Goal: Task Accomplishment & Management: Manage account settings

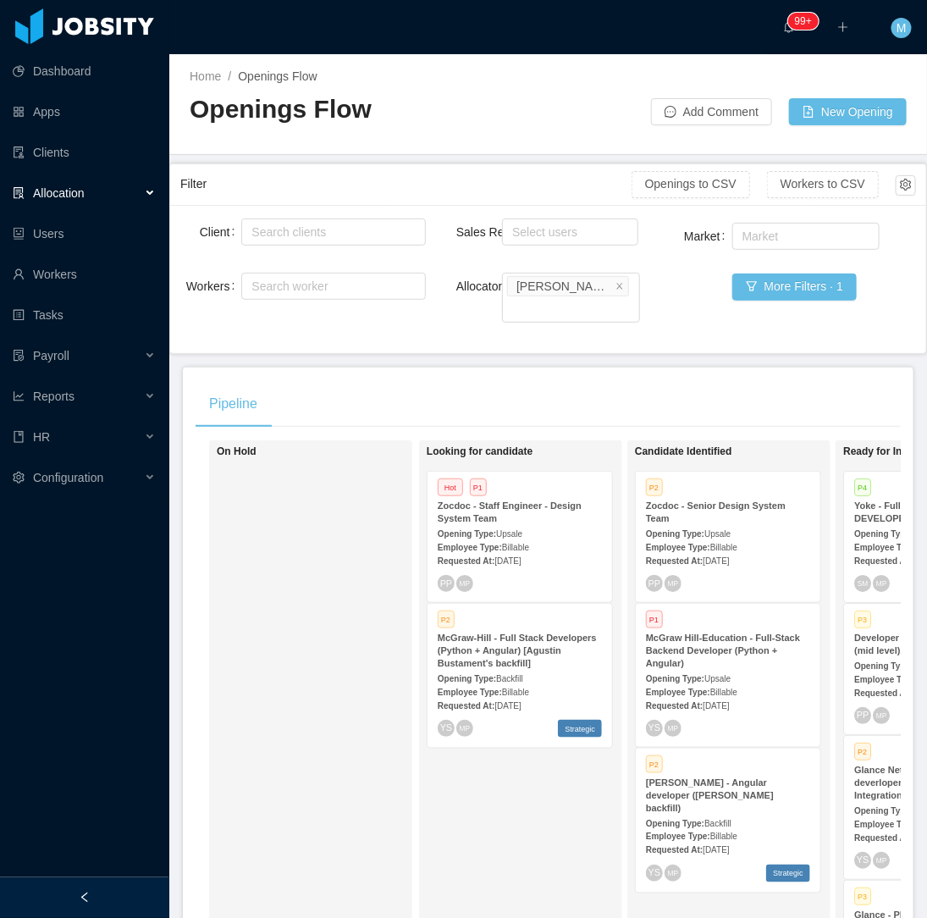
click at [303, 588] on div "On Hold" at bounding box center [335, 686] width 237 height 476
drag, startPoint x: 136, startPoint y: 893, endPoint x: 131, endPoint y: 884, distance: 10.6
click at [131, 892] on div at bounding box center [84, 897] width 169 height 41
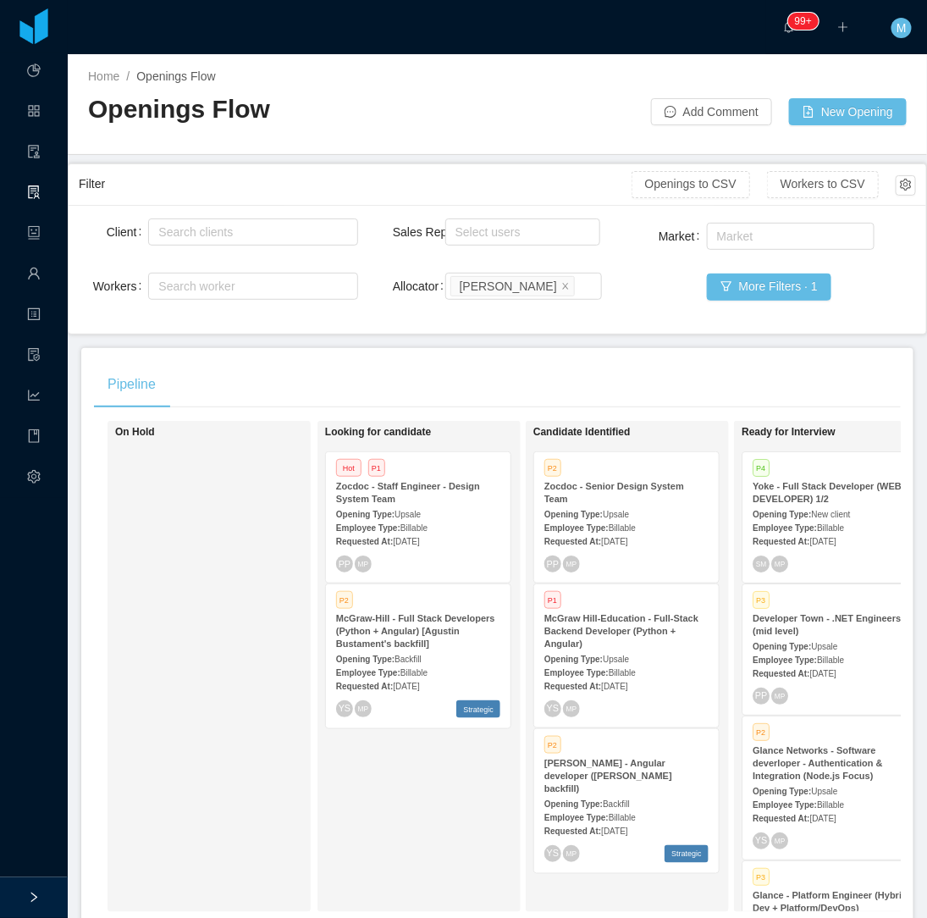
click at [255, 782] on div "On Hold" at bounding box center [233, 666] width 237 height 476
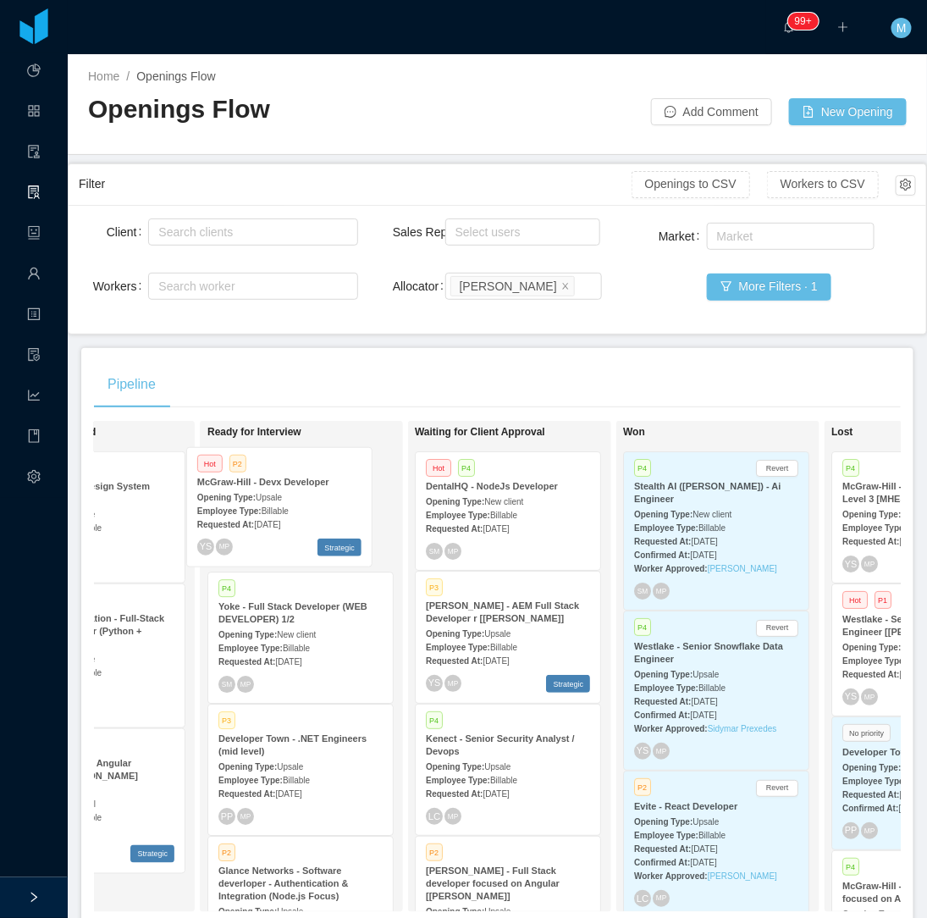
drag, startPoint x: 540, startPoint y: 751, endPoint x: 311, endPoint y: 494, distance: 344.8
click at [311, 494] on div "On Hold Looking for candidate Hot P1 Zocdoc - Staff Engineer - Design System Te…" at bounding box center [497, 673] width 807 height 505
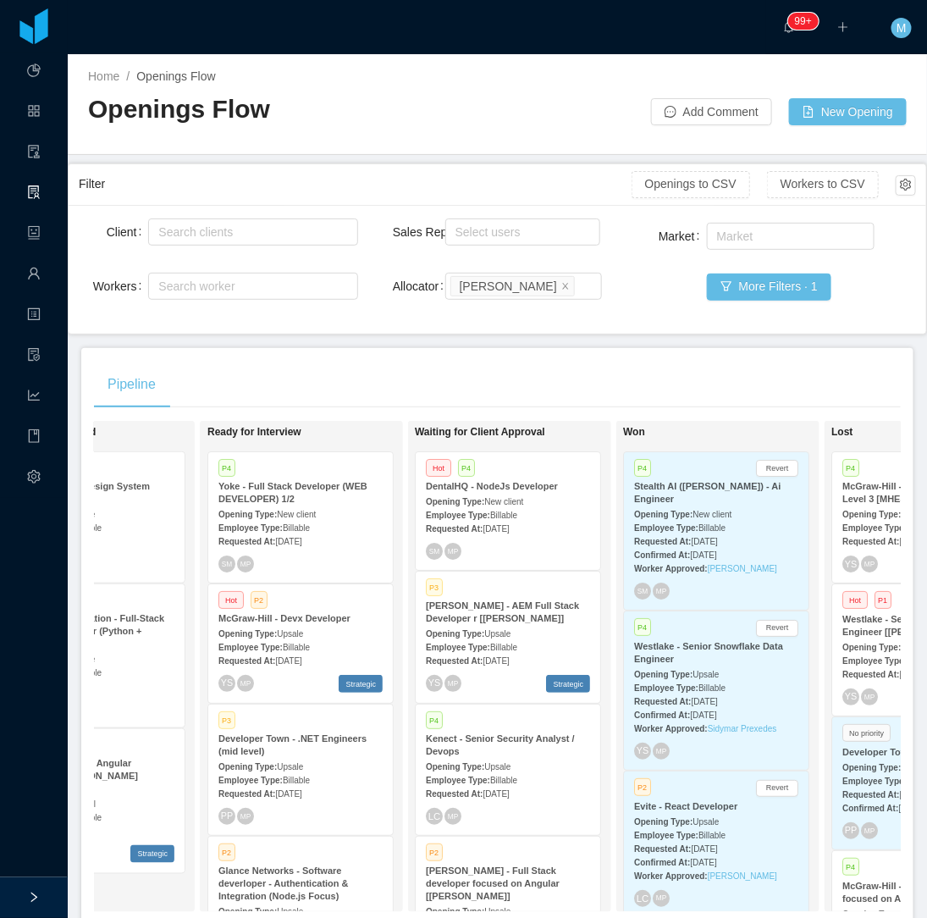
click at [285, 658] on span "[DATE]" at bounding box center [288, 660] width 26 height 9
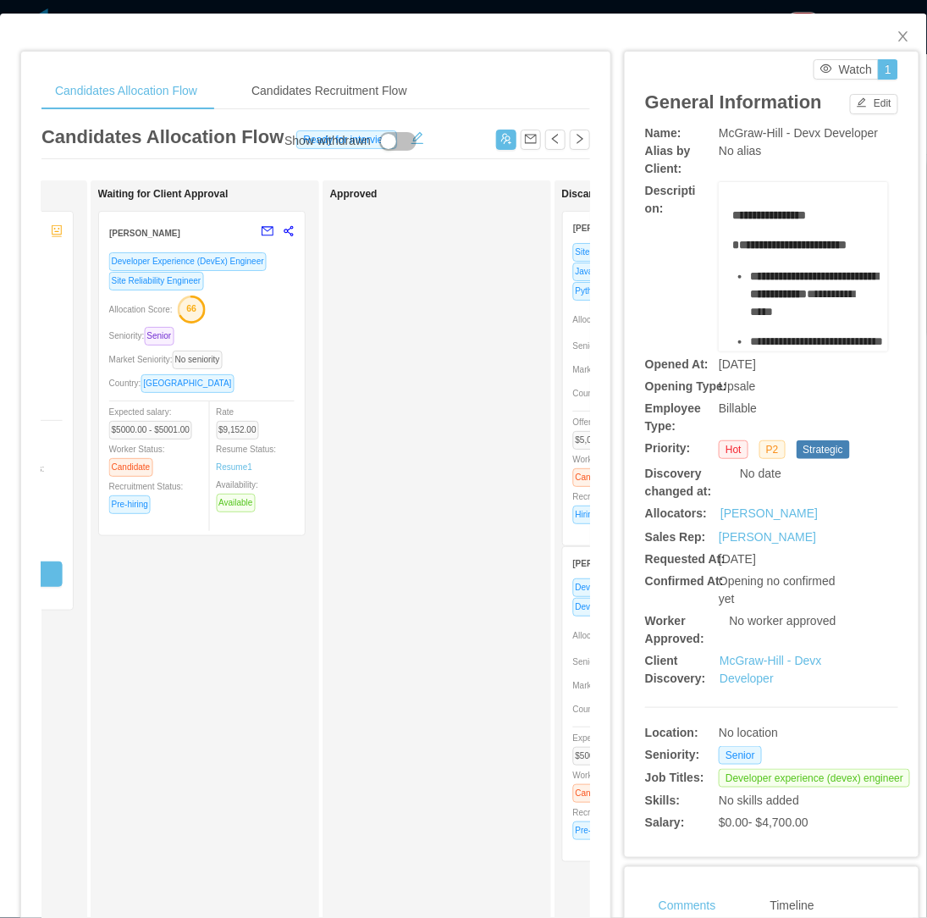
click at [283, 328] on div "Seniority: Senior" at bounding box center [201, 335] width 185 height 19
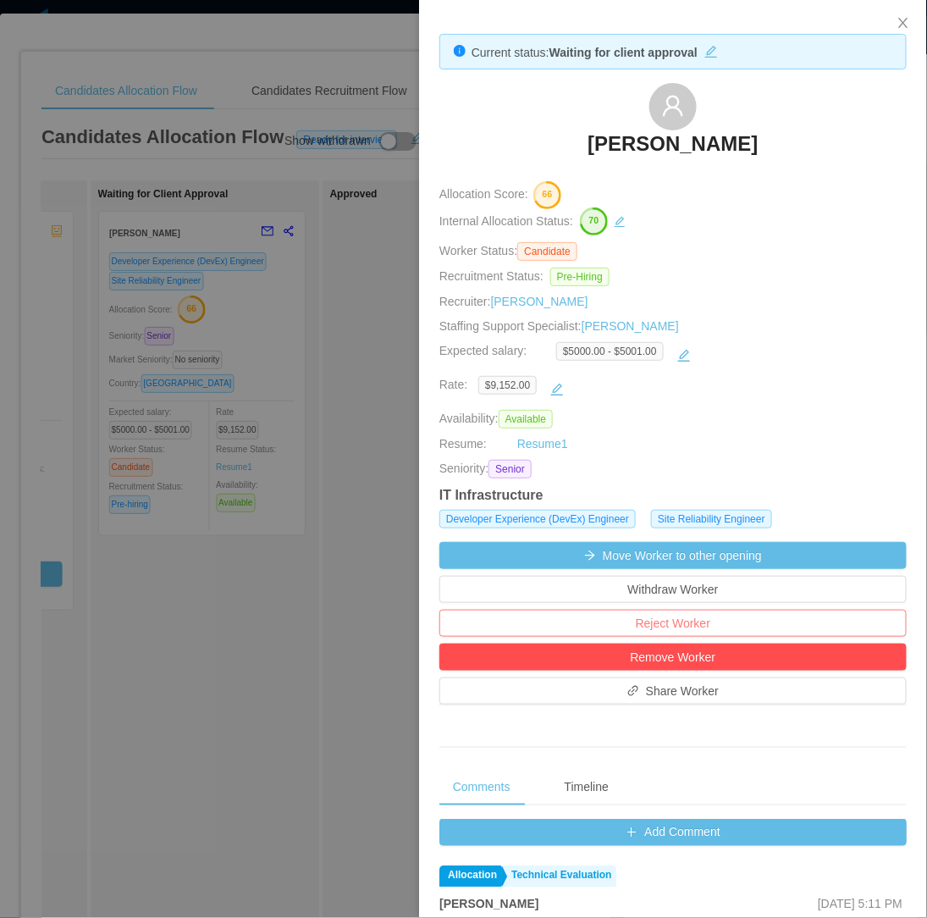
click at [722, 625] on button "Reject Worker" at bounding box center [672, 623] width 467 height 27
click at [711, 580] on button "Reject" at bounding box center [703, 576] width 47 height 20
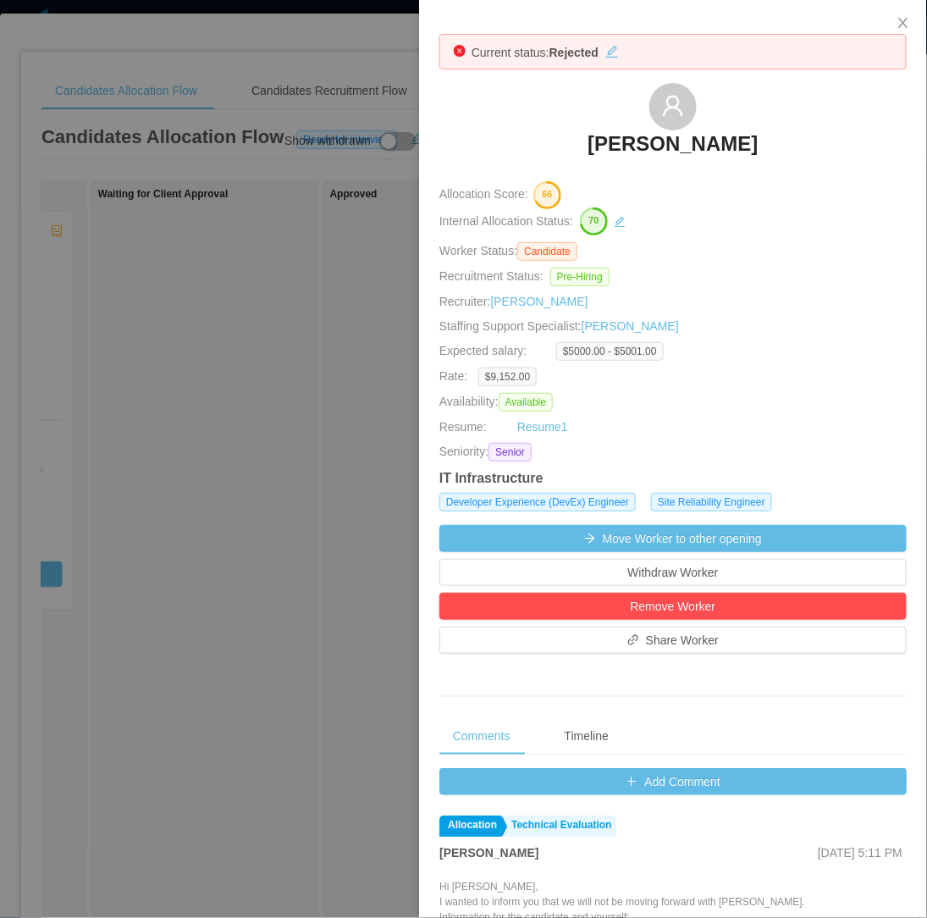
drag, startPoint x: 230, startPoint y: 564, endPoint x: 767, endPoint y: 155, distance: 674.7
click at [231, 562] on div at bounding box center [463, 459] width 927 height 918
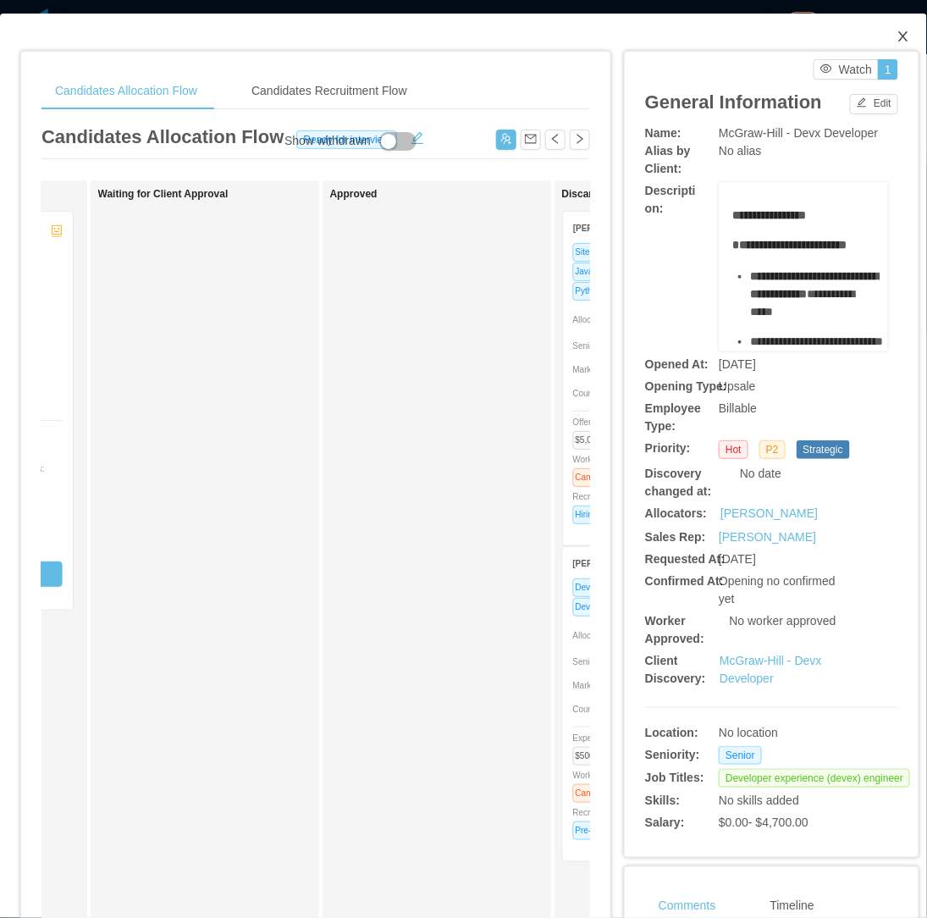
click at [897, 40] on icon "icon: close" at bounding box center [904, 37] width 14 height 14
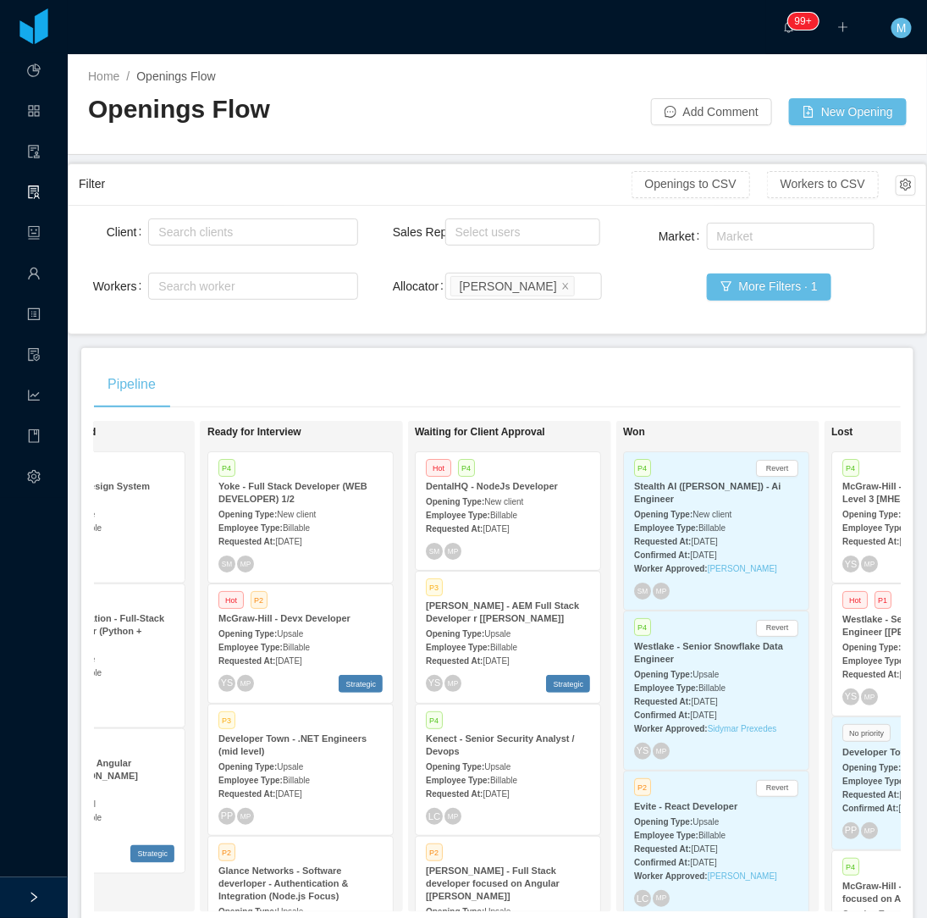
click at [483, 345] on main "Home / Openings Flow / Openings Flow Add Comment New Opening Filter Openings to…" at bounding box center [497, 486] width 859 height 864
click at [339, 527] on div "Employee Type: Billable" at bounding box center [300, 527] width 164 height 18
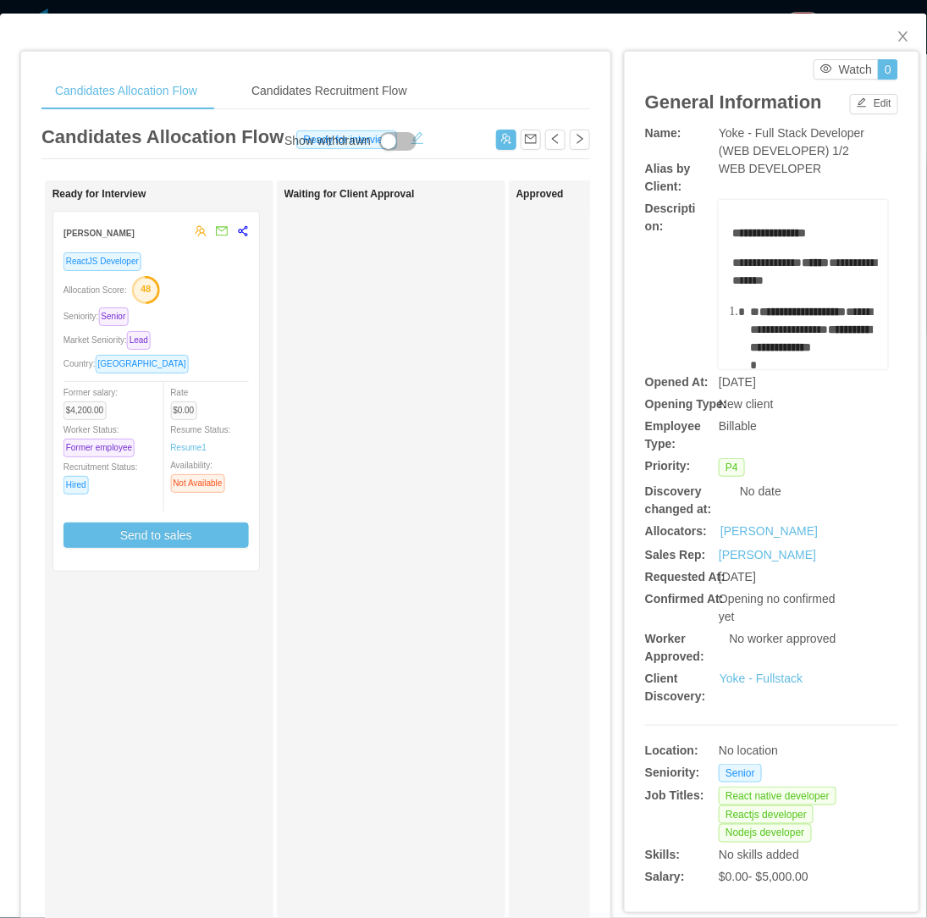
click at [417, 137] on button "button" at bounding box center [417, 136] width 27 height 17
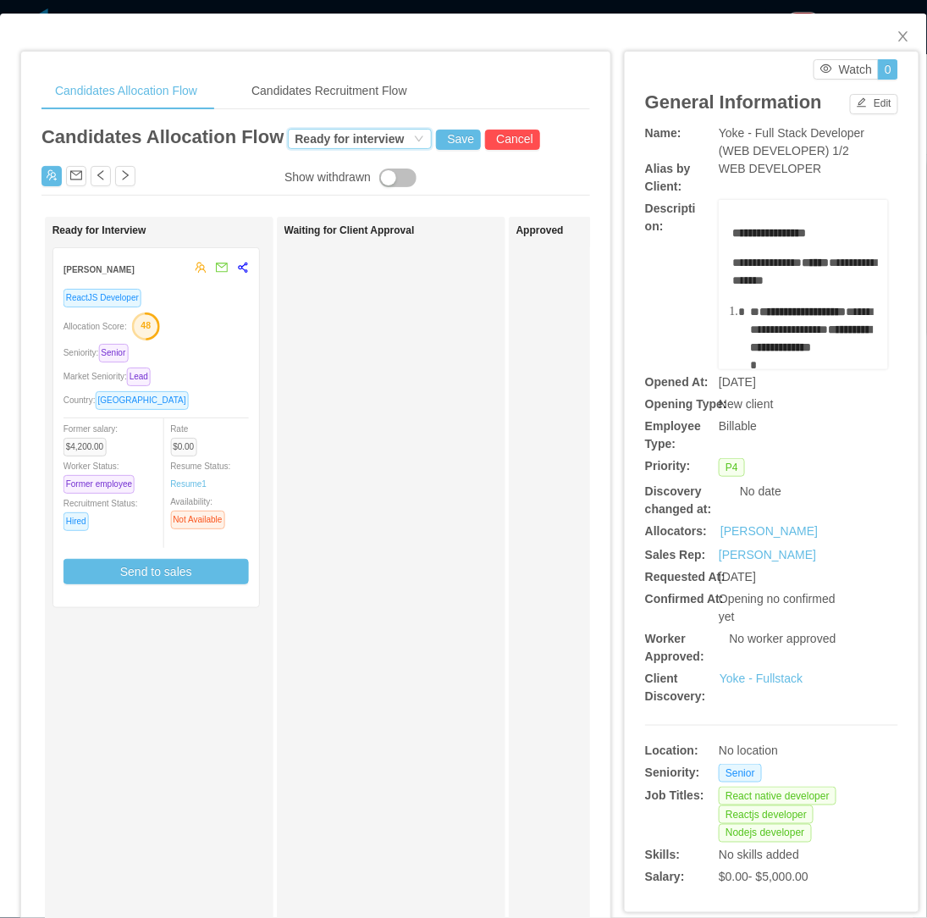
click at [352, 138] on div "Ready for interview" at bounding box center [349, 139] width 109 height 19
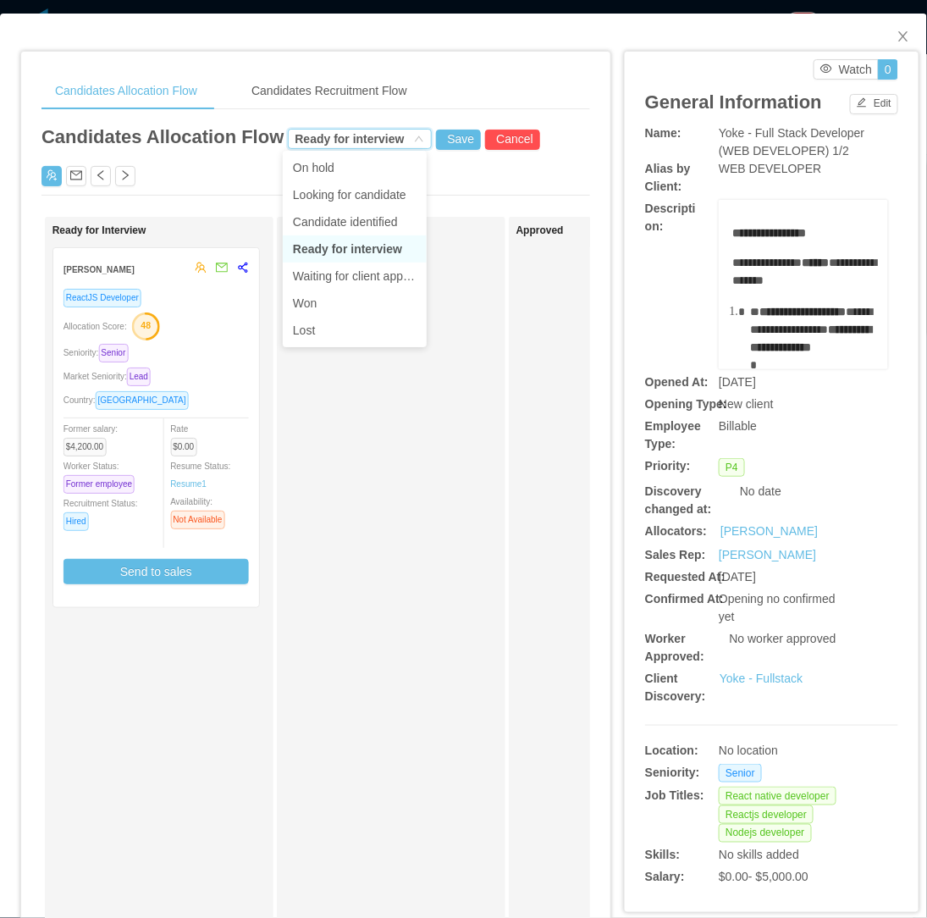
click at [354, 246] on li "Ready for interview" at bounding box center [355, 248] width 144 height 27
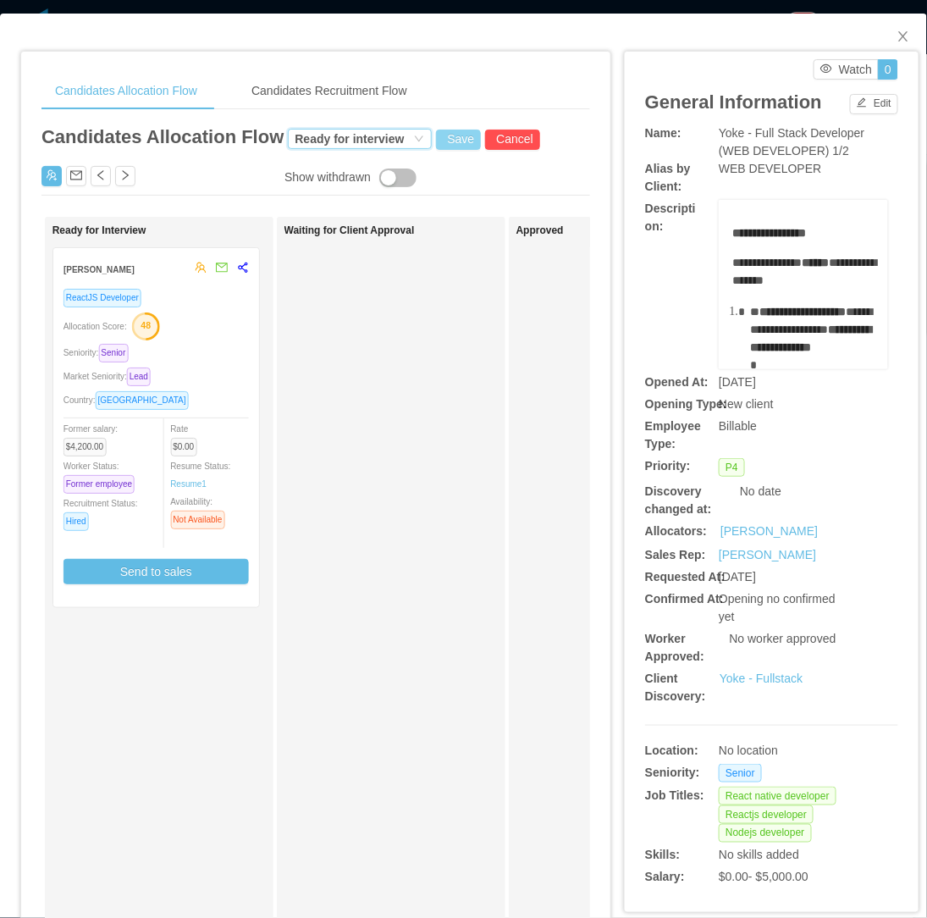
click at [454, 146] on button "Save" at bounding box center [458, 140] width 45 height 20
drag, startPoint x: 502, startPoint y: 93, endPoint x: 542, endPoint y: 155, distance: 73.5
click at [502, 97] on button "Update" at bounding box center [486, 94] width 52 height 20
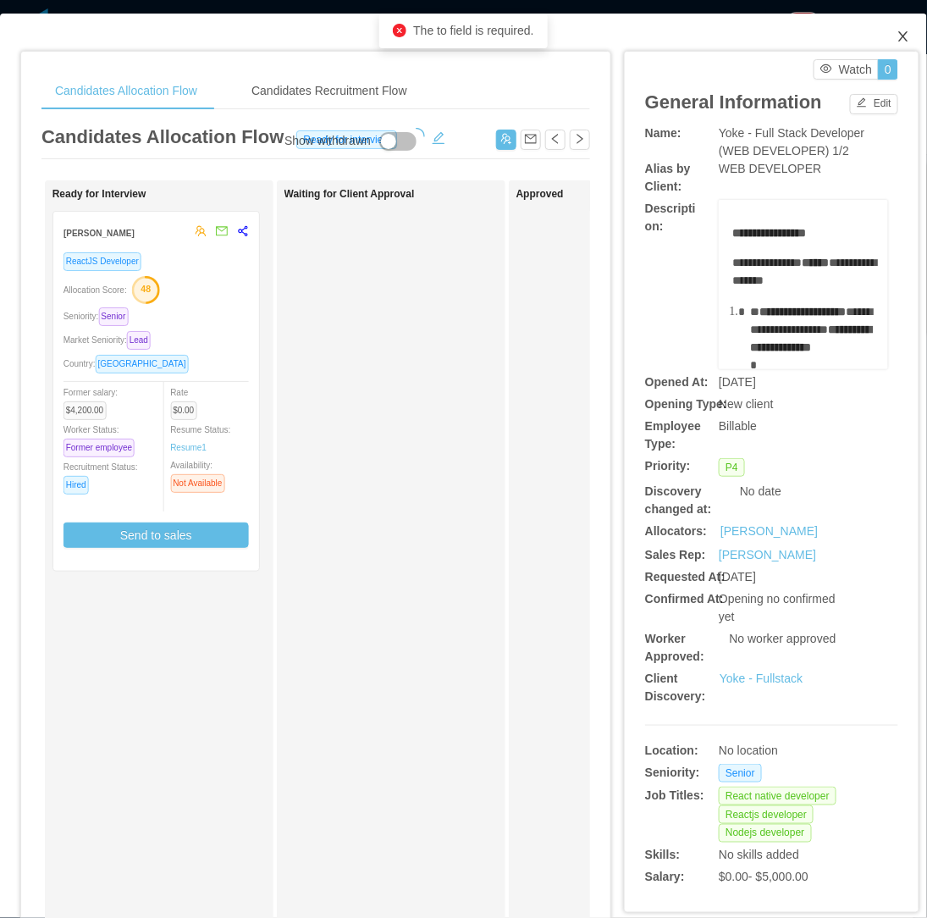
click at [896, 37] on span "Close" at bounding box center [903, 37] width 47 height 47
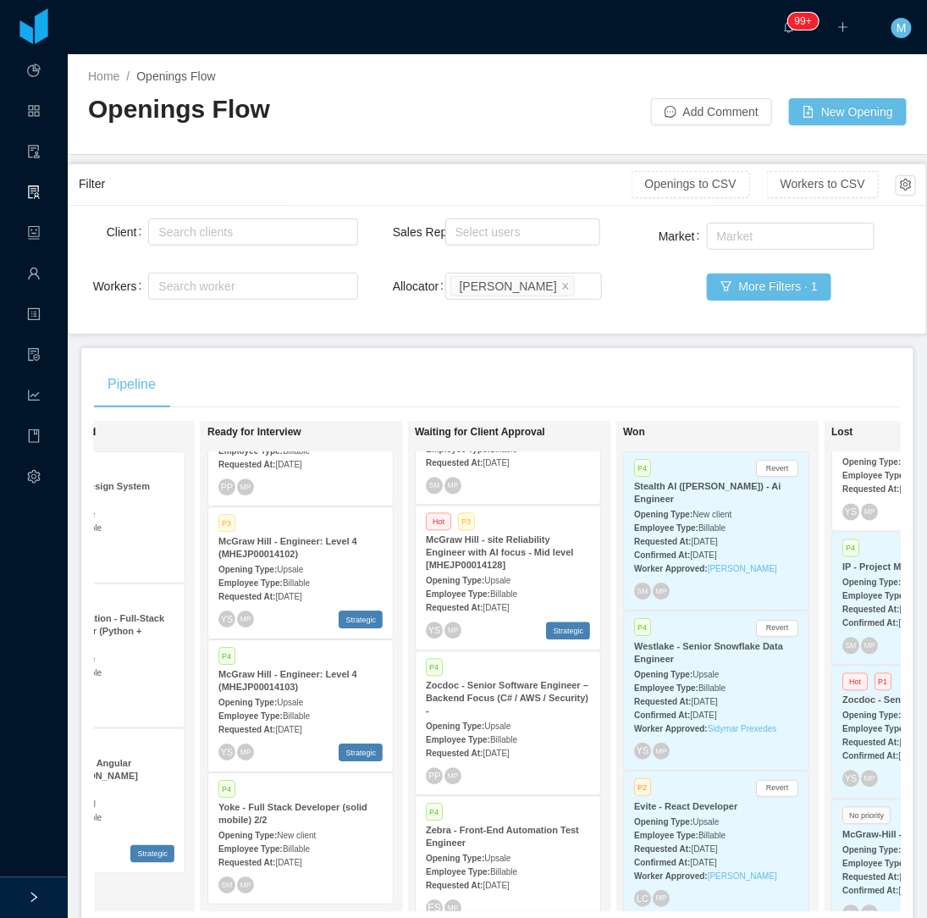
scroll to position [6955, 0]
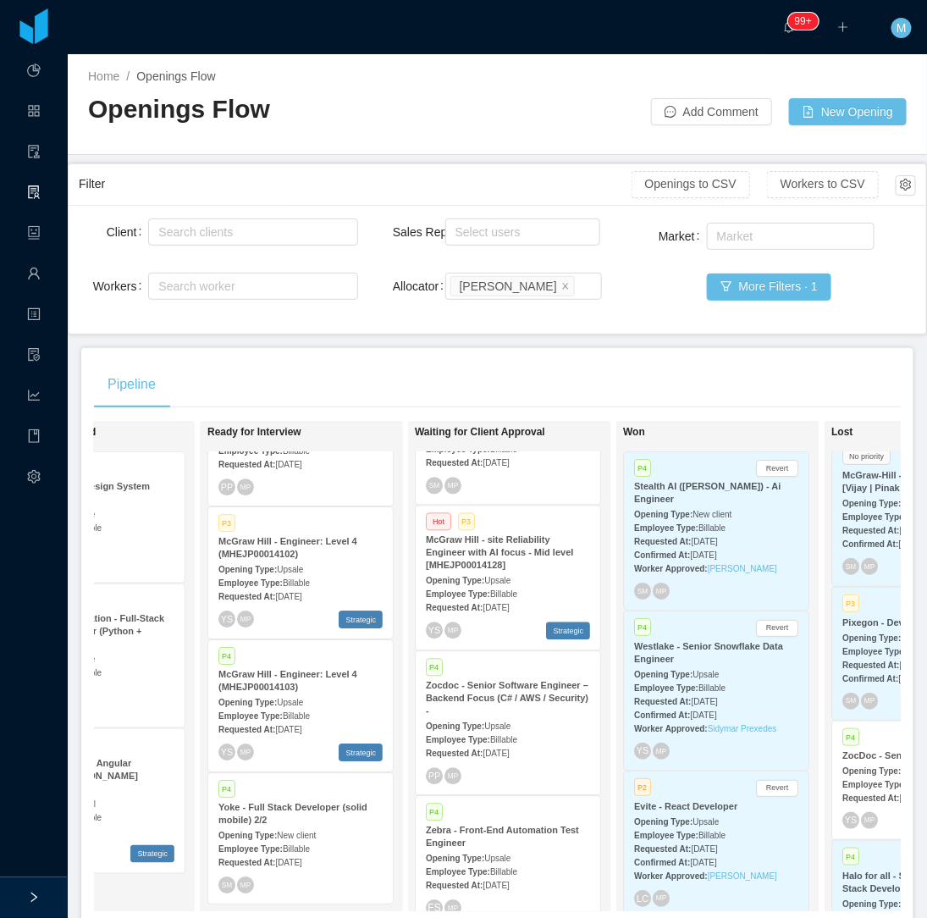
click at [480, 353] on div "Pipeline On Hold Looking for candidate Hot P1 Zocdoc - Staff Engineer - Design …" at bounding box center [497, 643] width 832 height 590
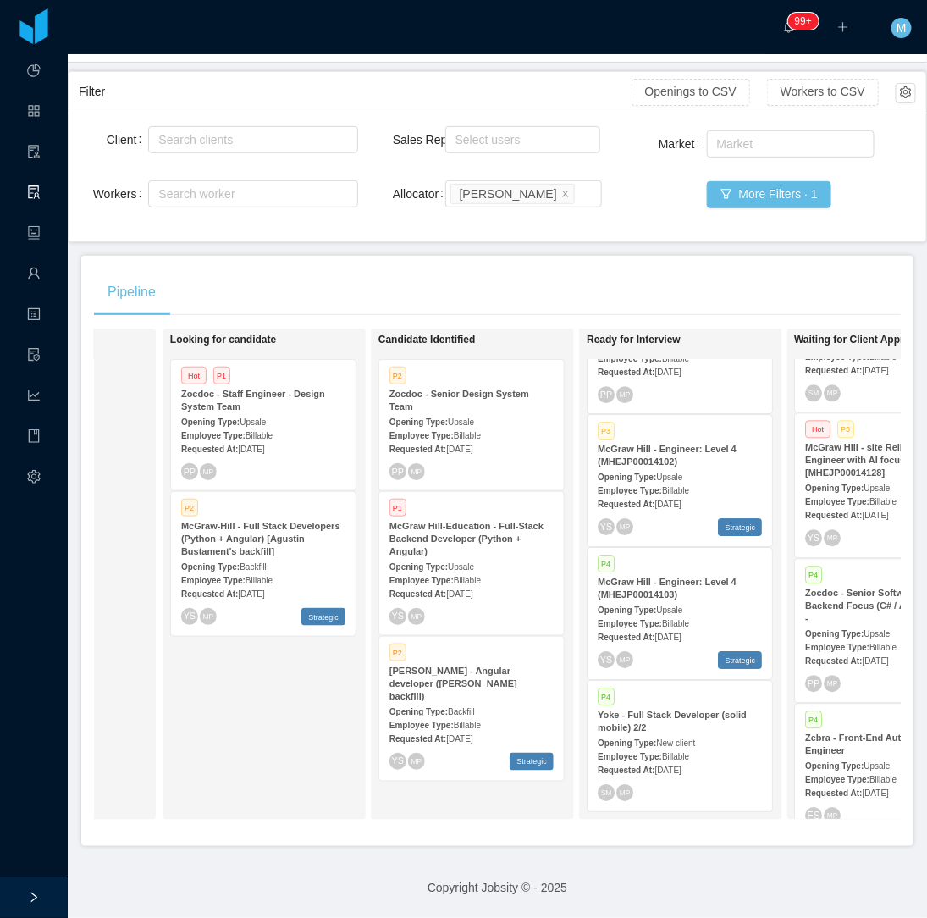
scroll to position [0, 172]
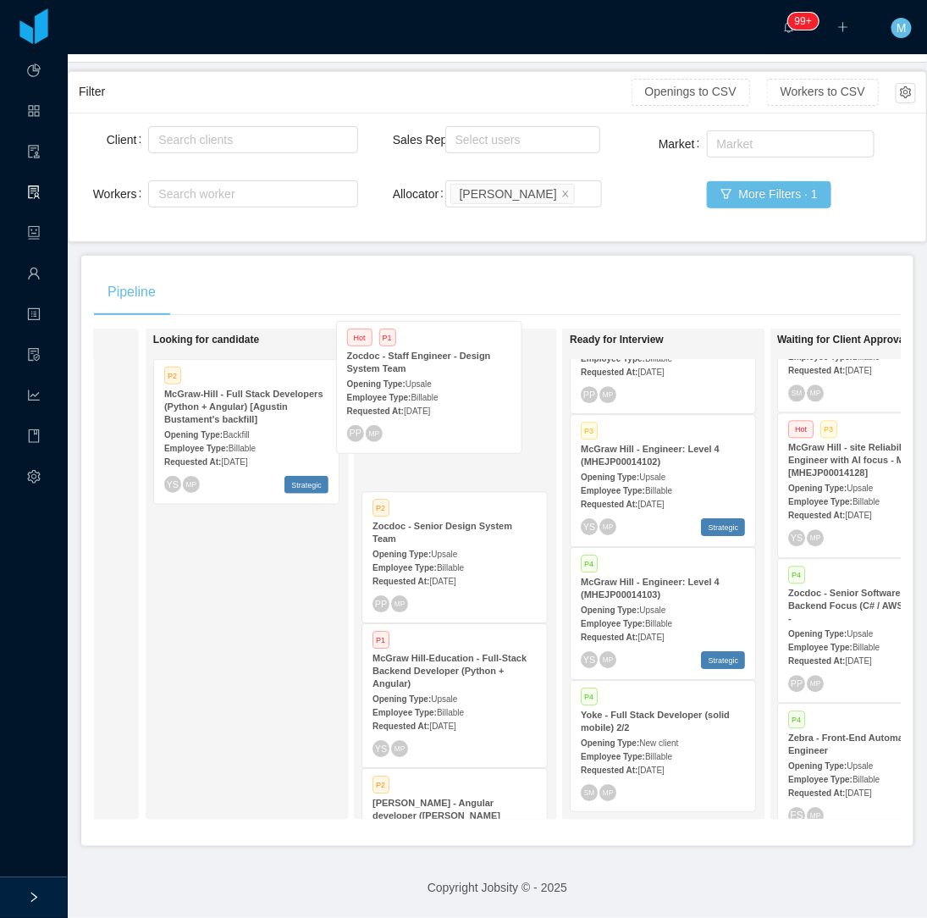
drag, startPoint x: 246, startPoint y: 417, endPoint x: 427, endPoint y: 394, distance: 181.9
click at [427, 394] on div "On Hold Looking for candidate Hot P1 Zocdoc - Staff Engineer - Design System Te…" at bounding box center [497, 580] width 807 height 505
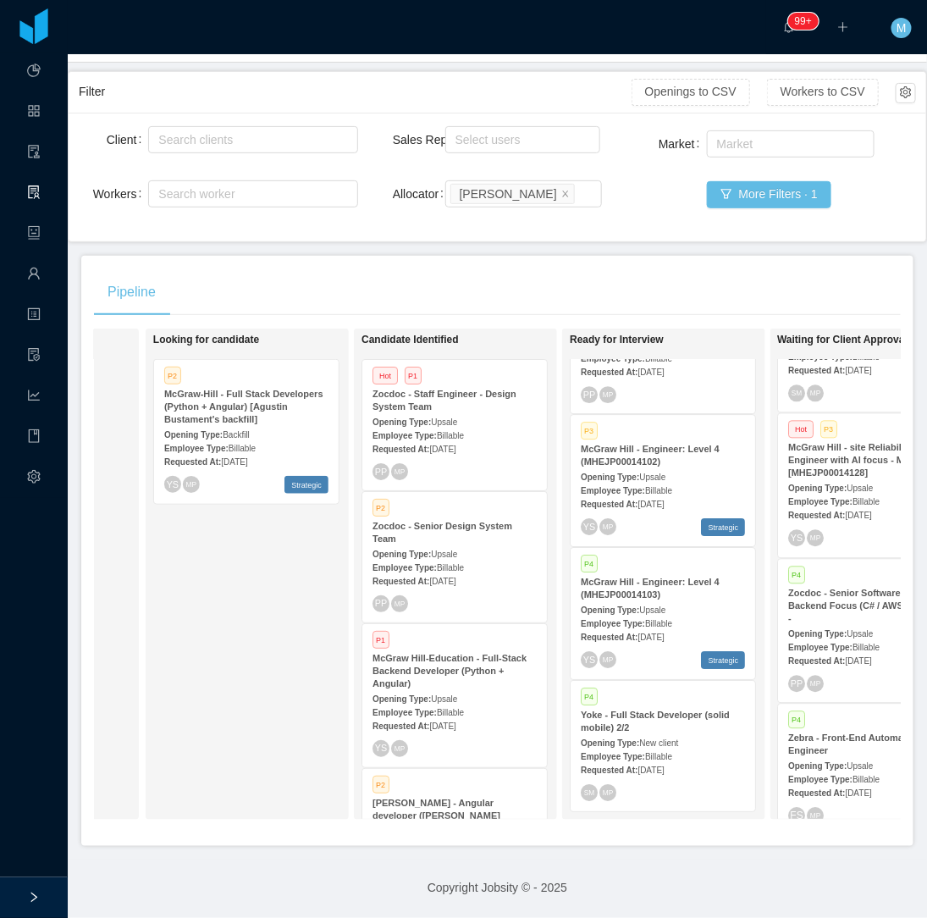
click at [453, 595] on div "PP MP" at bounding box center [454, 603] width 164 height 17
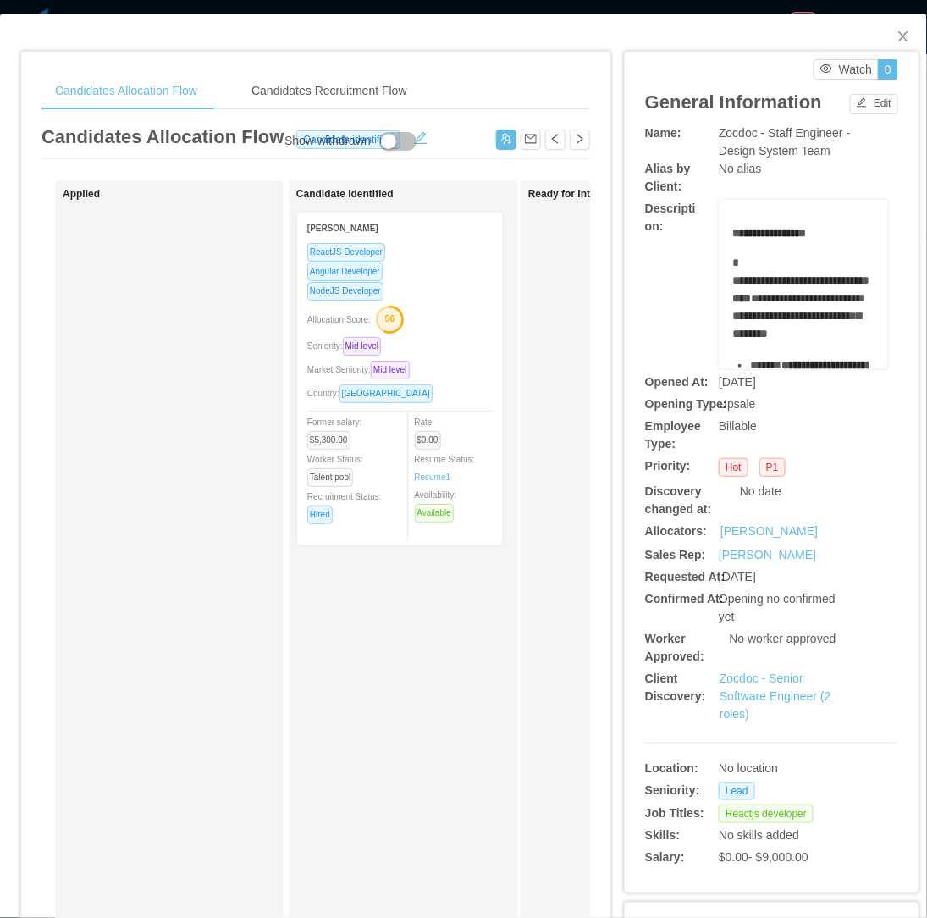
click at [446, 288] on div "NodeJS Developer" at bounding box center [399, 290] width 185 height 19
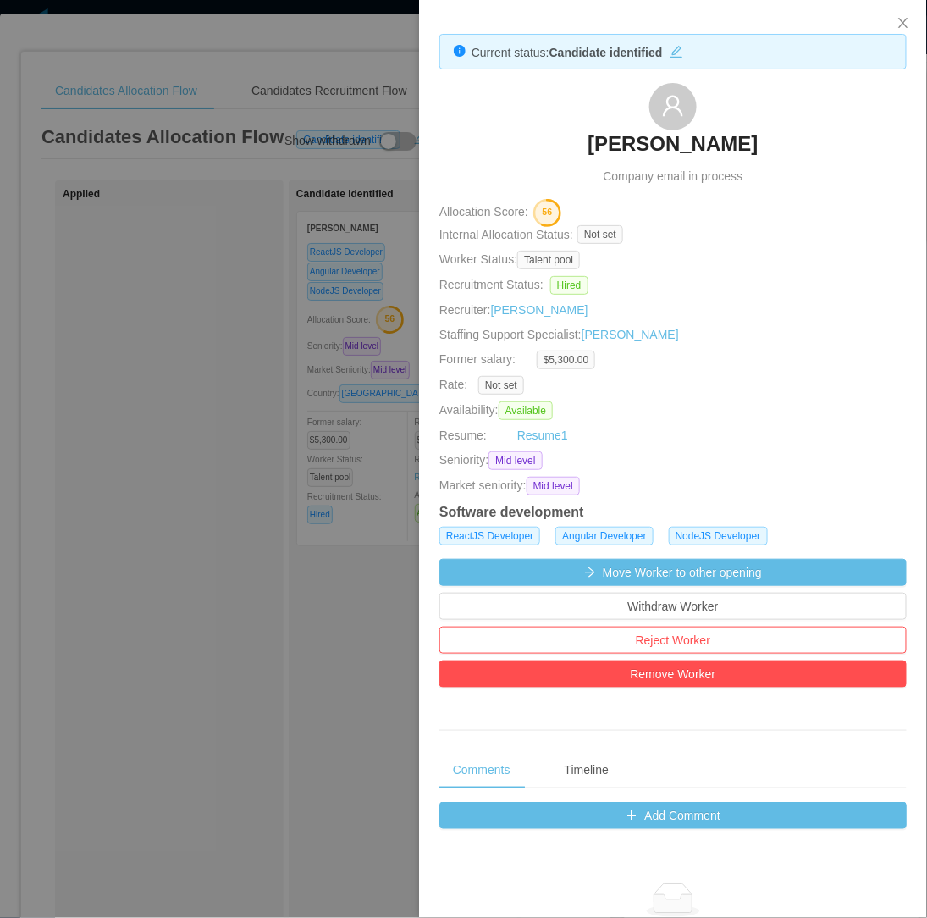
click at [278, 334] on div at bounding box center [463, 459] width 927 height 918
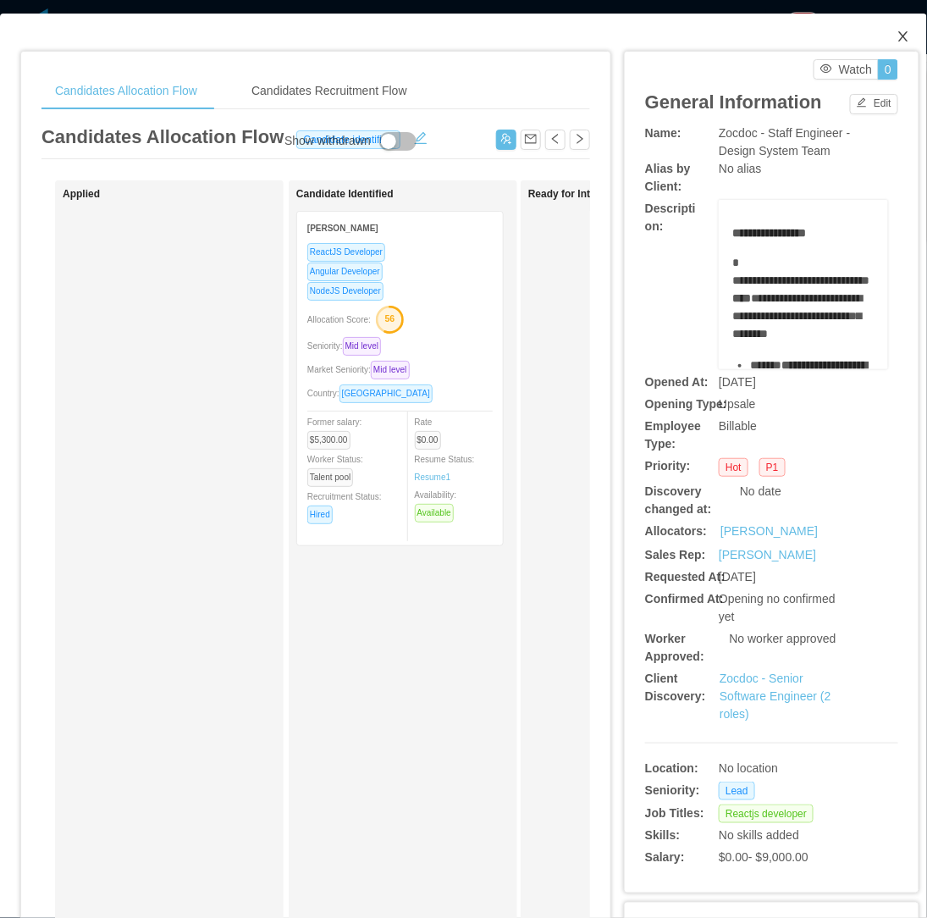
click at [898, 40] on icon "icon: close" at bounding box center [902, 36] width 9 height 10
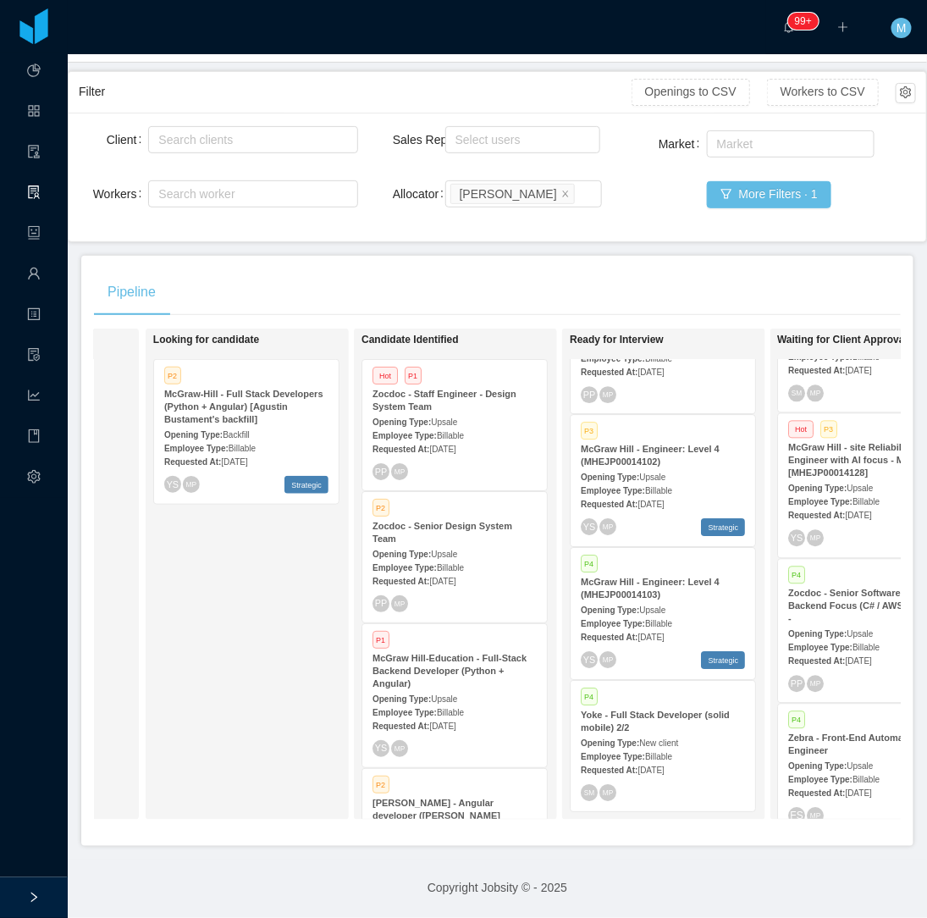
click at [480, 393] on div "Zocdoc - Staff Engineer - Design System Team" at bounding box center [454, 400] width 164 height 25
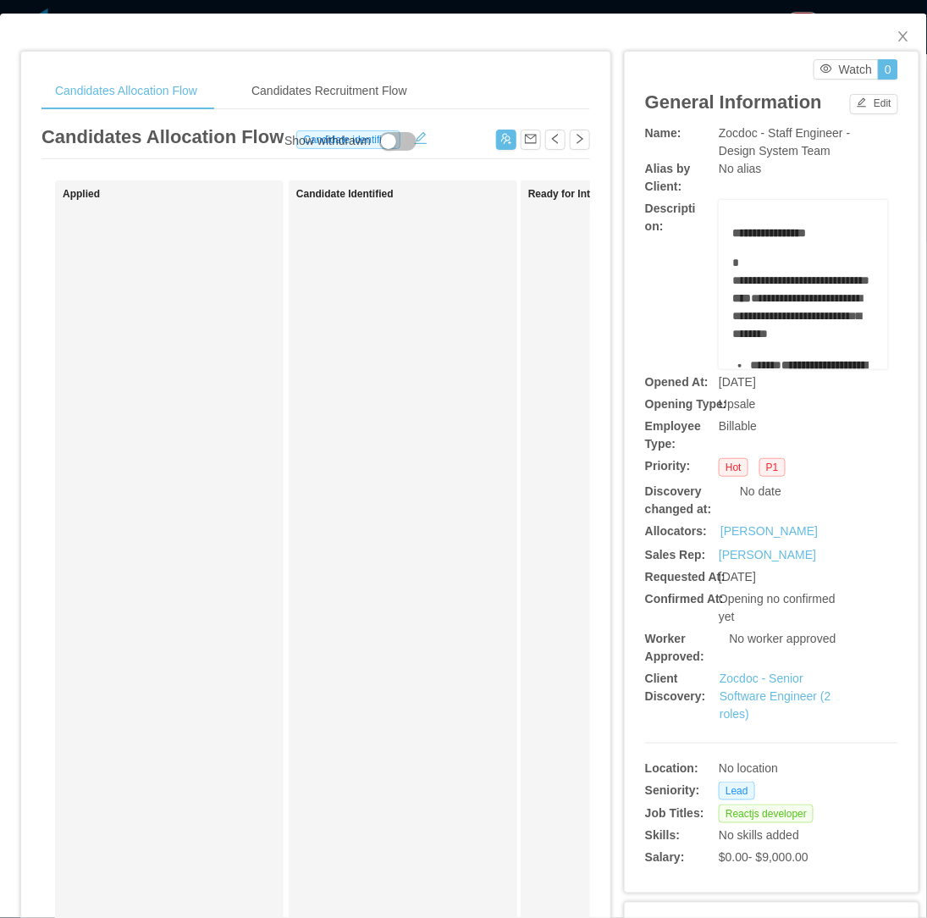
drag, startPoint x: 435, startPoint y: 288, endPoint x: 792, endPoint y: 102, distance: 402.5
click at [438, 288] on div "Candidate Identified" at bounding box center [414, 603] width 237 height 831
drag, startPoint x: 723, startPoint y: 284, endPoint x: 814, endPoint y: 328, distance: 101.5
click at [814, 328] on div "**********" at bounding box center [803, 298] width 142 height 89
copy span "**********"
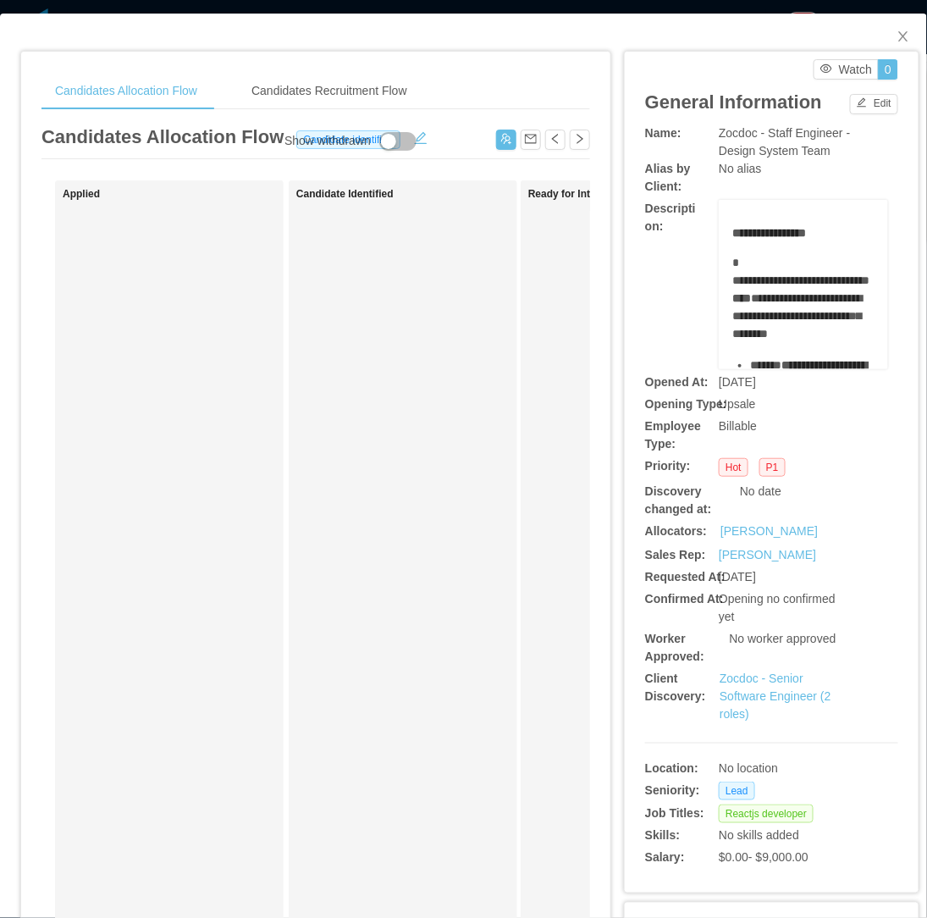
click at [409, 540] on div "Candidate Identified" at bounding box center [414, 603] width 237 height 831
click at [496, 138] on button "button" at bounding box center [506, 140] width 20 height 20
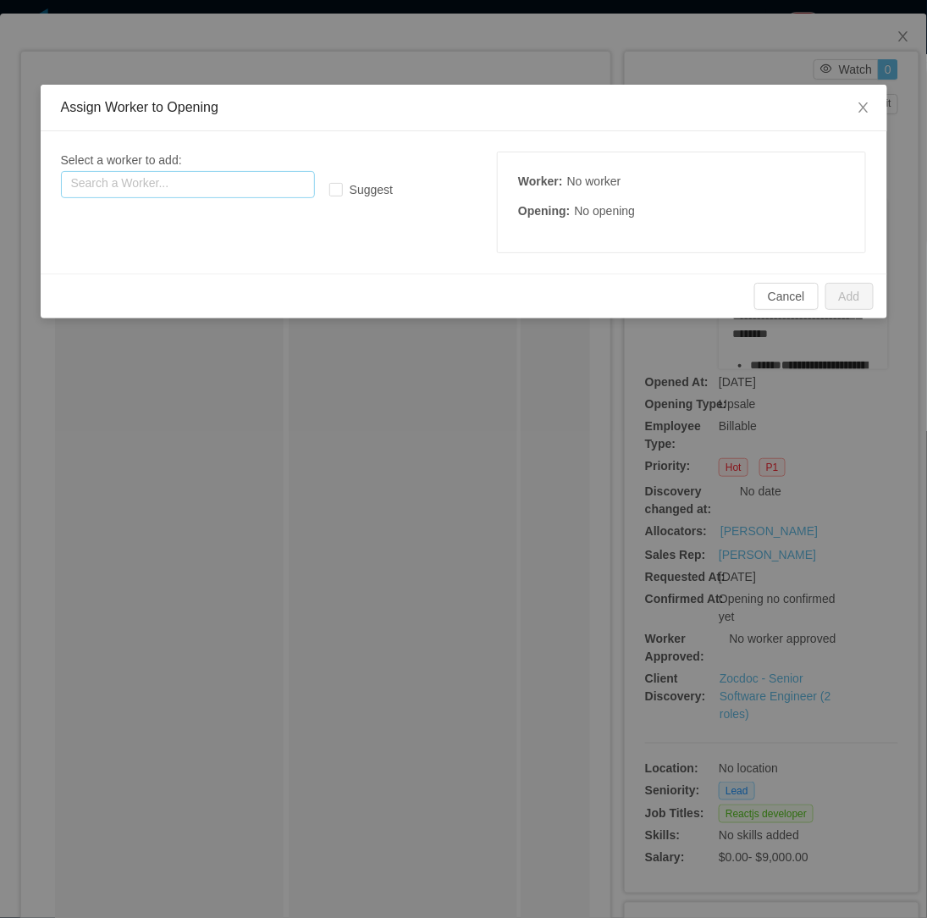
click at [214, 186] on input "text" at bounding box center [188, 184] width 254 height 27
paste input "**********"
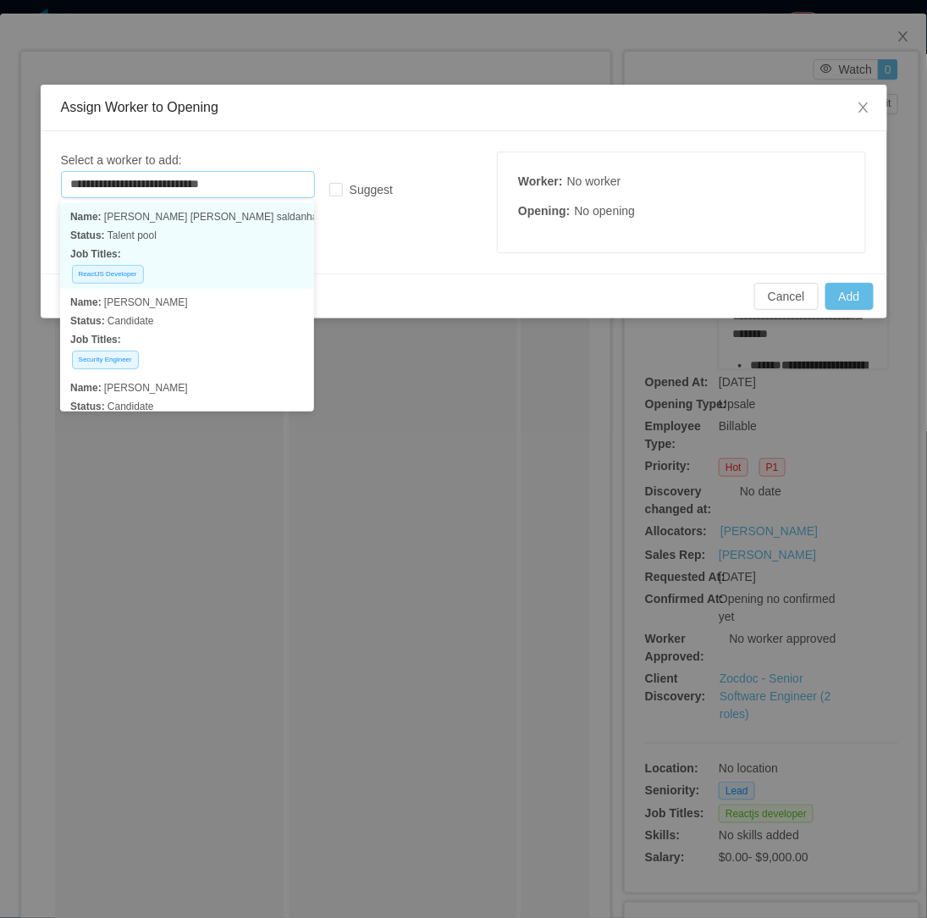
click at [232, 234] on p "Status: Talent pool" at bounding box center [187, 235] width 234 height 19
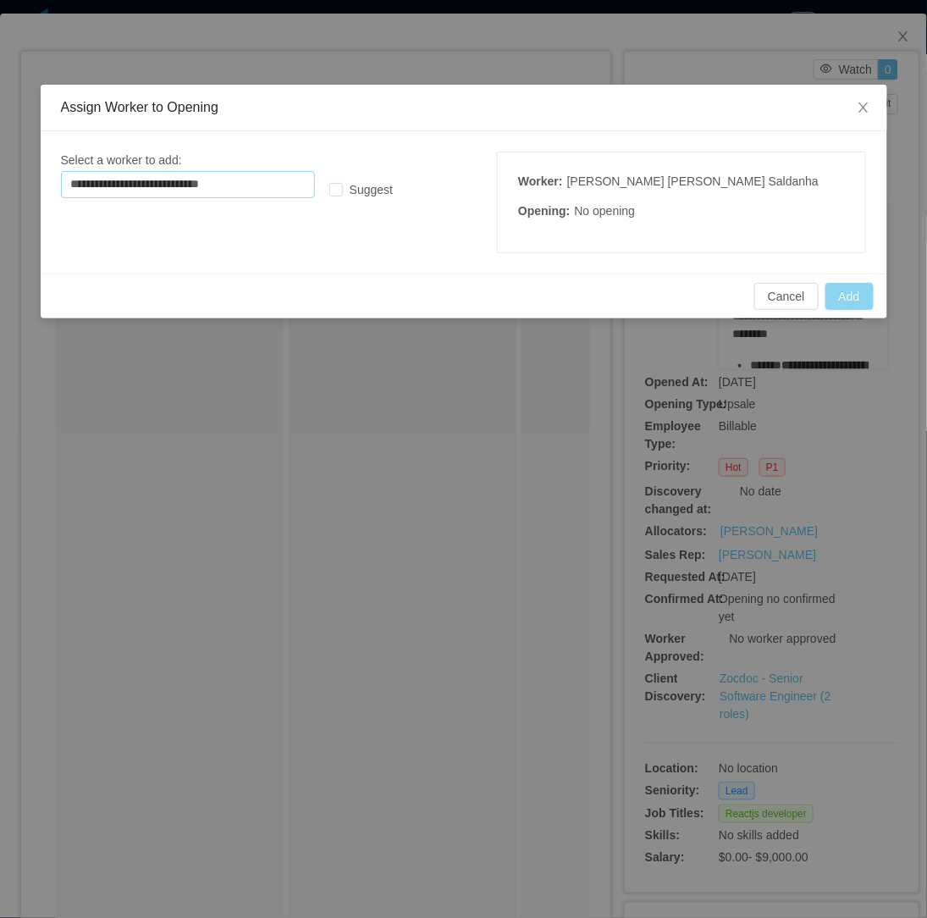
type input "**********"
click at [857, 303] on button "Add" at bounding box center [849, 296] width 48 height 27
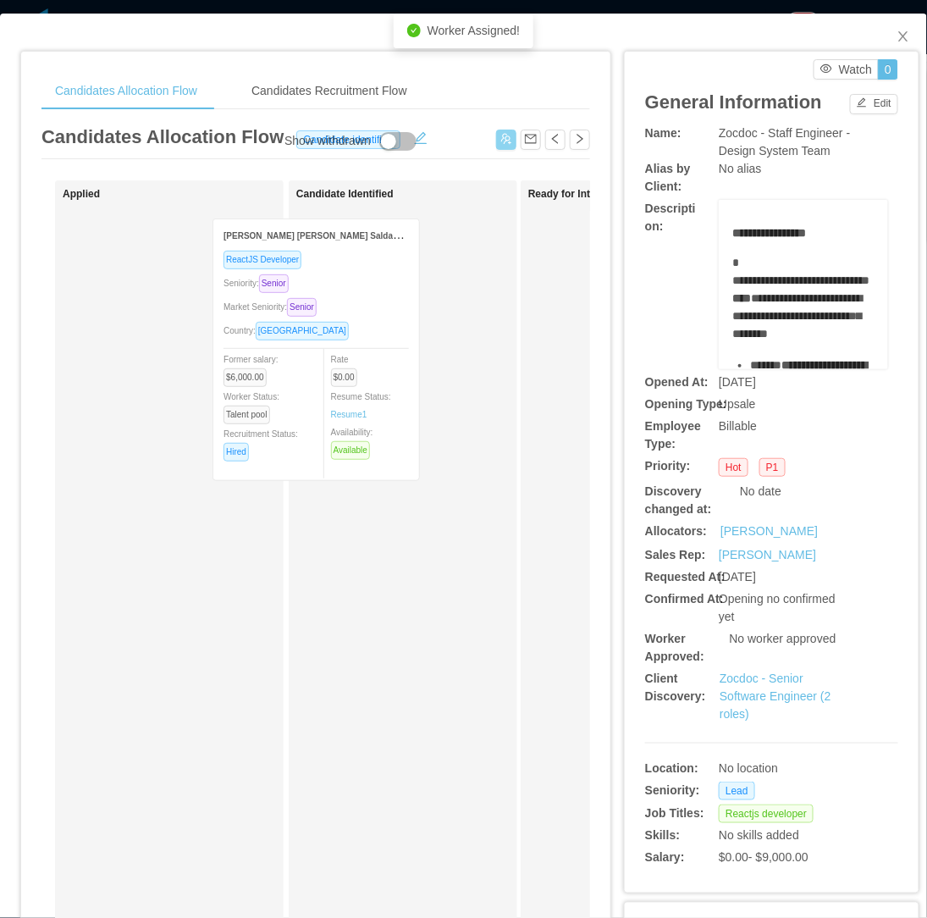
drag, startPoint x: 252, startPoint y: 318, endPoint x: 365, endPoint y: 325, distance: 112.8
click at [365, 325] on div "Applied Heitor Augusto Vieira Saldanha ReactJS Developer Seniority: Senior Mark…" at bounding box center [315, 610] width 549 height 860
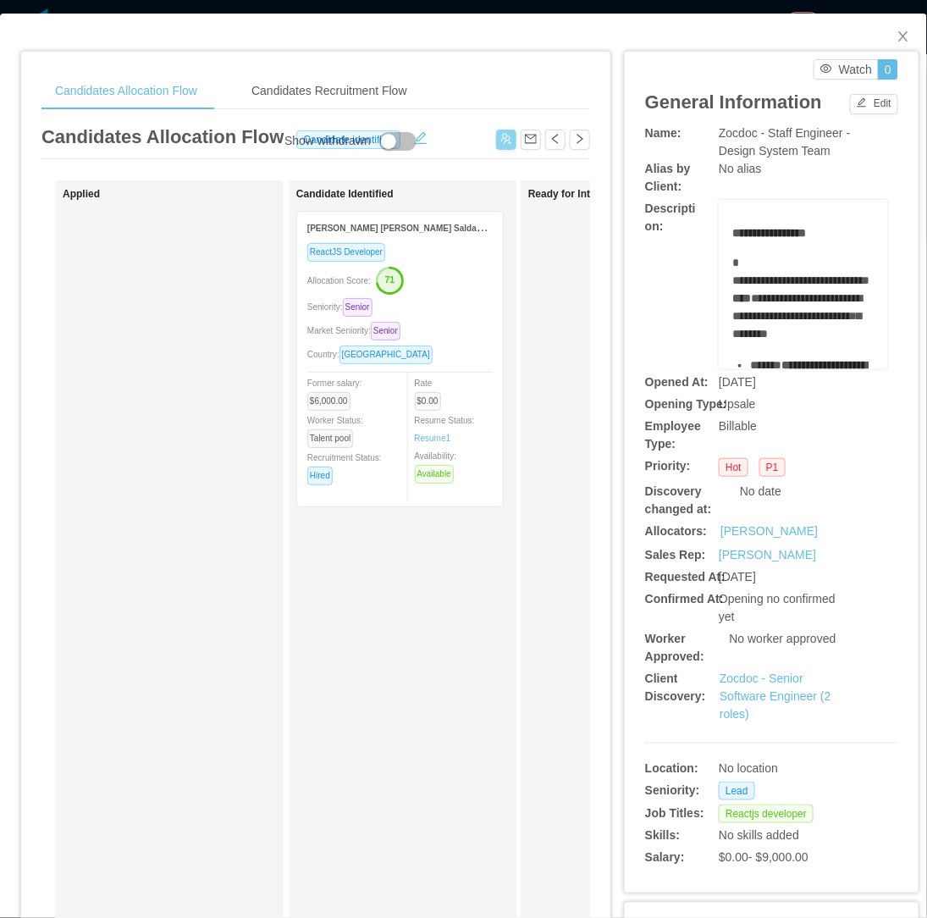
click at [406, 330] on span "Market Seniority: Senior" at bounding box center [357, 330] width 100 height 9
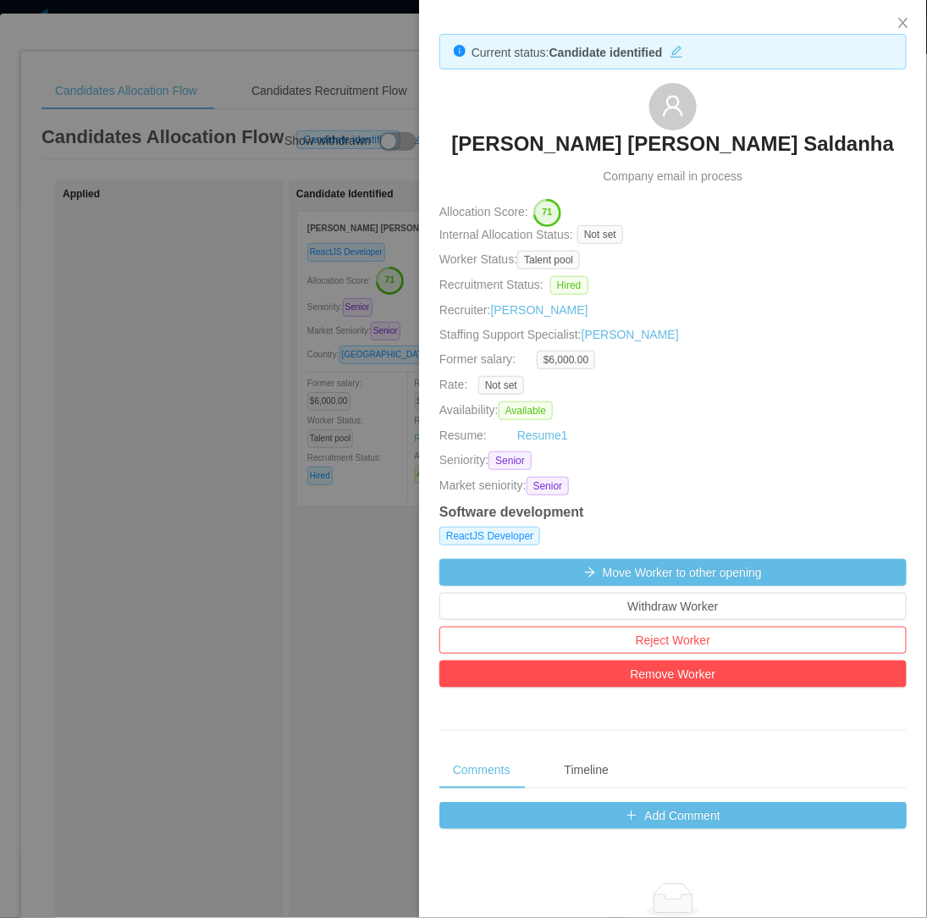
click at [312, 265] on div at bounding box center [463, 459] width 927 height 918
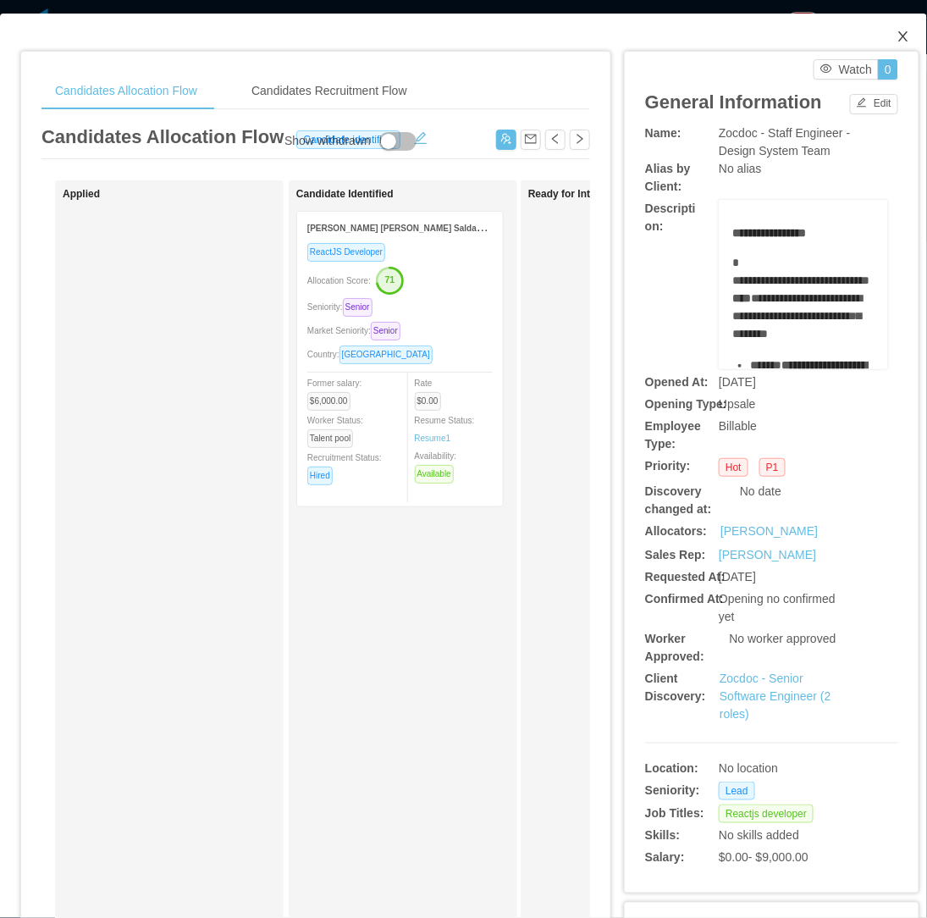
click at [897, 42] on icon "icon: close" at bounding box center [904, 37] width 14 height 14
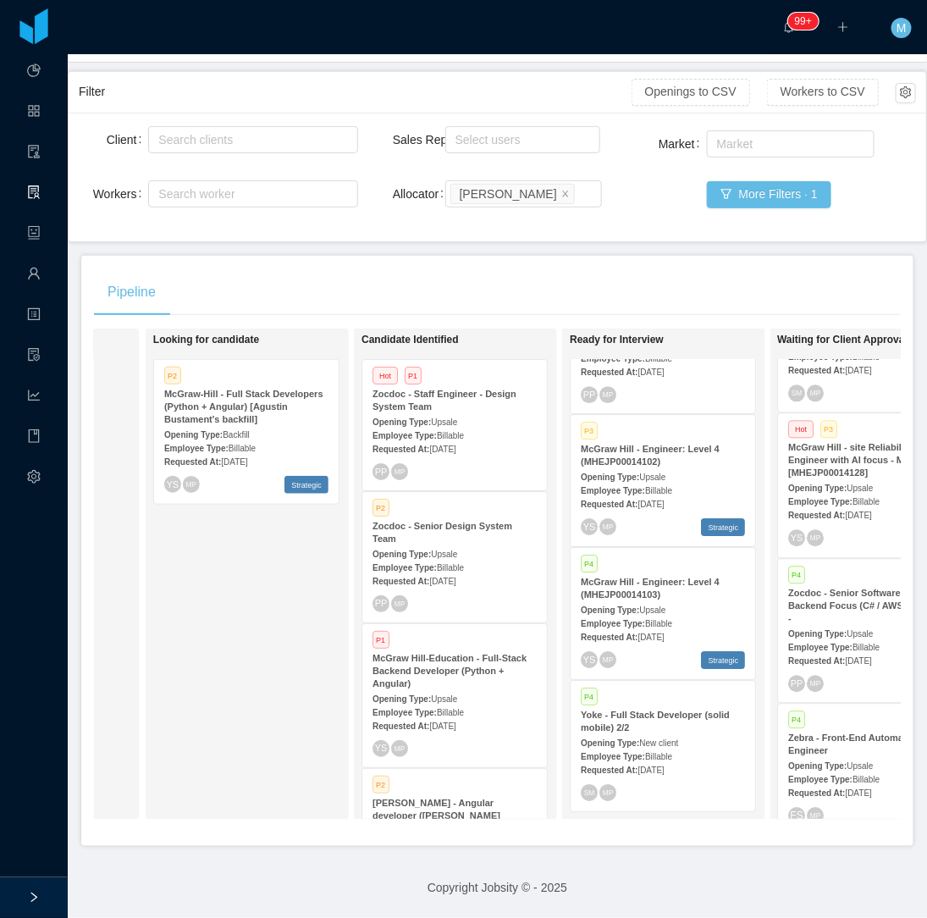
click at [229, 687] on div "Looking for candidate P2 McGraw-Hill - Full Stack Developers (Python + Angular)…" at bounding box center [271, 574] width 237 height 476
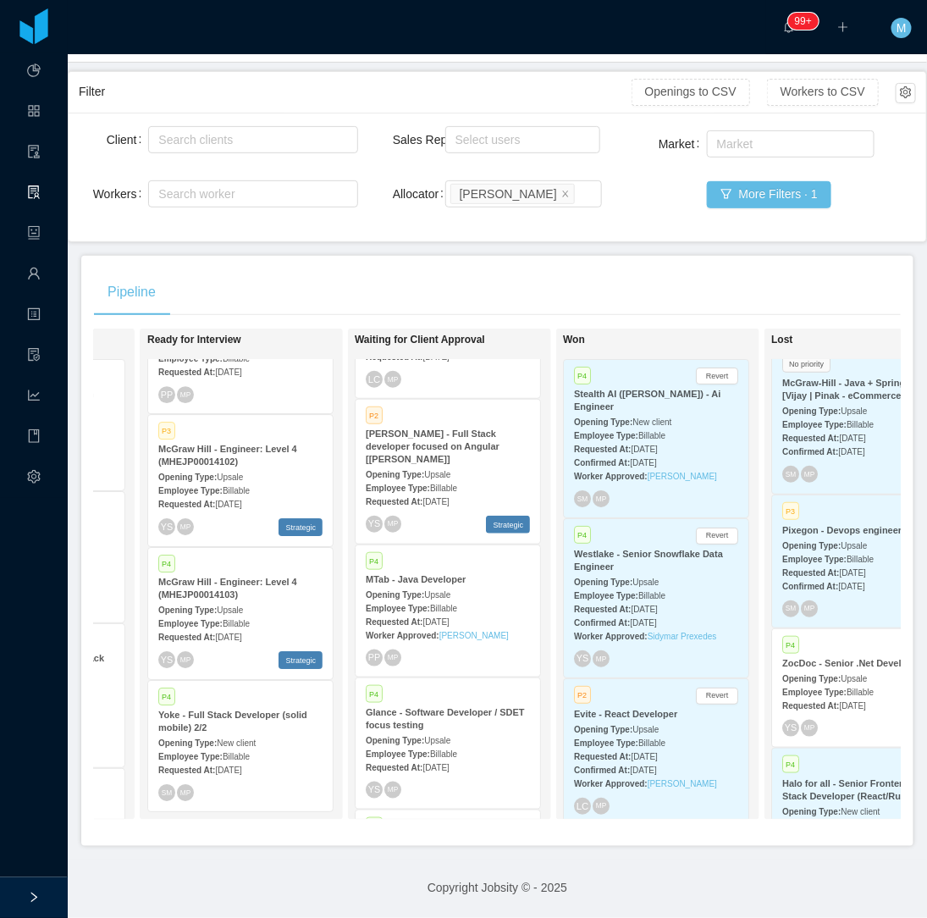
scroll to position [376, 0]
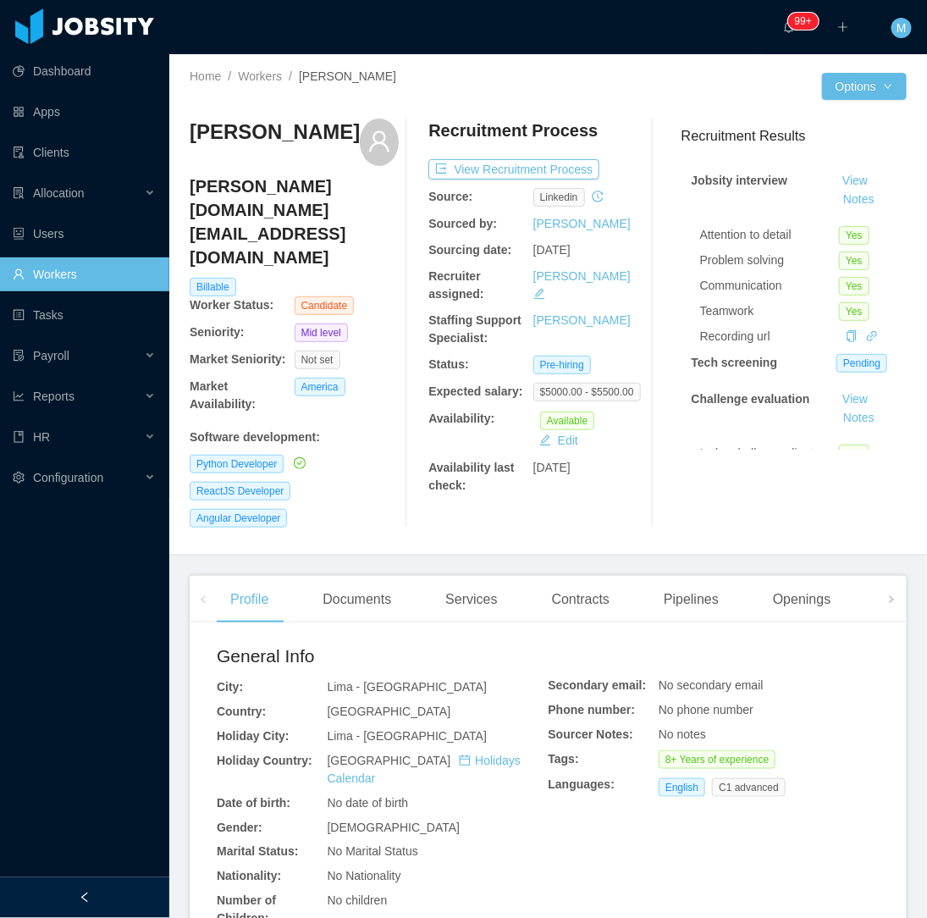
click at [128, 883] on div at bounding box center [84, 897] width 169 height 41
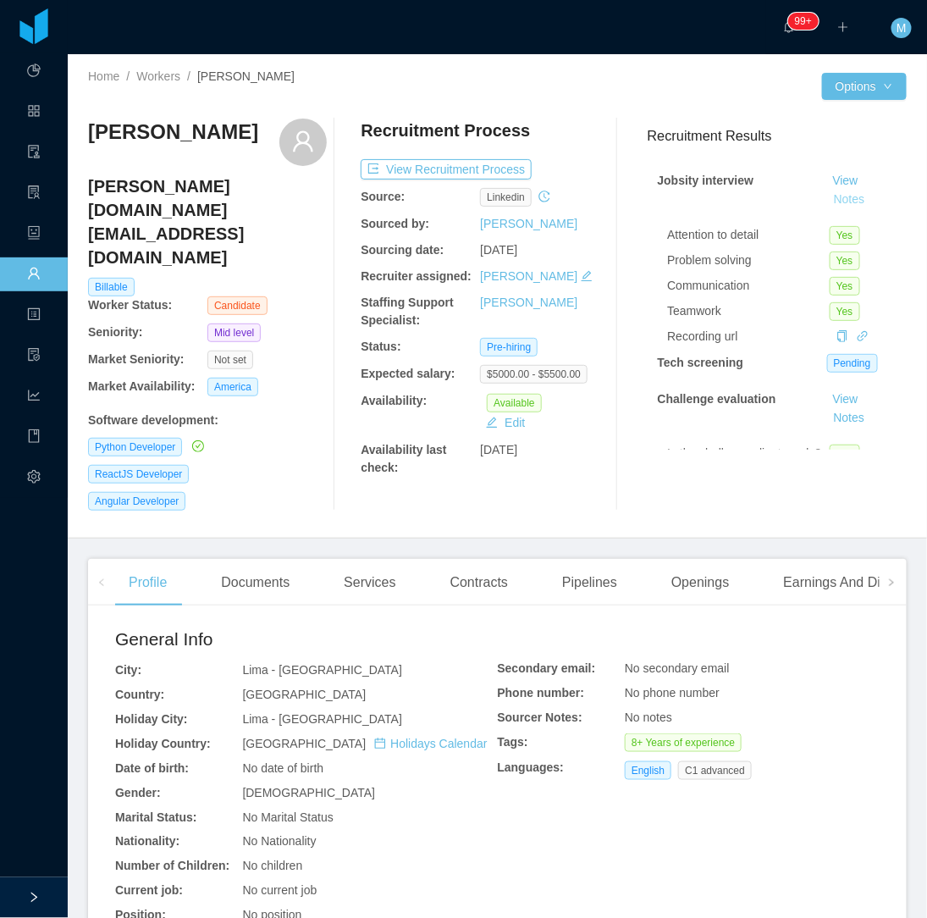
click at [839, 200] on button "Notes" at bounding box center [849, 200] width 45 height 20
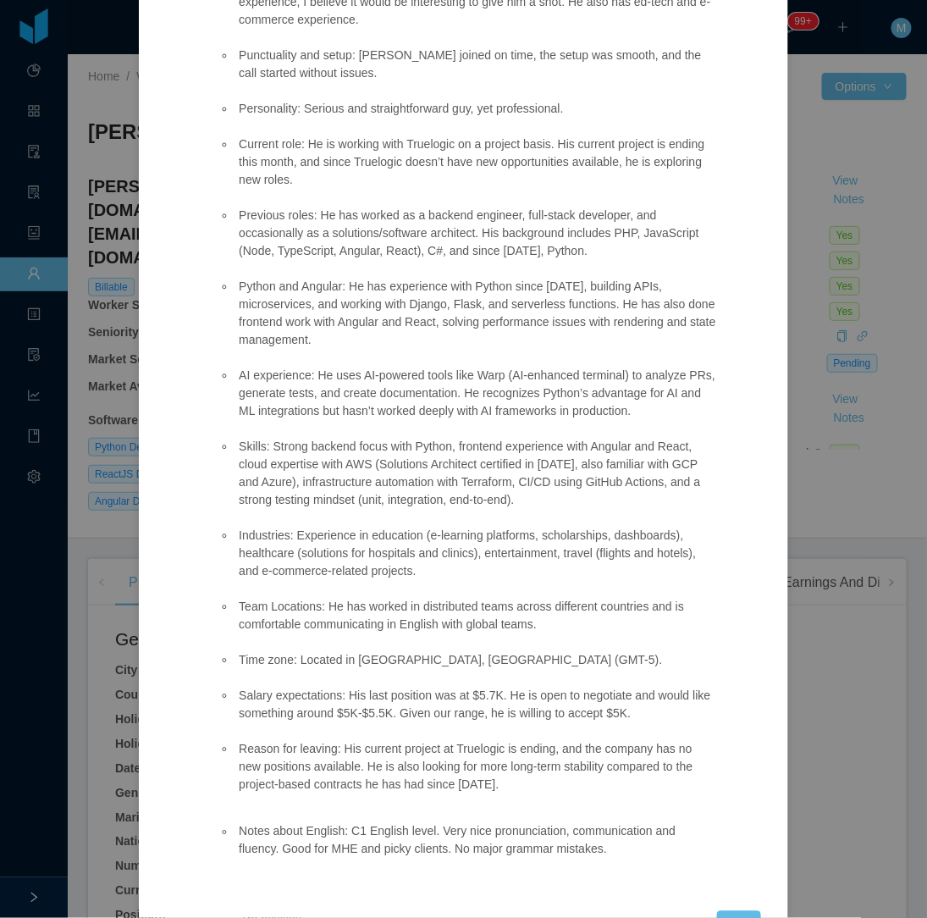
scroll to position [376, 0]
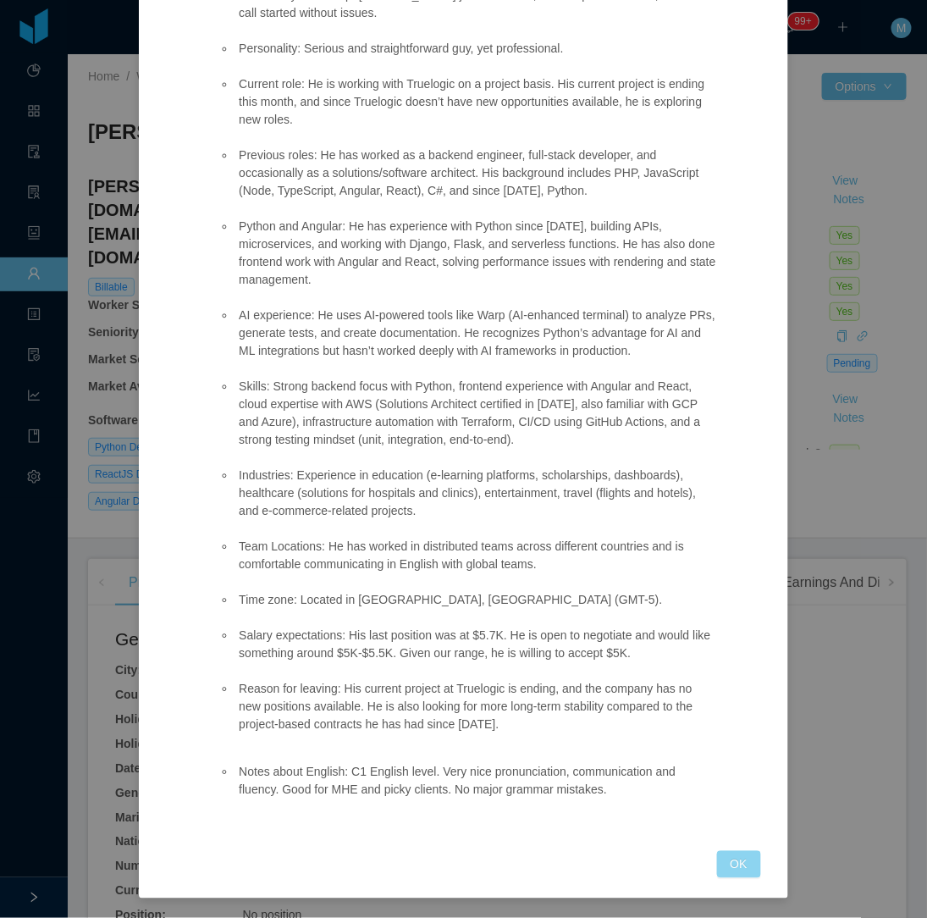
click at [735, 873] on button "OK" at bounding box center [739, 864] width 44 height 27
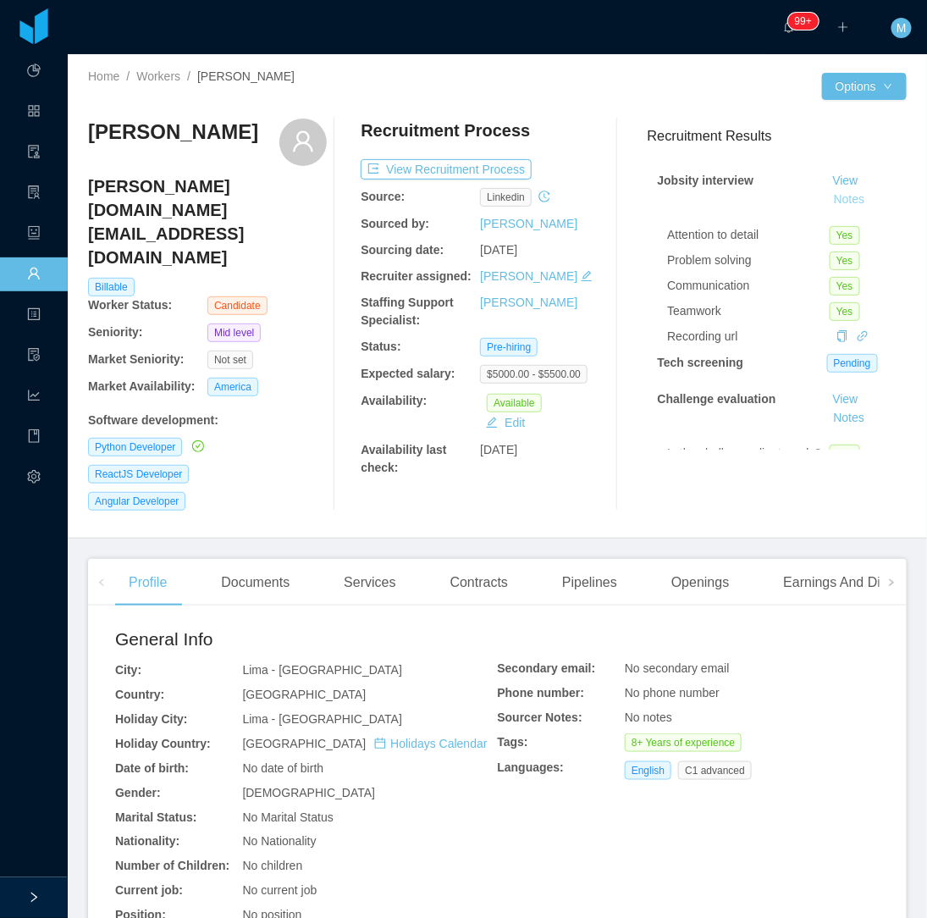
scroll to position [335, 0]
click at [687, 564] on div "Openings" at bounding box center [701, 582] width 86 height 47
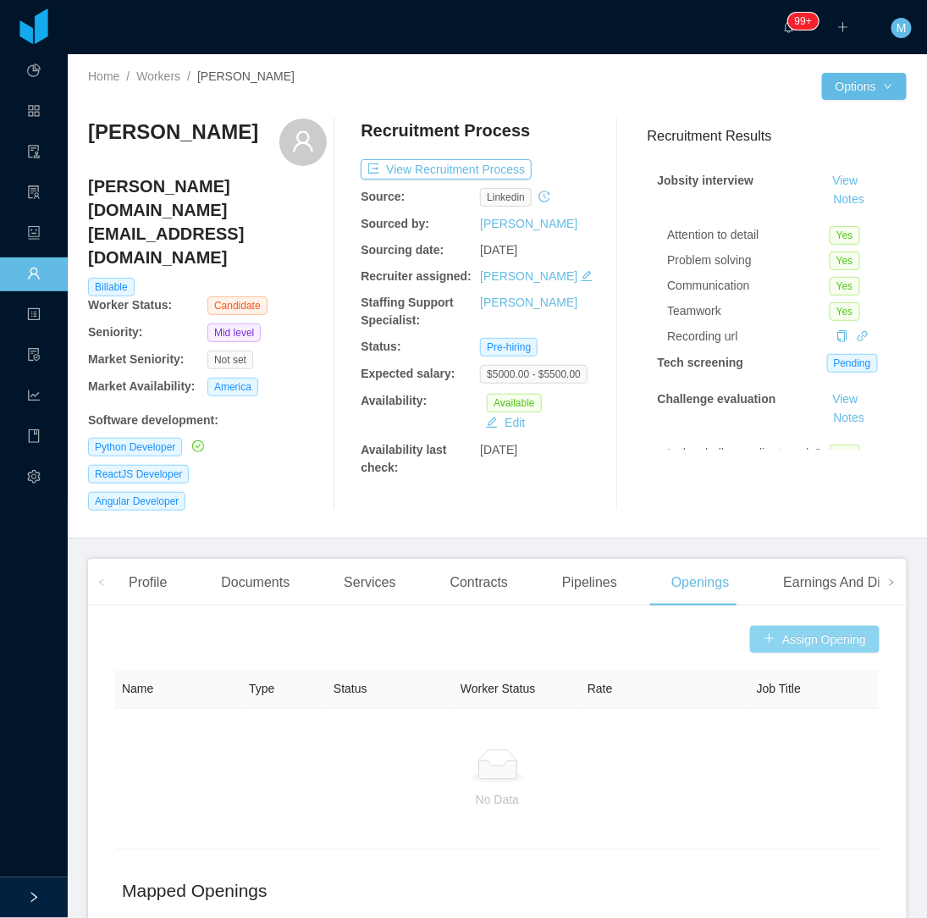
click at [826, 626] on button "Assign Opening" at bounding box center [815, 639] width 130 height 27
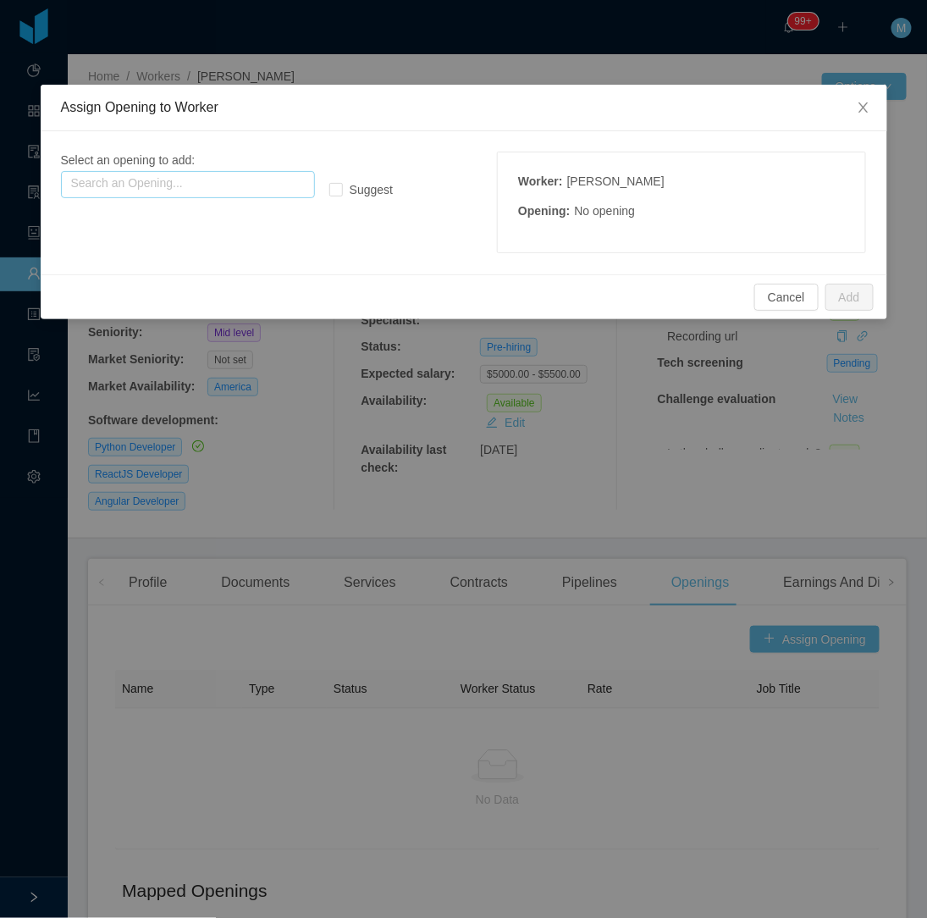
click at [175, 171] on input "text" at bounding box center [188, 184] width 254 height 27
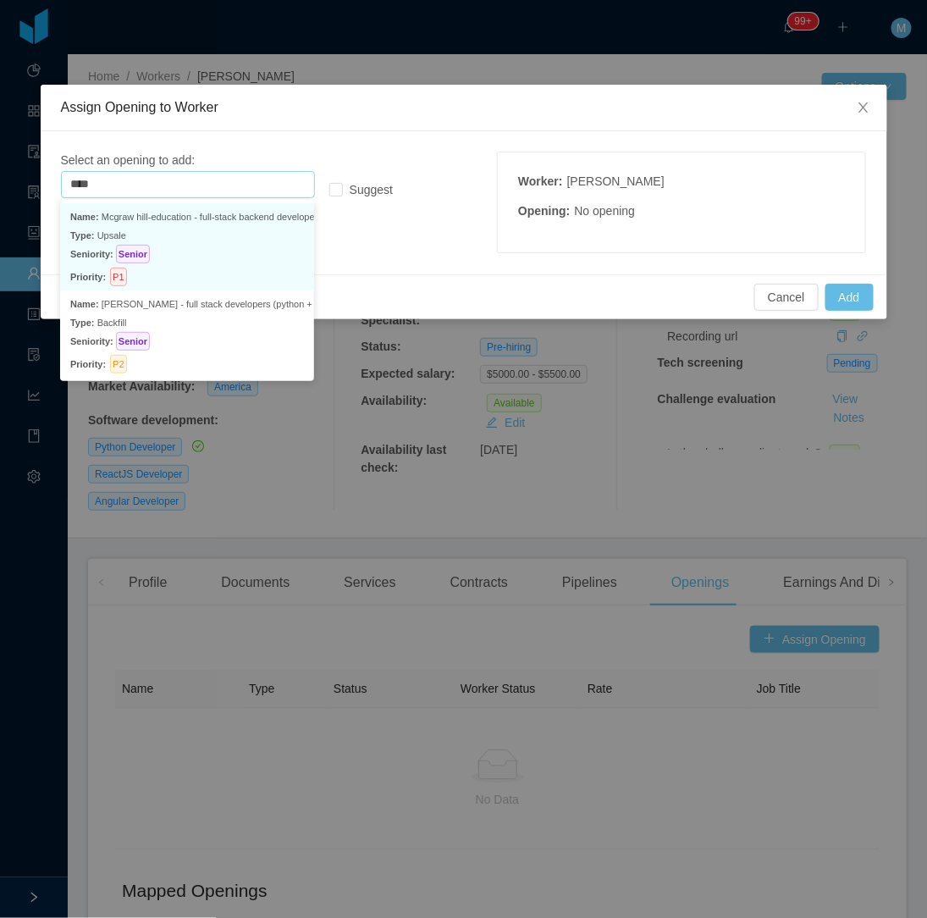
click at [235, 235] on p "Type: Upsale" at bounding box center [187, 235] width 234 height 19
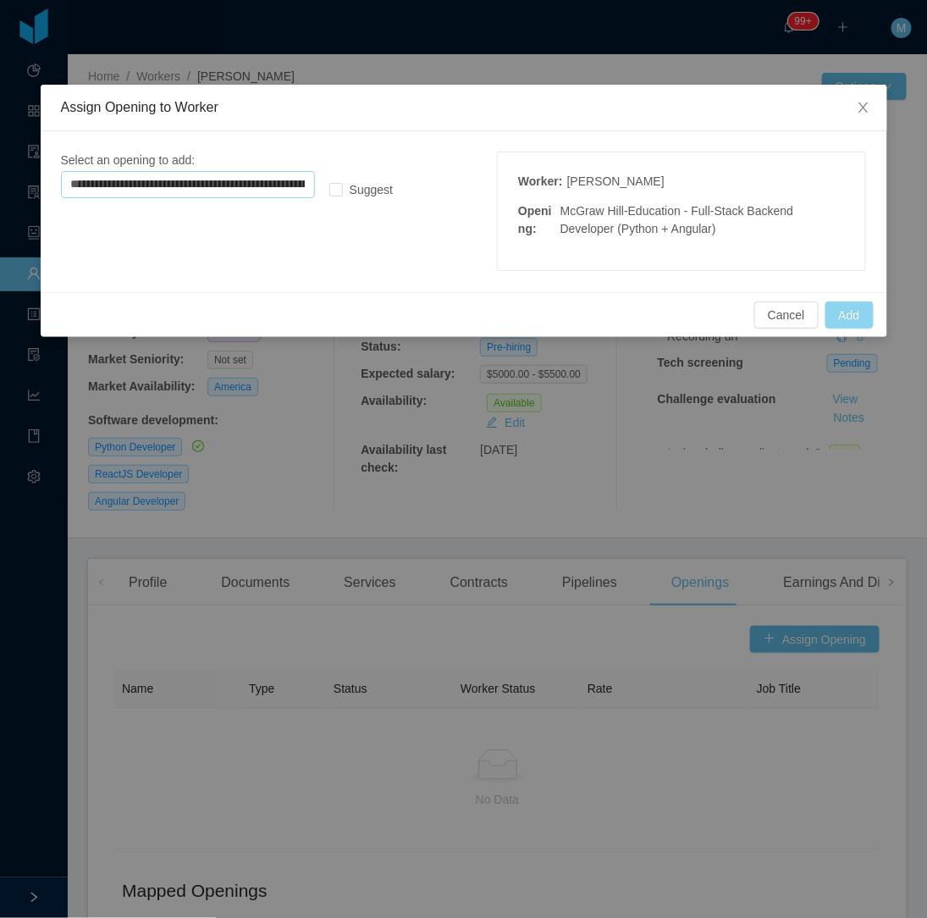
type input "**********"
click at [865, 323] on button "Add" at bounding box center [849, 314] width 48 height 27
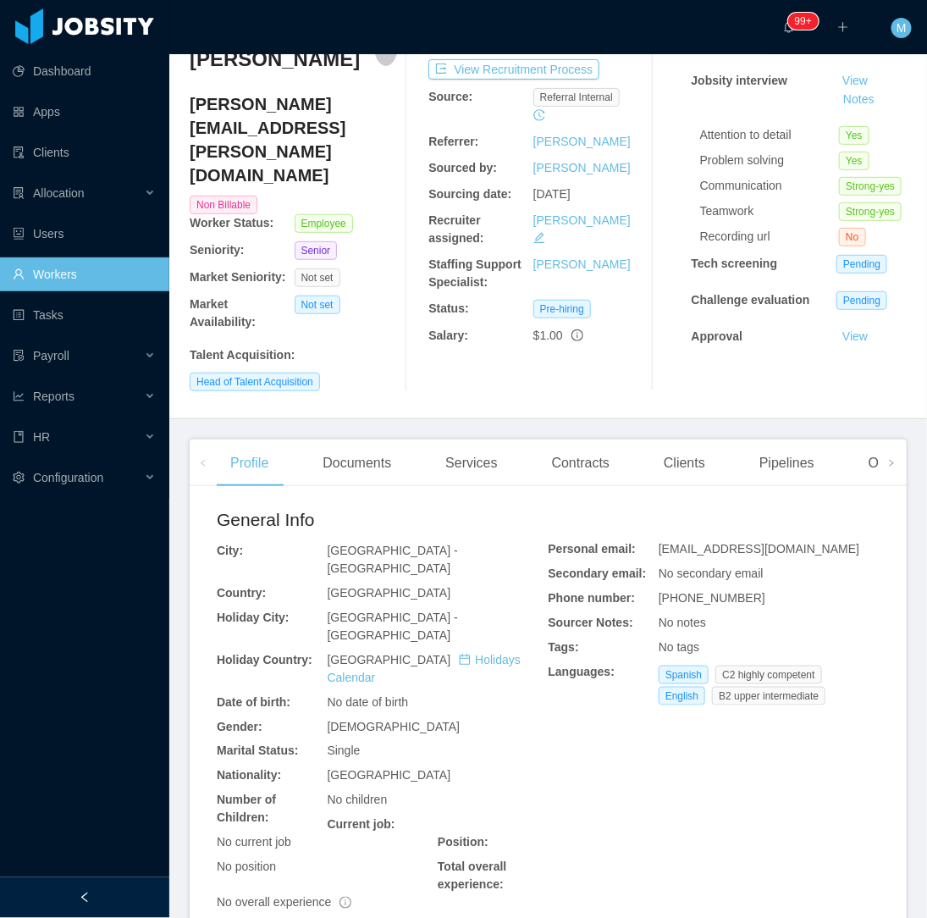
scroll to position [322, 0]
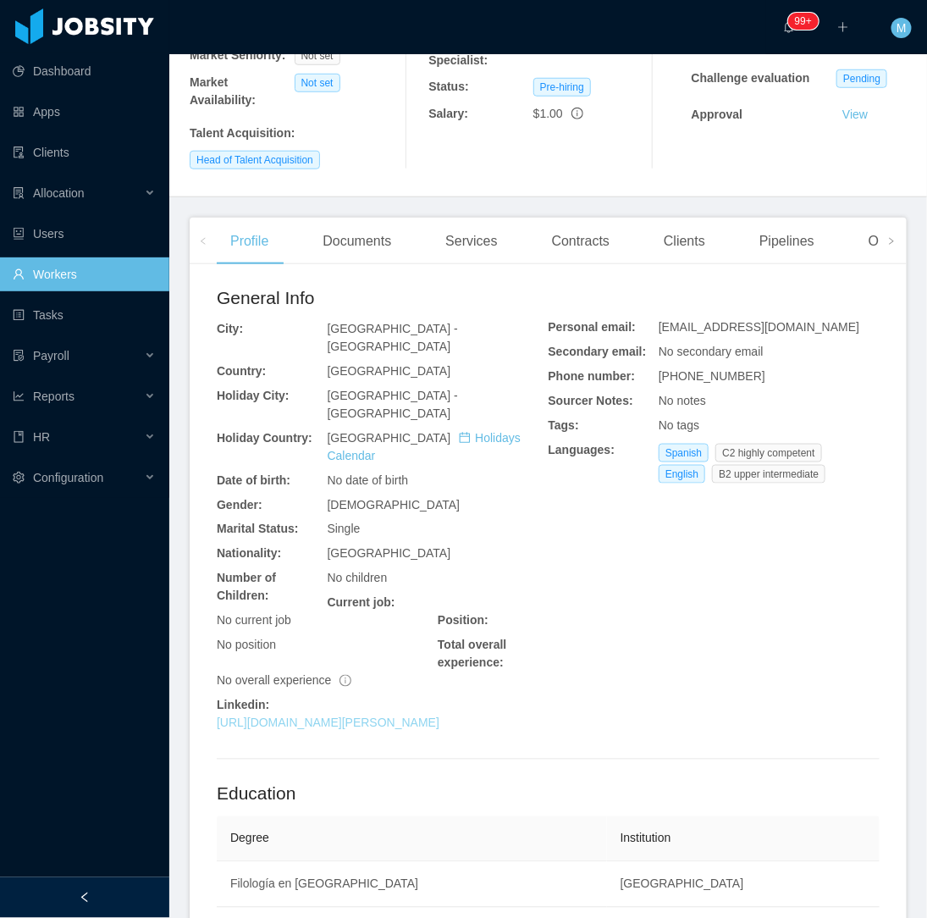
click at [323, 716] on link "https://www.linkedin.com/in/laura-natalia-perez-medina" at bounding box center [328, 723] width 223 height 14
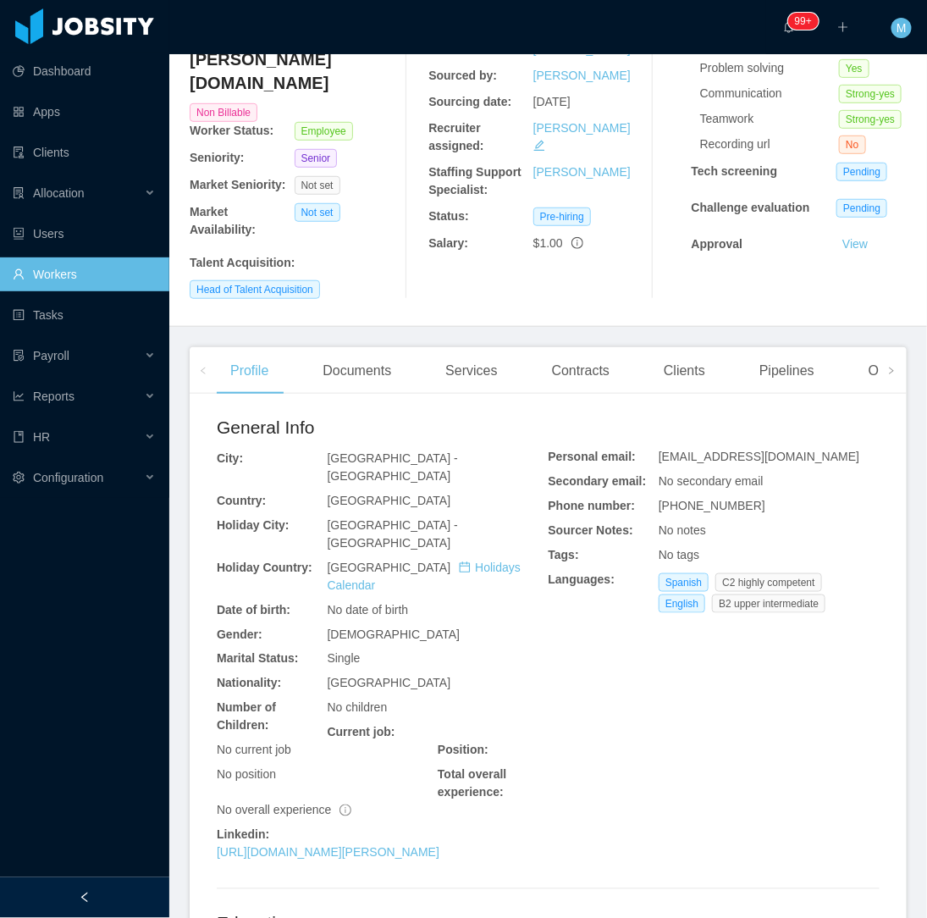
scroll to position [0, 0]
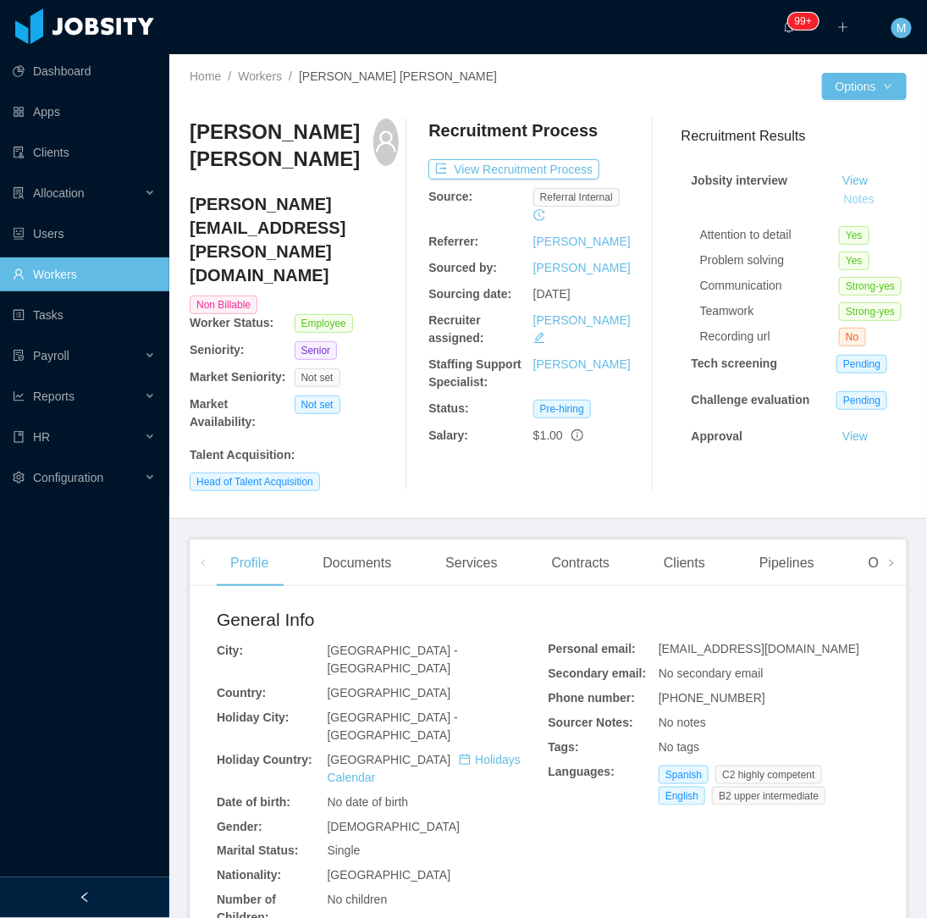
click at [838, 198] on button "Notes" at bounding box center [858, 200] width 45 height 20
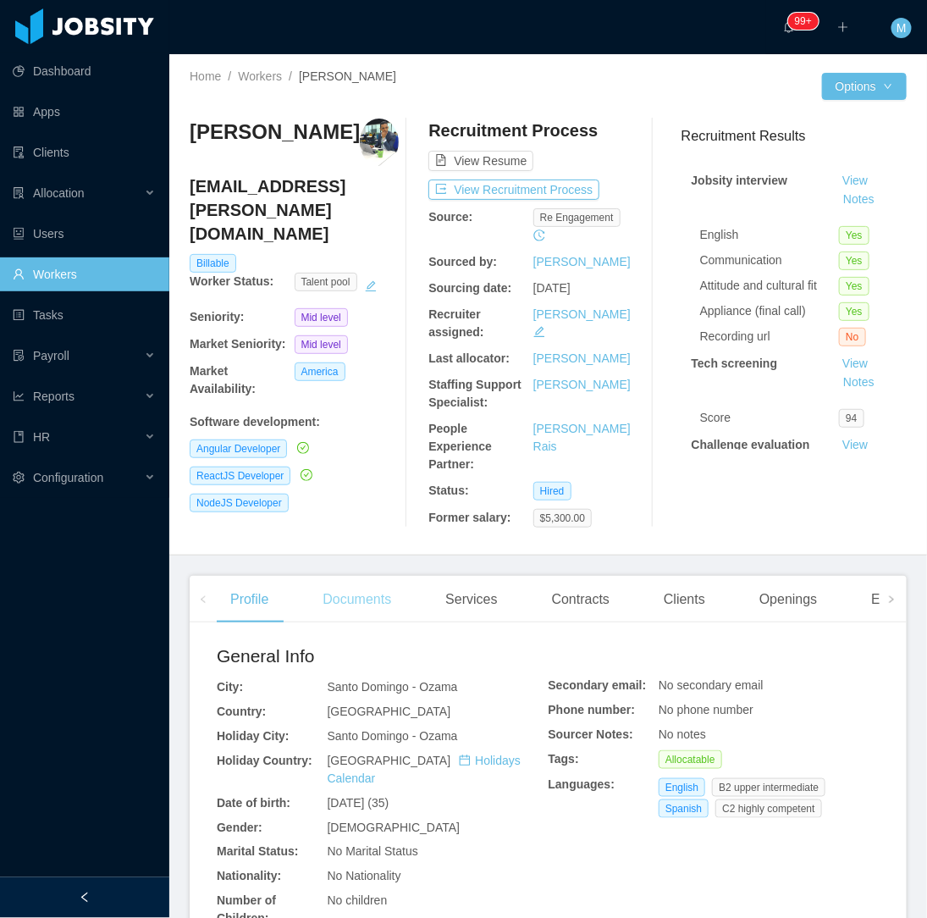
click at [360, 576] on div "Documents" at bounding box center [357, 599] width 96 height 47
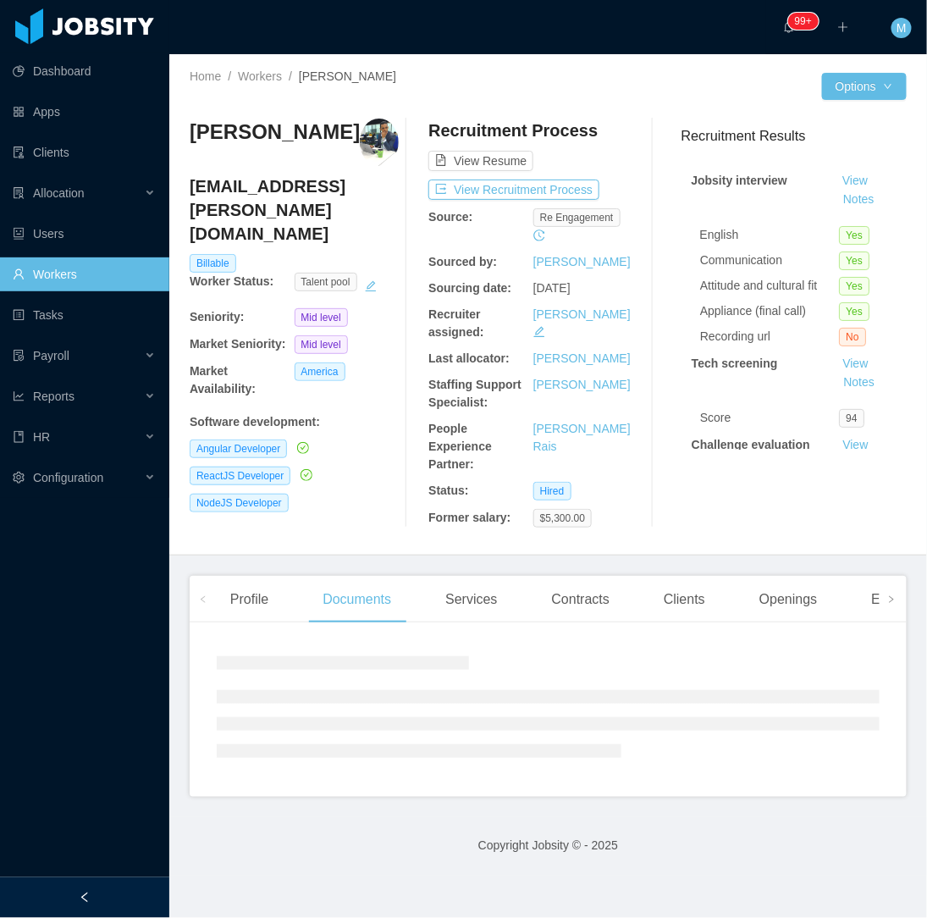
click at [113, 898] on div at bounding box center [84, 897] width 169 height 41
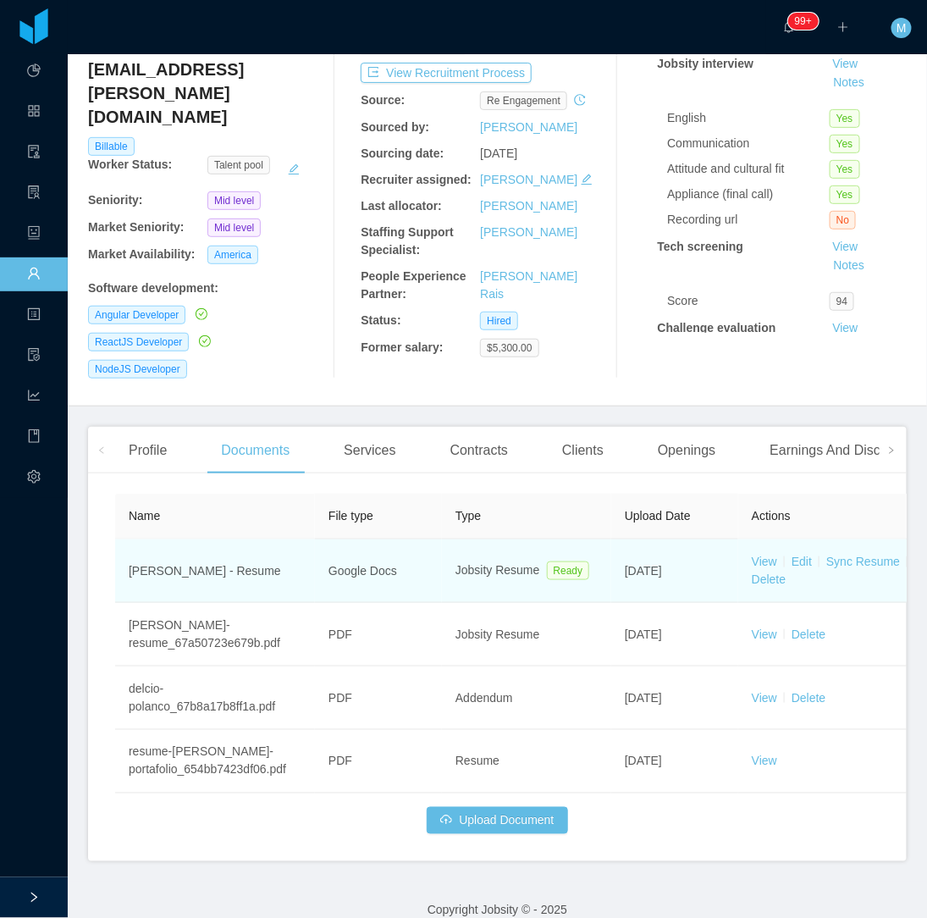
scroll to position [119, 0]
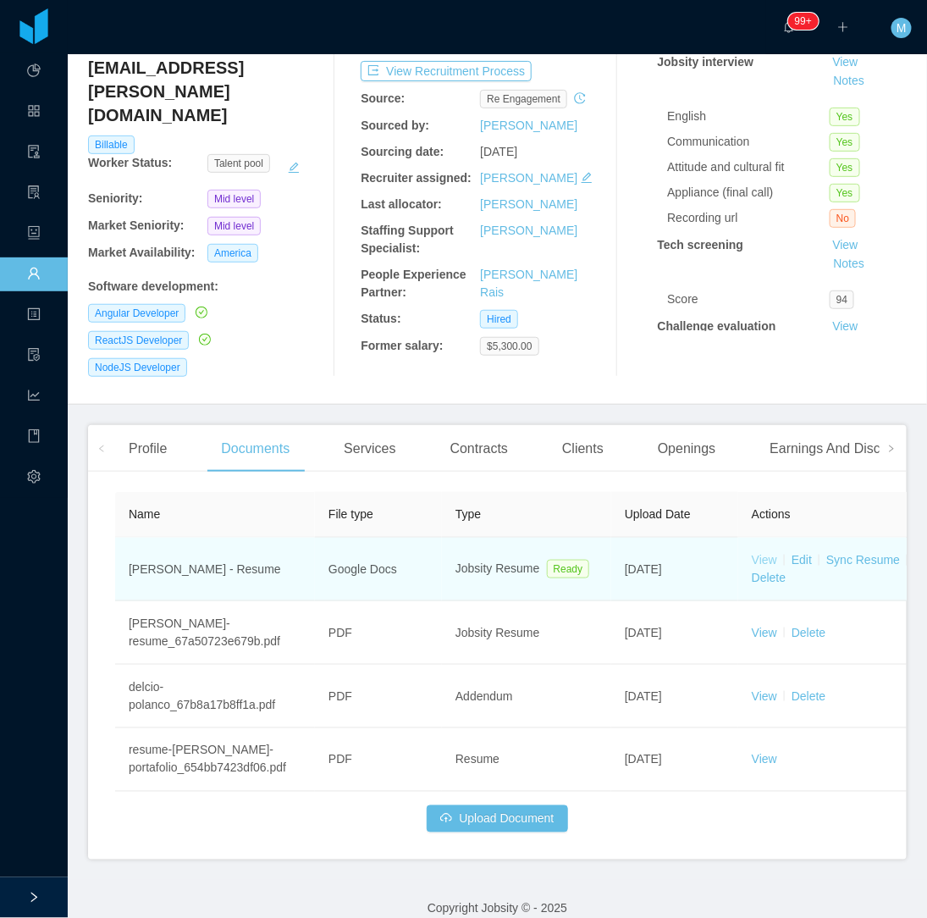
click at [765, 553] on link "View" at bounding box center [764, 560] width 25 height 14
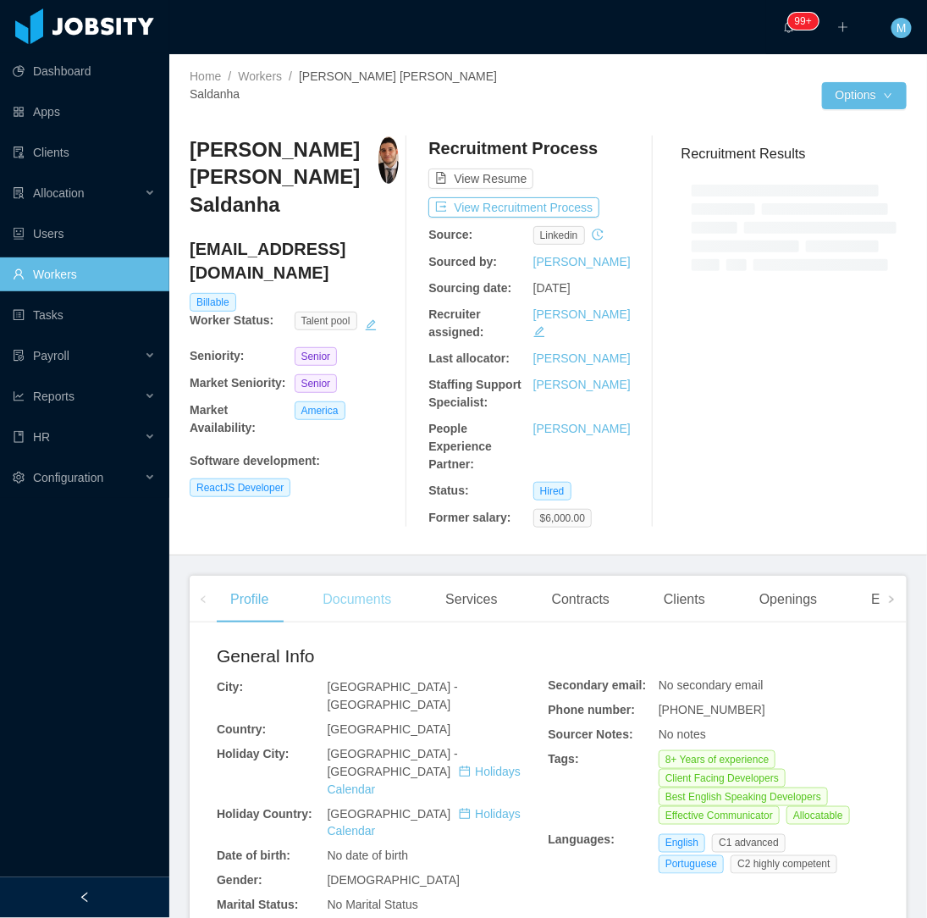
click at [364, 576] on div "Documents" at bounding box center [357, 599] width 96 height 47
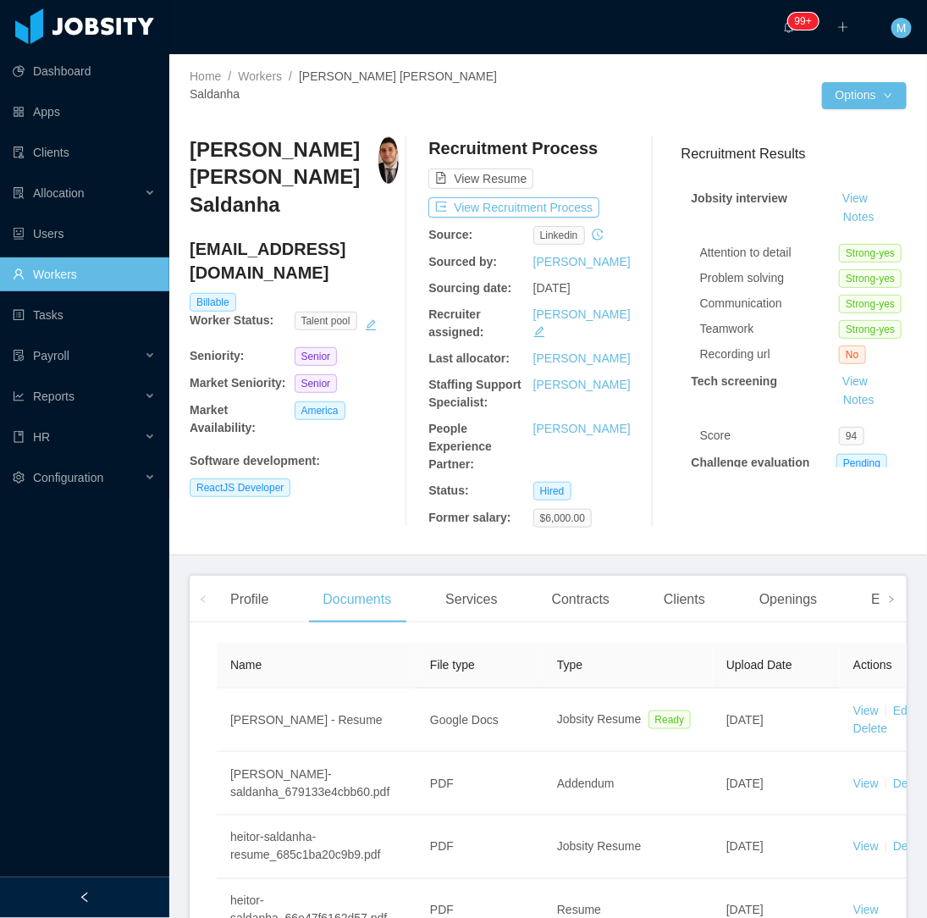
drag, startPoint x: 112, startPoint y: 887, endPoint x: 103, endPoint y: 892, distance: 9.9
click at [108, 891] on div at bounding box center [84, 897] width 169 height 41
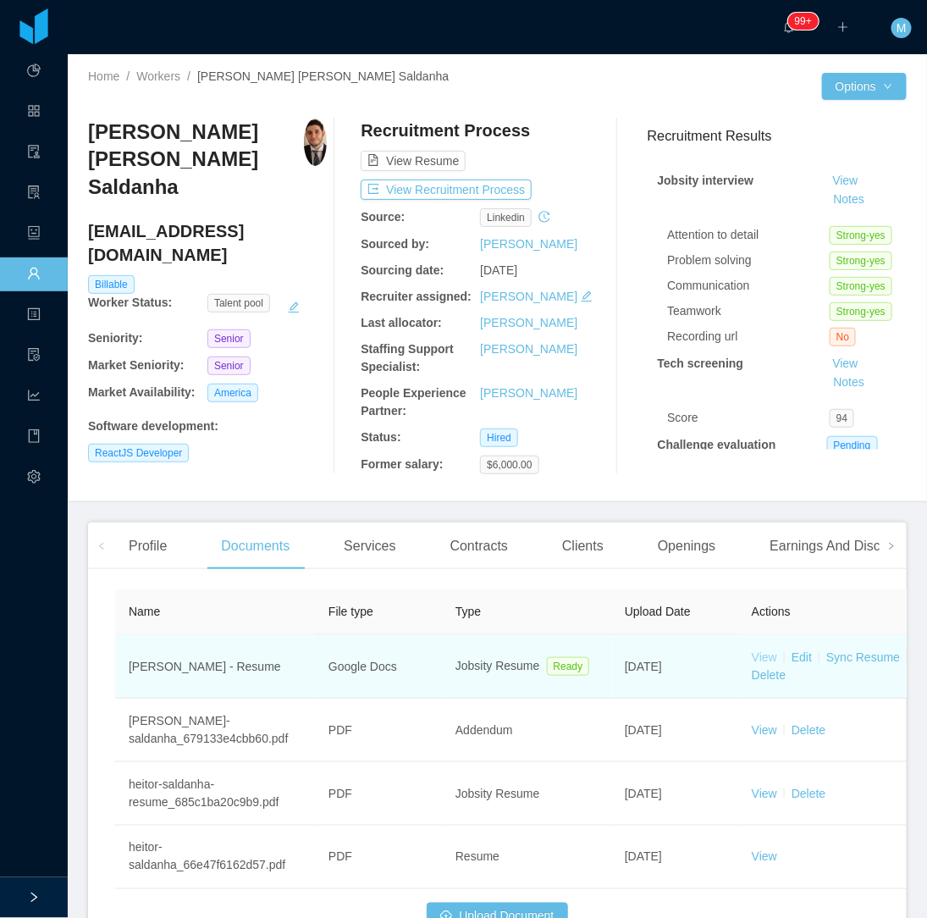
click at [770, 654] on link "View" at bounding box center [764, 657] width 25 height 14
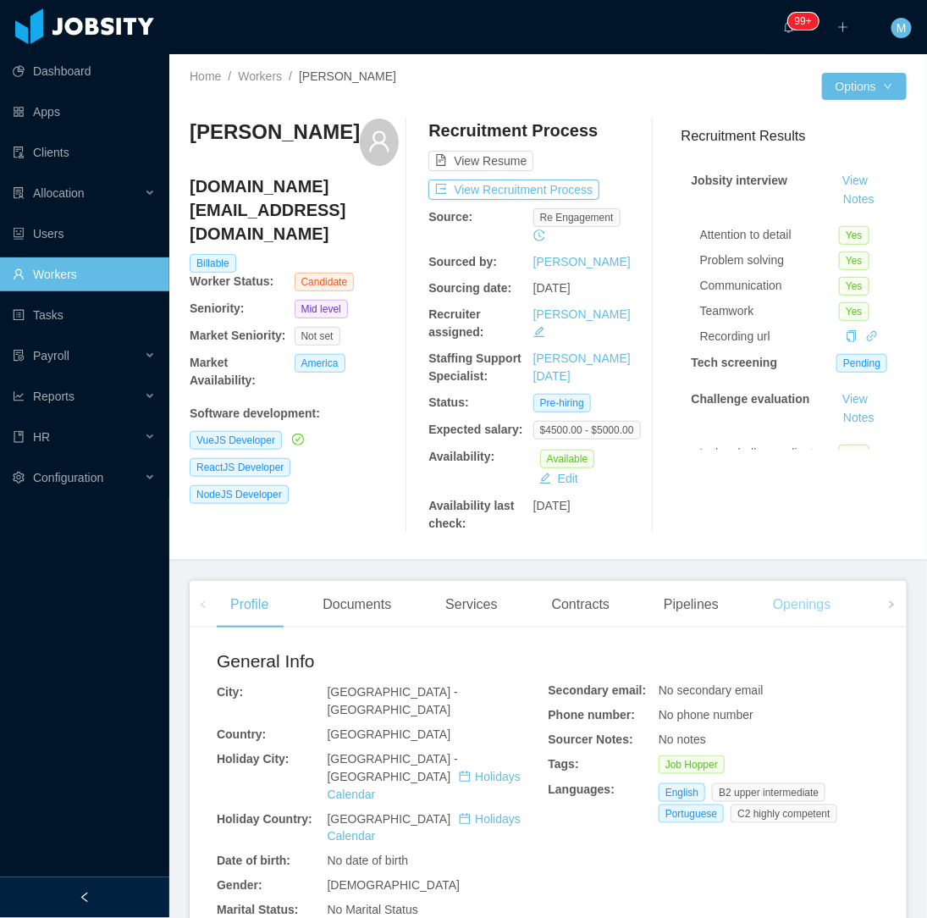
click at [797, 608] on div "Openings" at bounding box center [802, 604] width 86 height 47
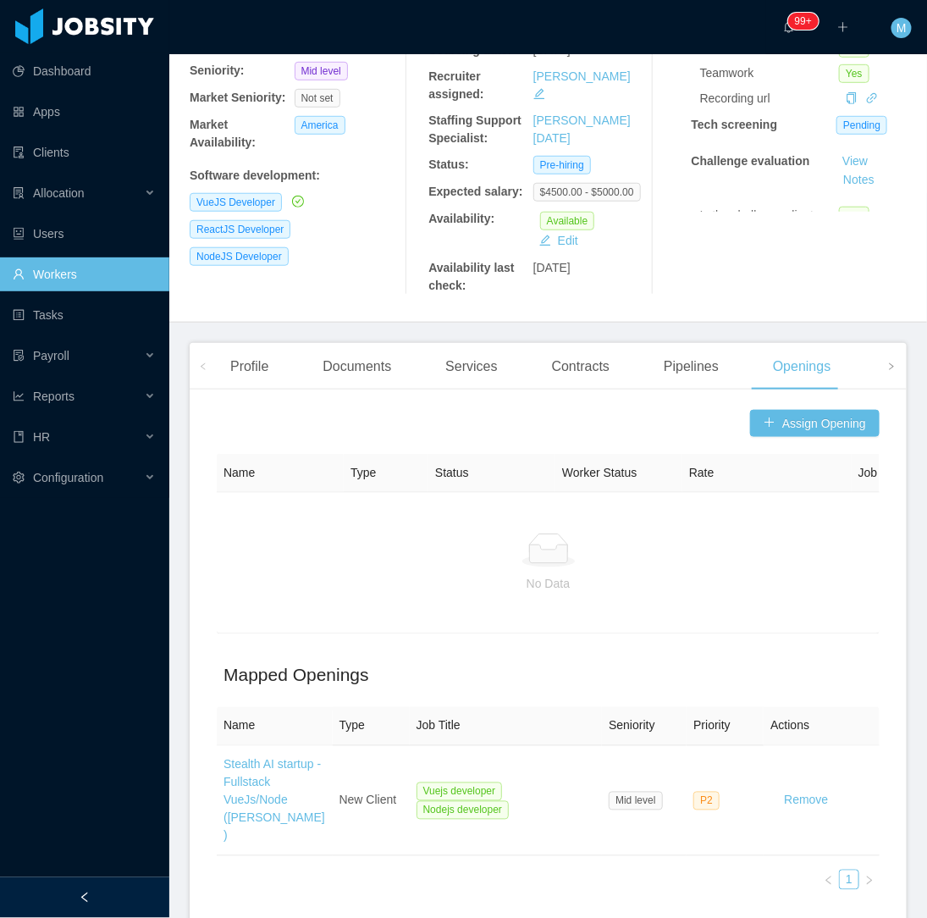
scroll to position [282, 0]
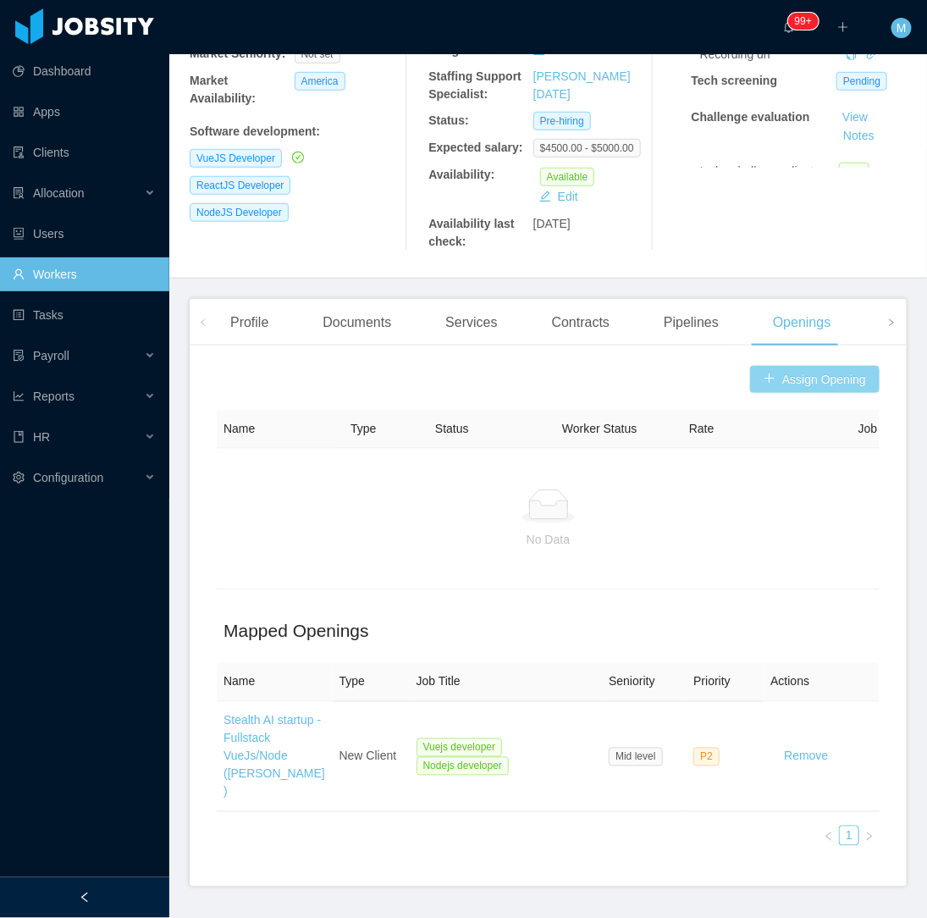
click at [772, 385] on button "Assign Opening" at bounding box center [815, 379] width 130 height 27
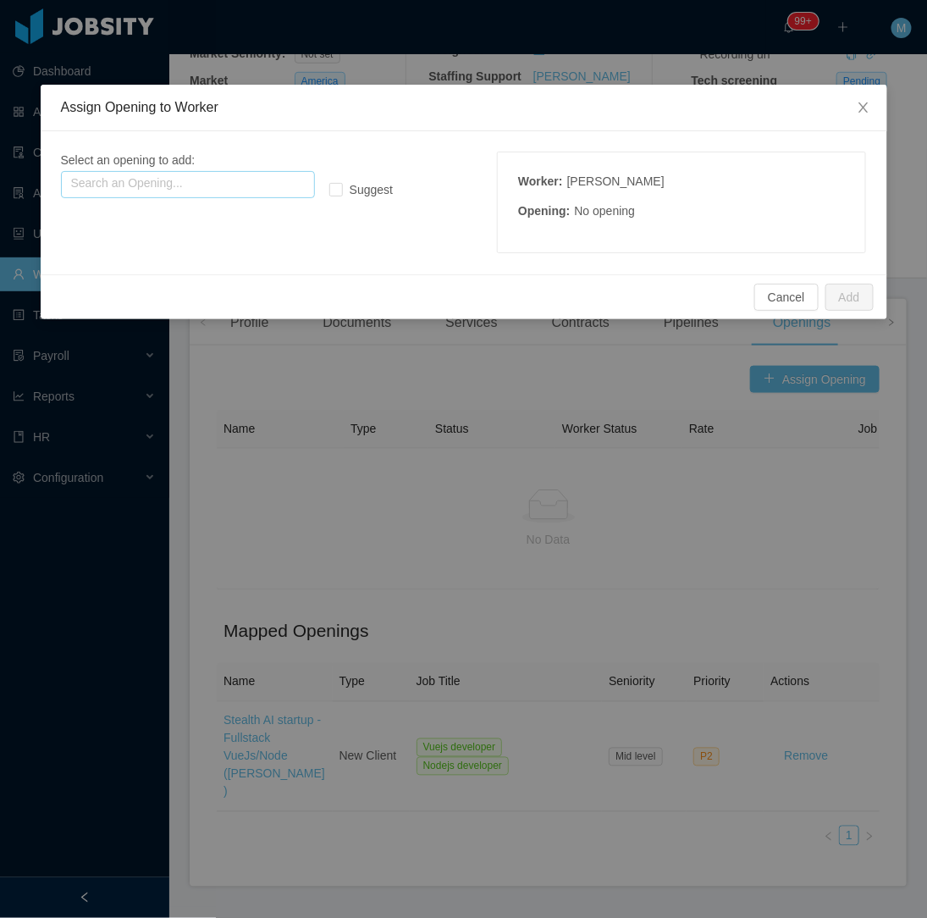
click at [248, 185] on input "text" at bounding box center [188, 184] width 254 height 27
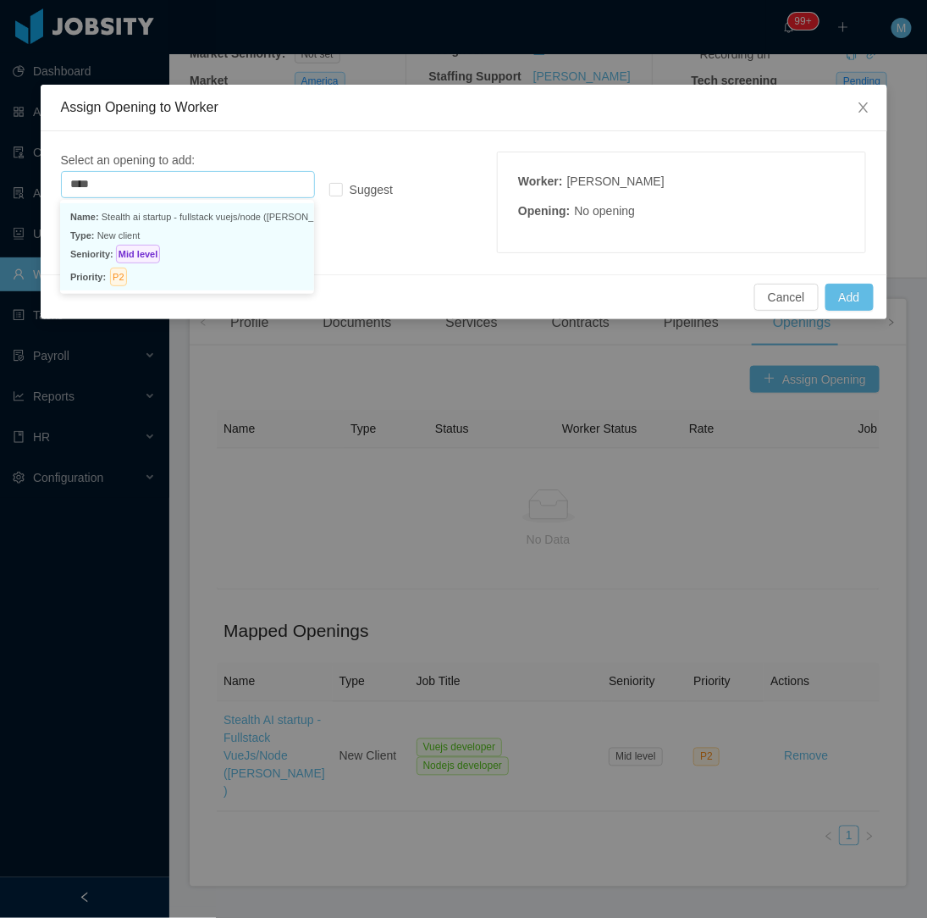
click at [209, 247] on p "Seniority: Mid level" at bounding box center [187, 254] width 234 height 19
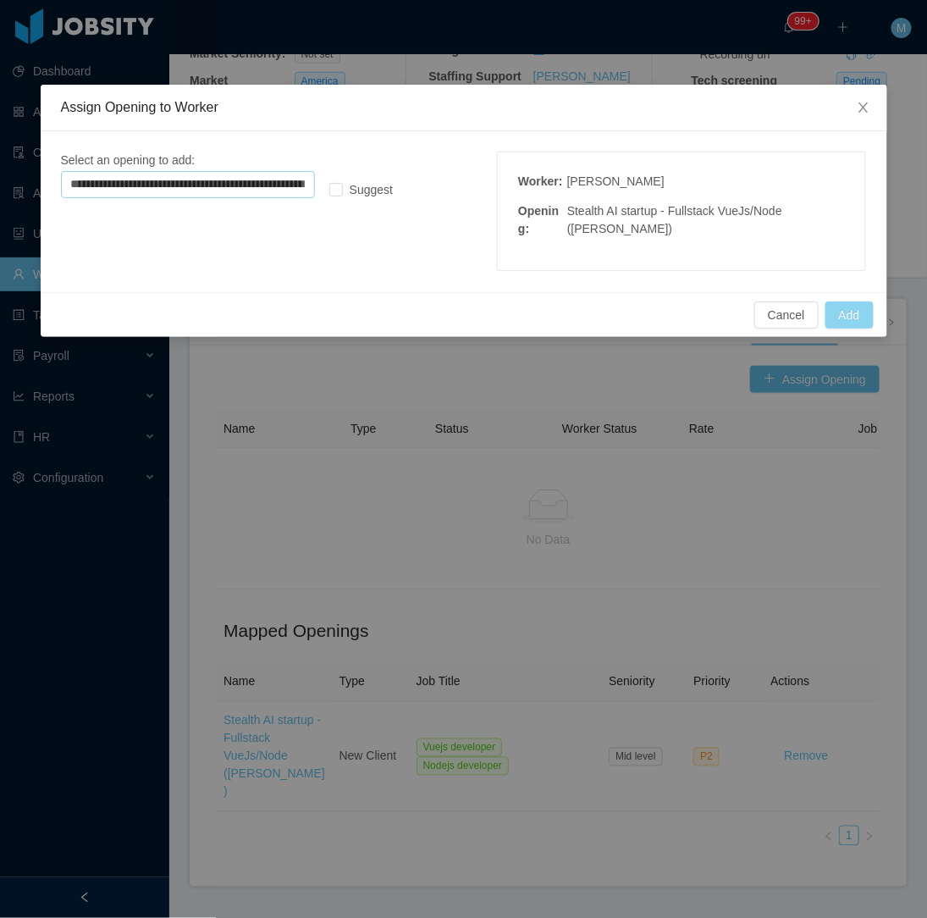
type input "**********"
click at [859, 310] on button "Add" at bounding box center [849, 314] width 48 height 27
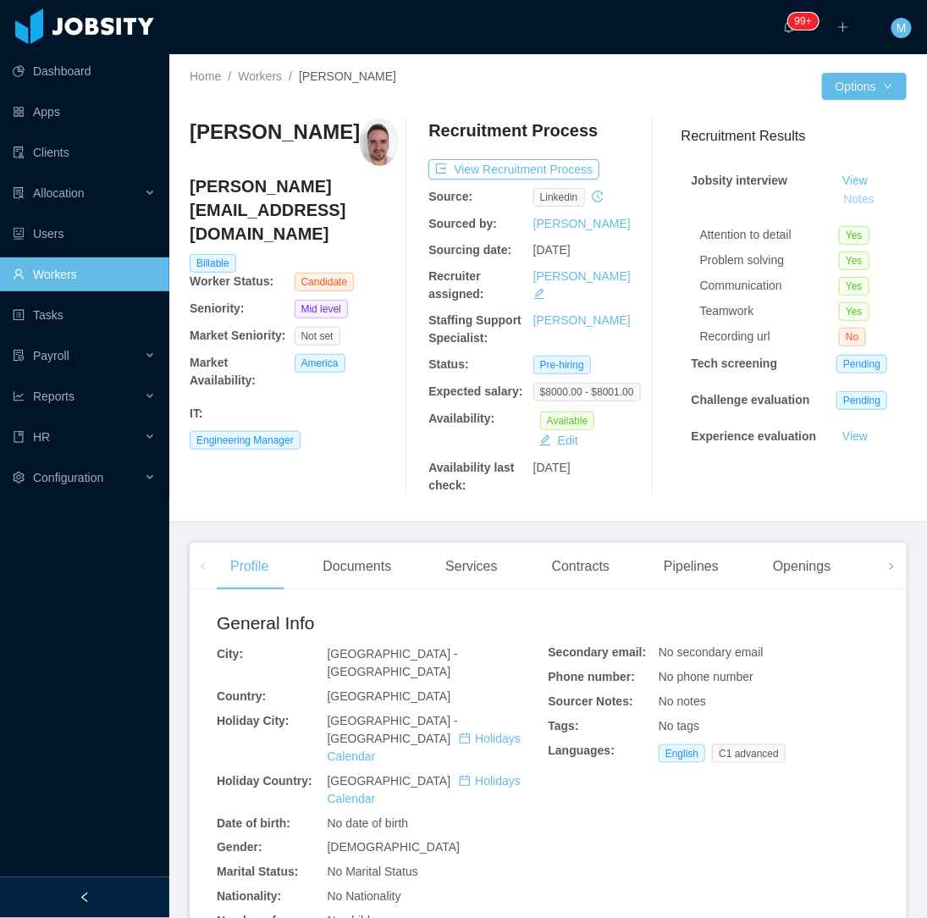
click at [836, 203] on button "Notes" at bounding box center [858, 200] width 45 height 20
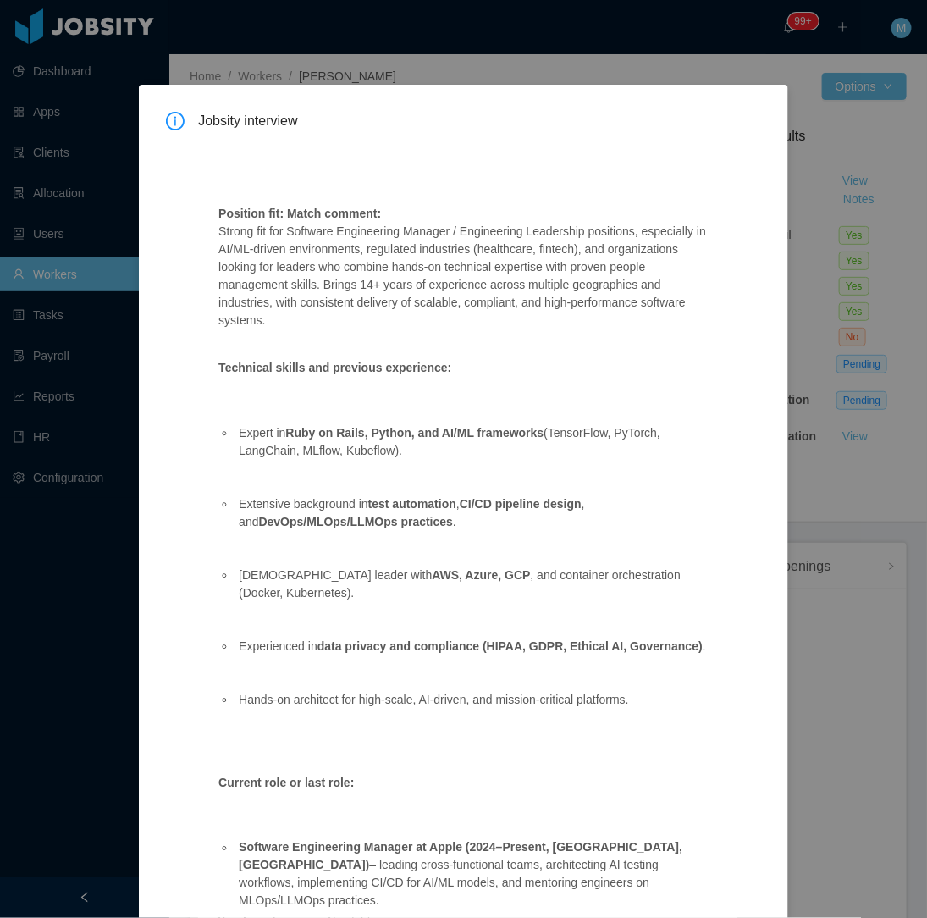
scroll to position [94, 0]
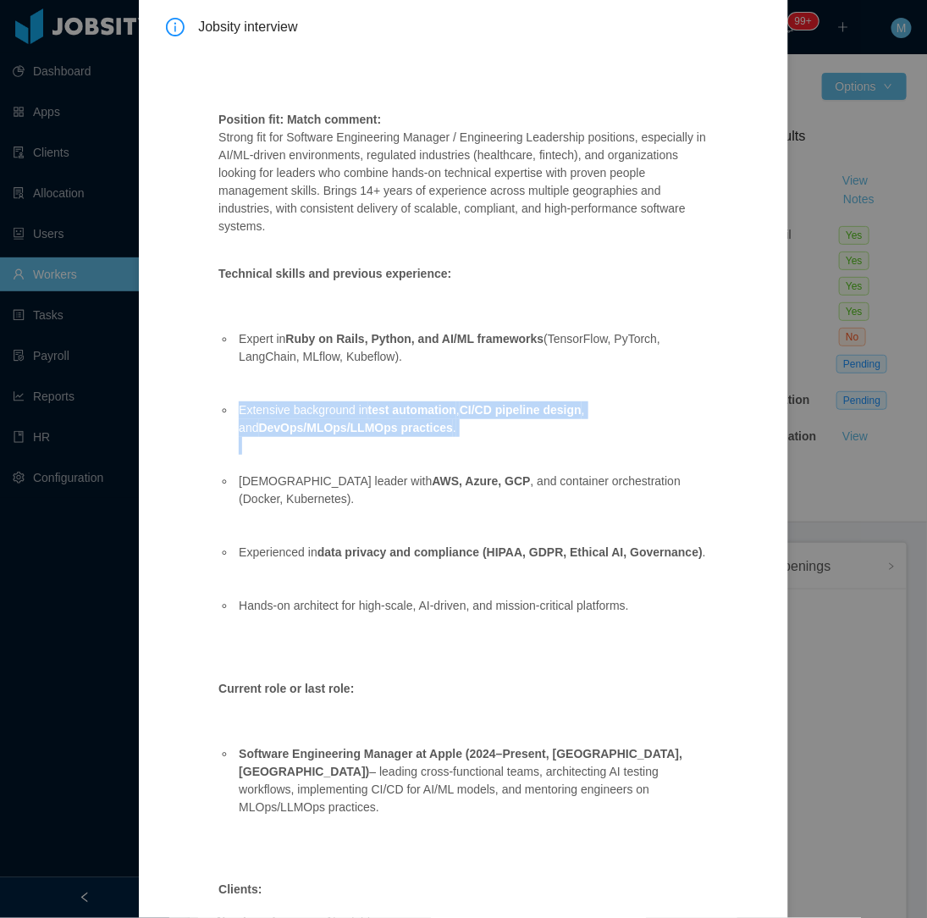
drag, startPoint x: 462, startPoint y: 440, endPoint x: 210, endPoint y: 407, distance: 254.4
copy li "Extensive background in test automation , CI/CD pipeline design , and DevOps/ML…"
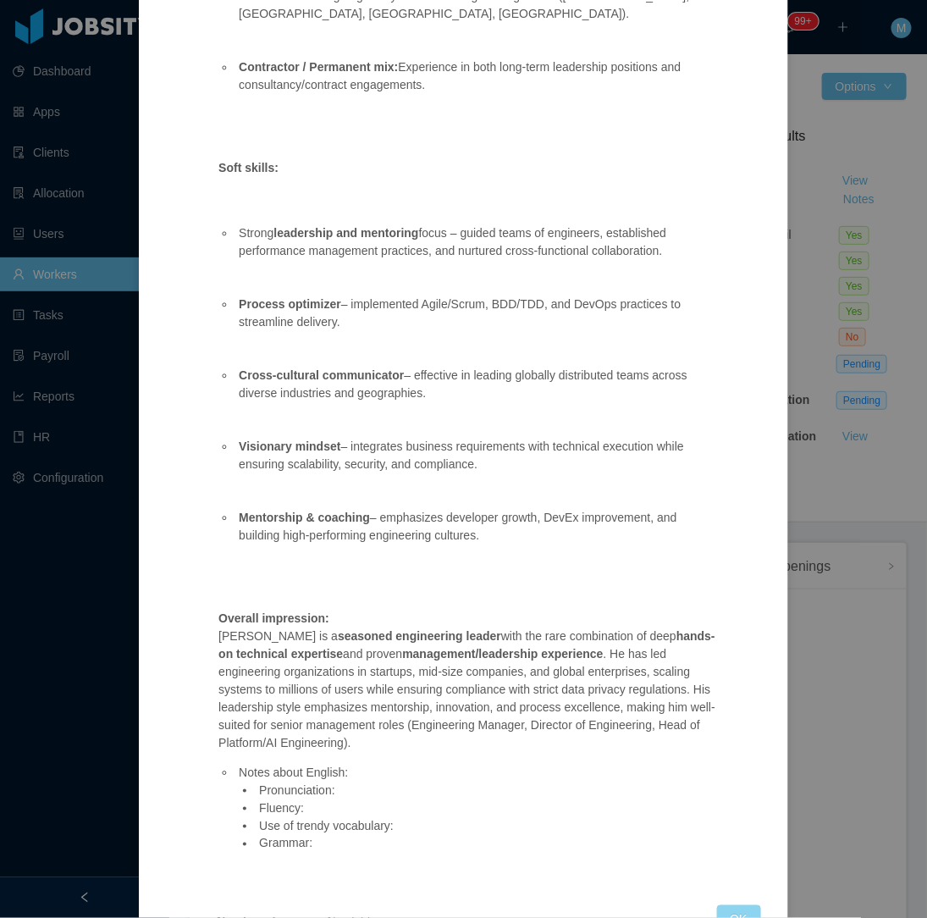
drag, startPoint x: 739, startPoint y: 861, endPoint x: 437, endPoint y: 823, distance: 304.6
click at [737, 905] on button "OK" at bounding box center [739, 918] width 44 height 27
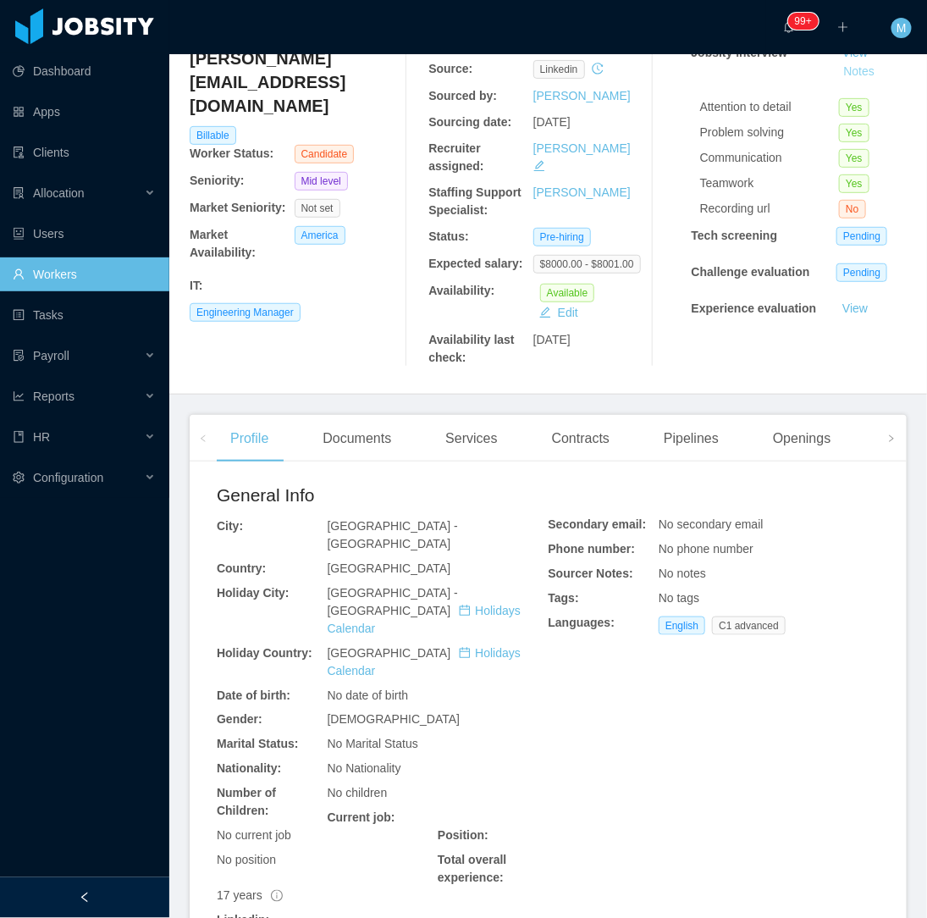
scroll to position [357, 0]
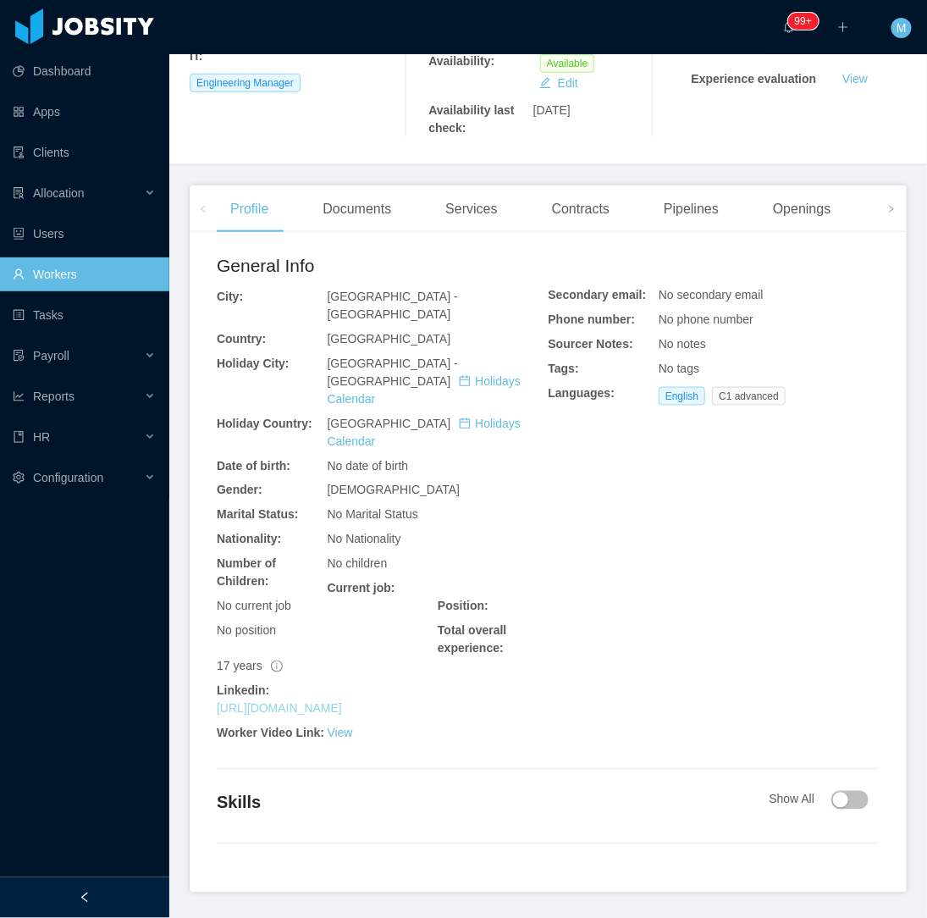
click at [332, 702] on link "[URL][DOMAIN_NAME]" at bounding box center [279, 709] width 125 height 14
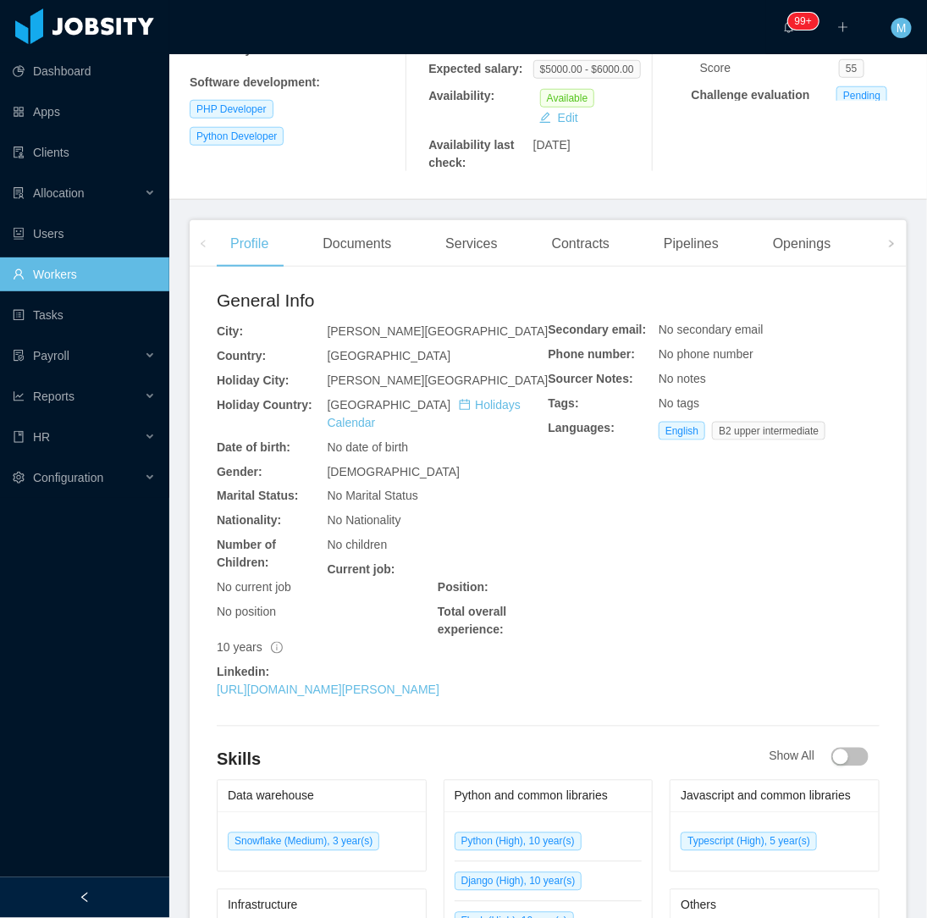
scroll to position [376, 0]
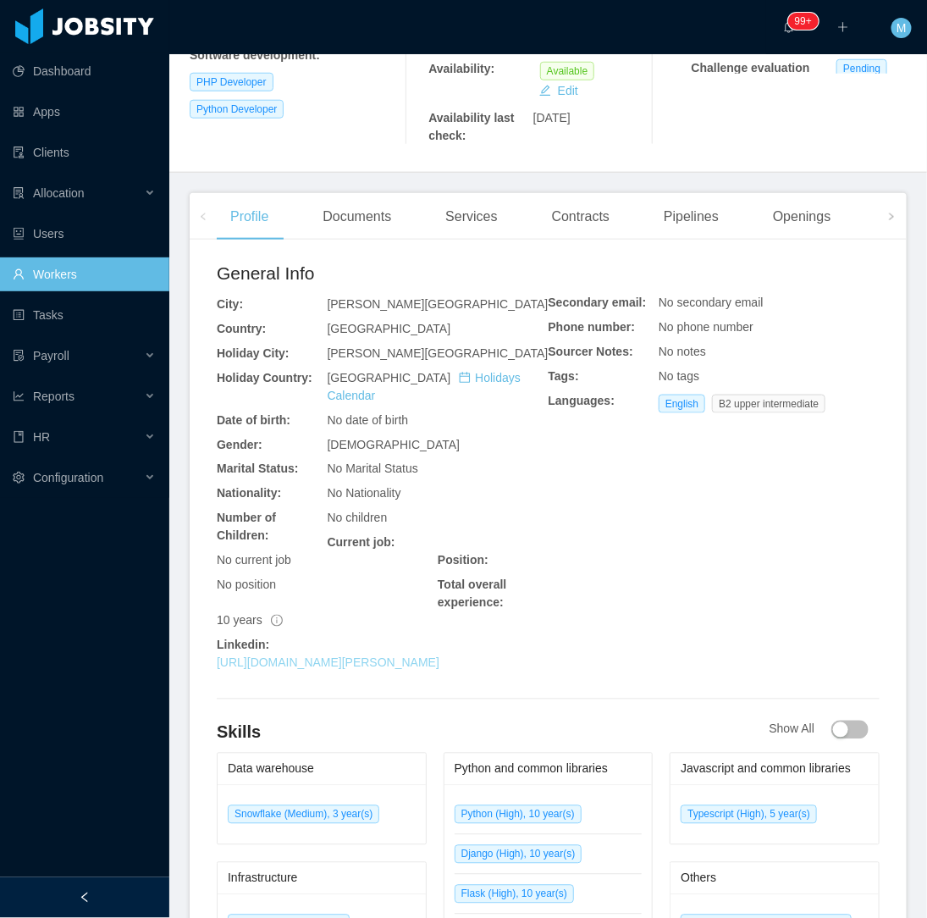
click at [345, 656] on link "[URL][DOMAIN_NAME][PERSON_NAME]" at bounding box center [328, 663] width 223 height 14
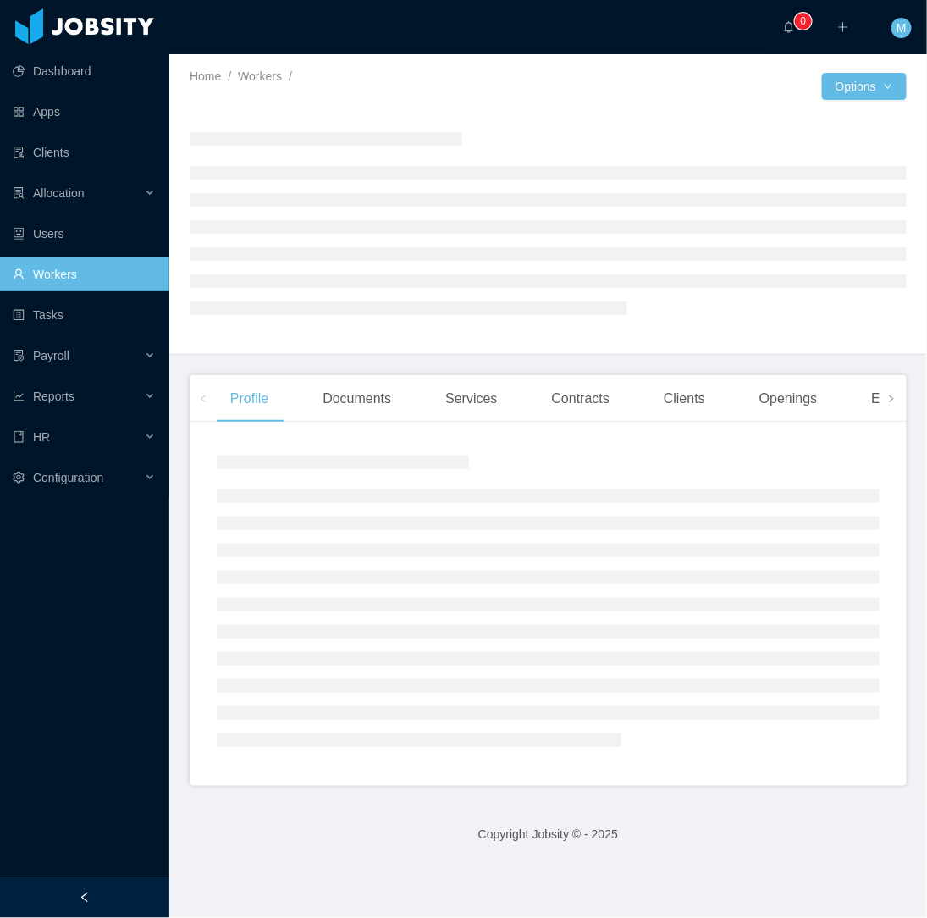
click at [120, 903] on div at bounding box center [84, 897] width 169 height 41
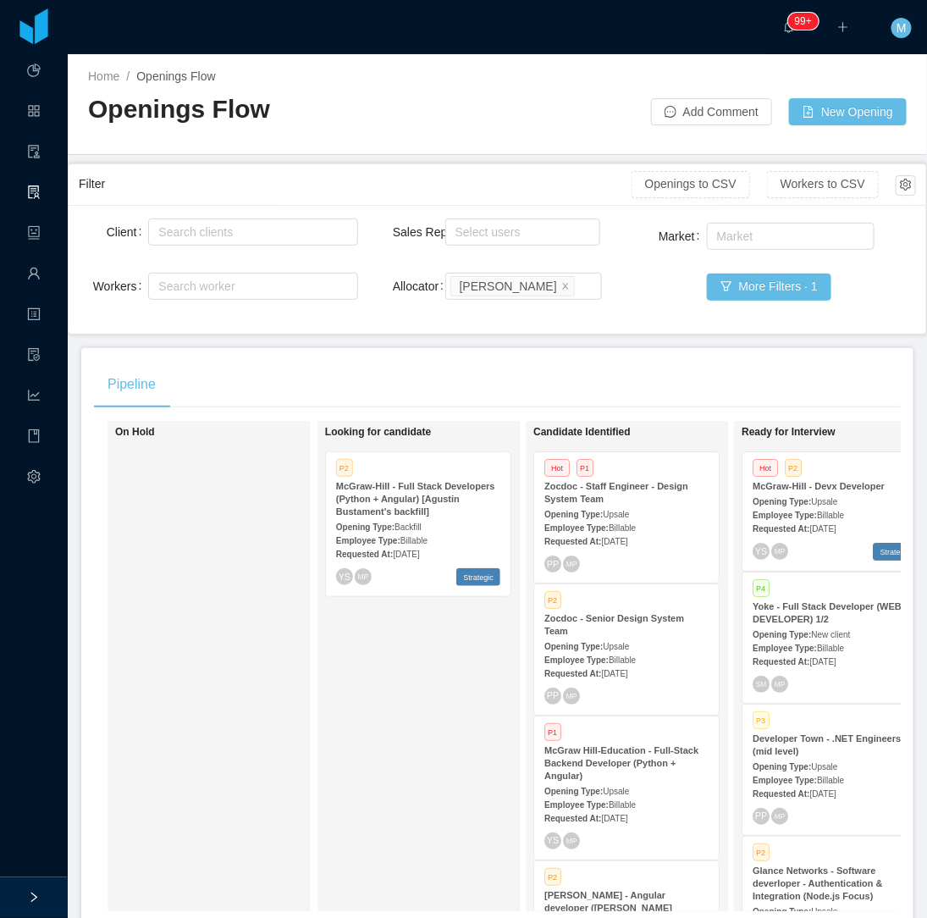
scroll to position [6955, 0]
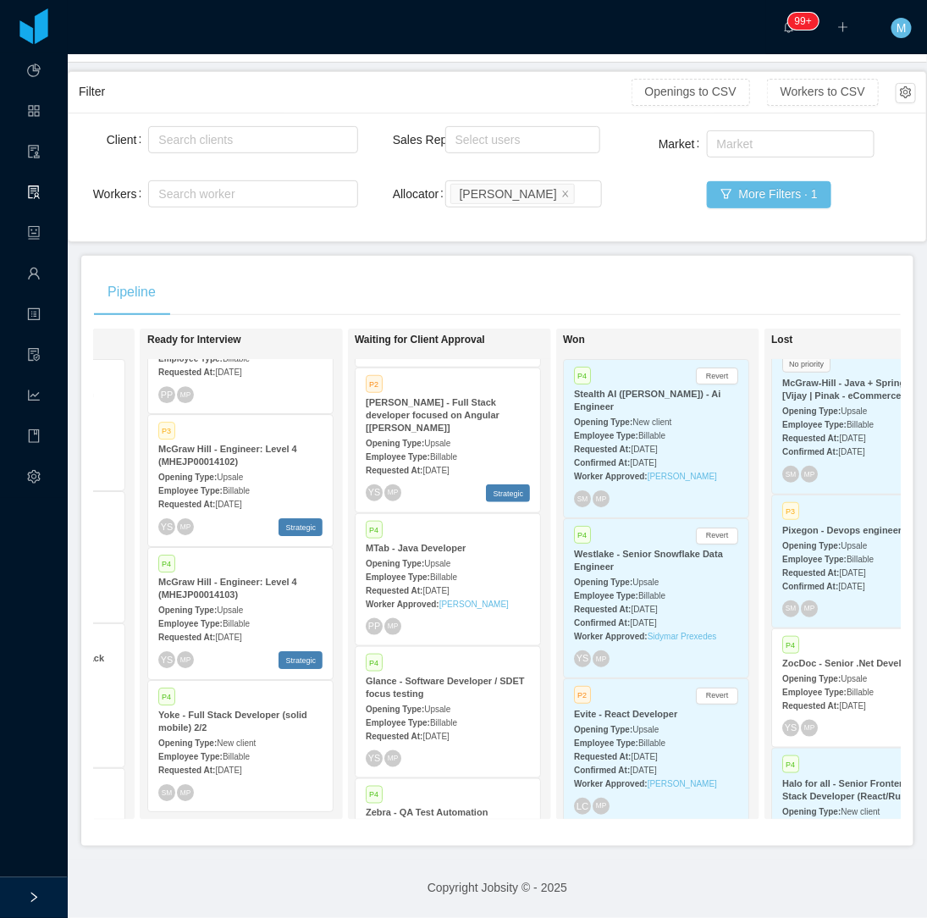
click at [358, 274] on div "Pipeline" at bounding box center [497, 291] width 807 height 47
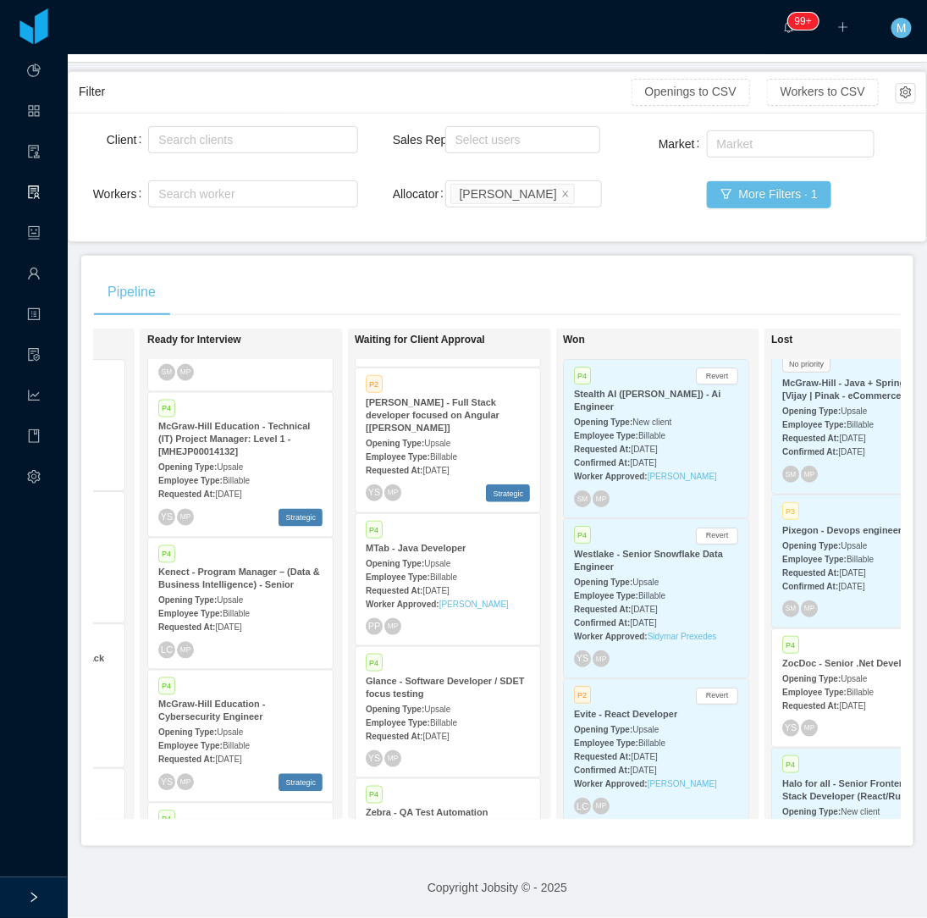
scroll to position [73, 0]
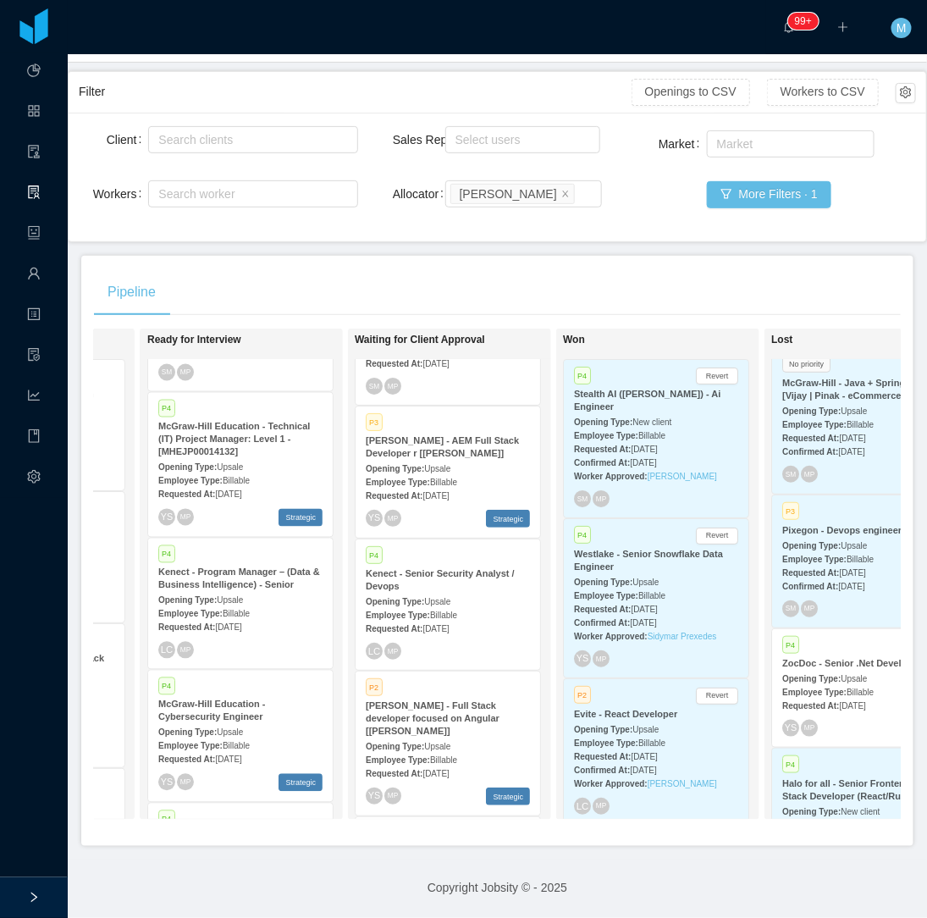
click at [250, 621] on div "Requested At: Sep 9th, 2025" at bounding box center [240, 627] width 164 height 18
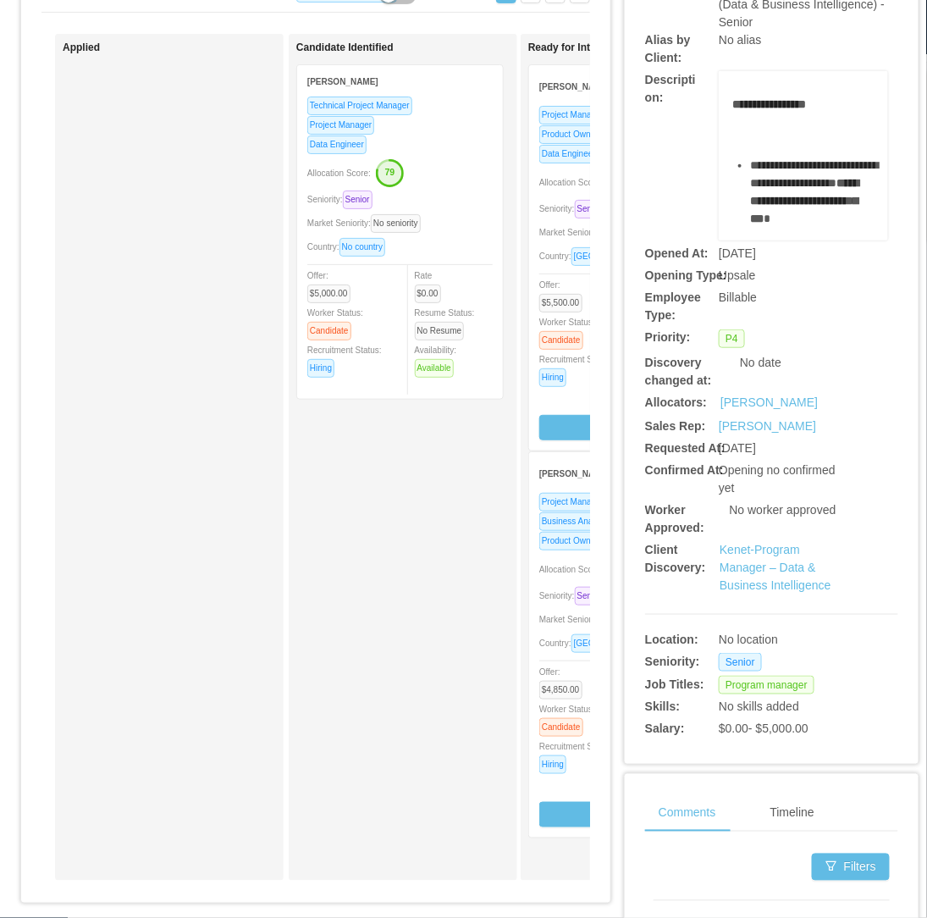
scroll to position [188, 0]
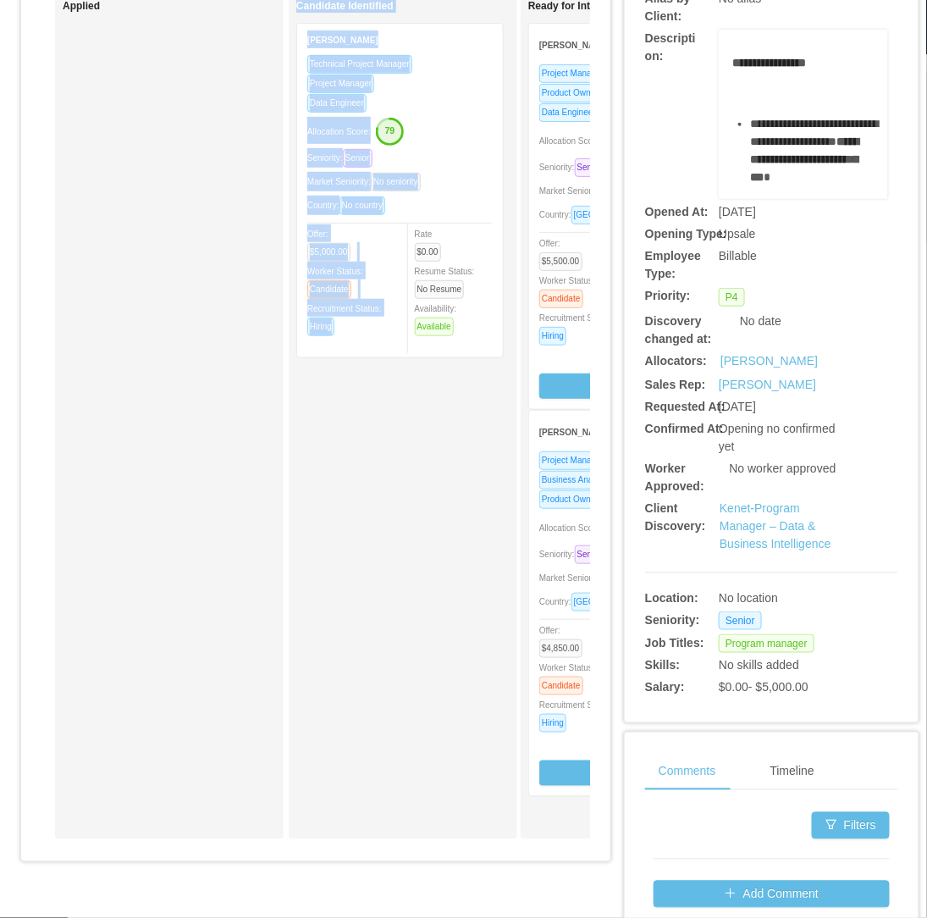
drag, startPoint x: 207, startPoint y: 851, endPoint x: 385, endPoint y: 844, distance: 177.9
click at [385, 844] on div "Applied Candidate Identified Alexander Bernal Clavijo Technical Project Manager…" at bounding box center [315, 422] width 549 height 860
drag, startPoint x: 385, startPoint y: 844, endPoint x: 326, endPoint y: 825, distance: 62.1
click at [336, 823] on div "Candidate Identified Alexander Bernal Clavijo Technical Project Manager Project…" at bounding box center [414, 415] width 237 height 831
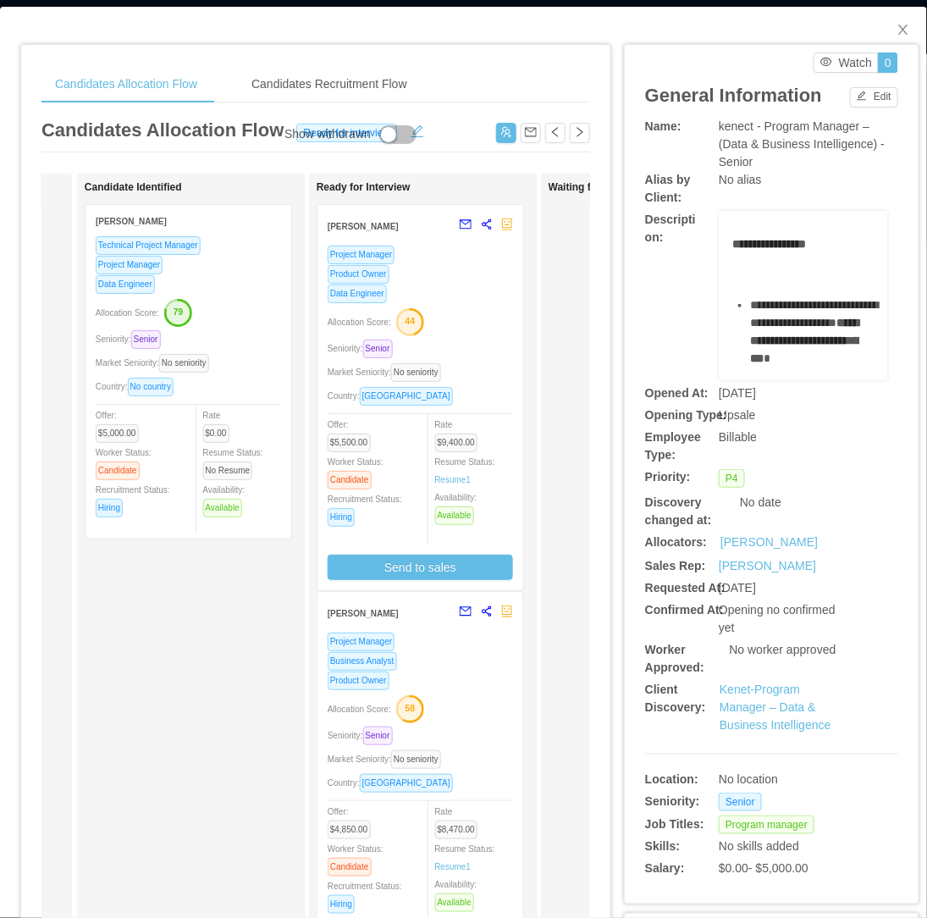
scroll to position [0, 0]
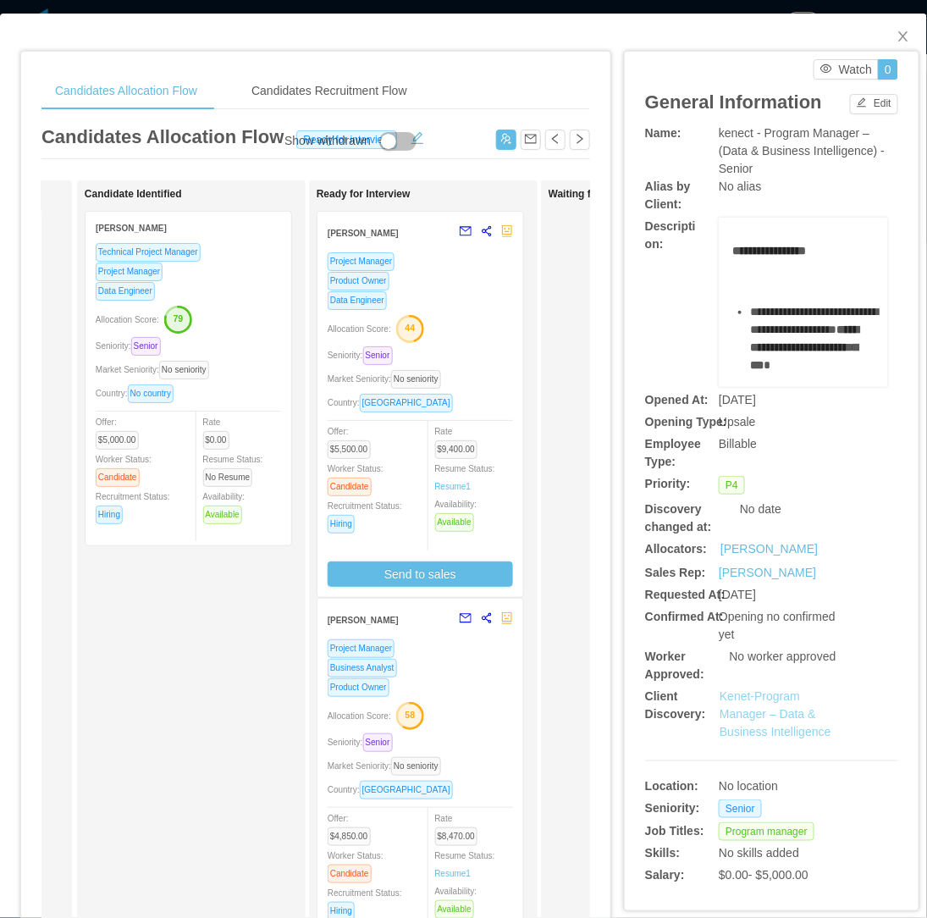
click at [752, 739] on div "Kenet-Program Manager – Data & Business Intelligence" at bounding box center [783, 713] width 126 height 53
click at [751, 717] on link "Kenet-Program Manager – Data & Business Intelligence" at bounding box center [776, 713] width 112 height 49
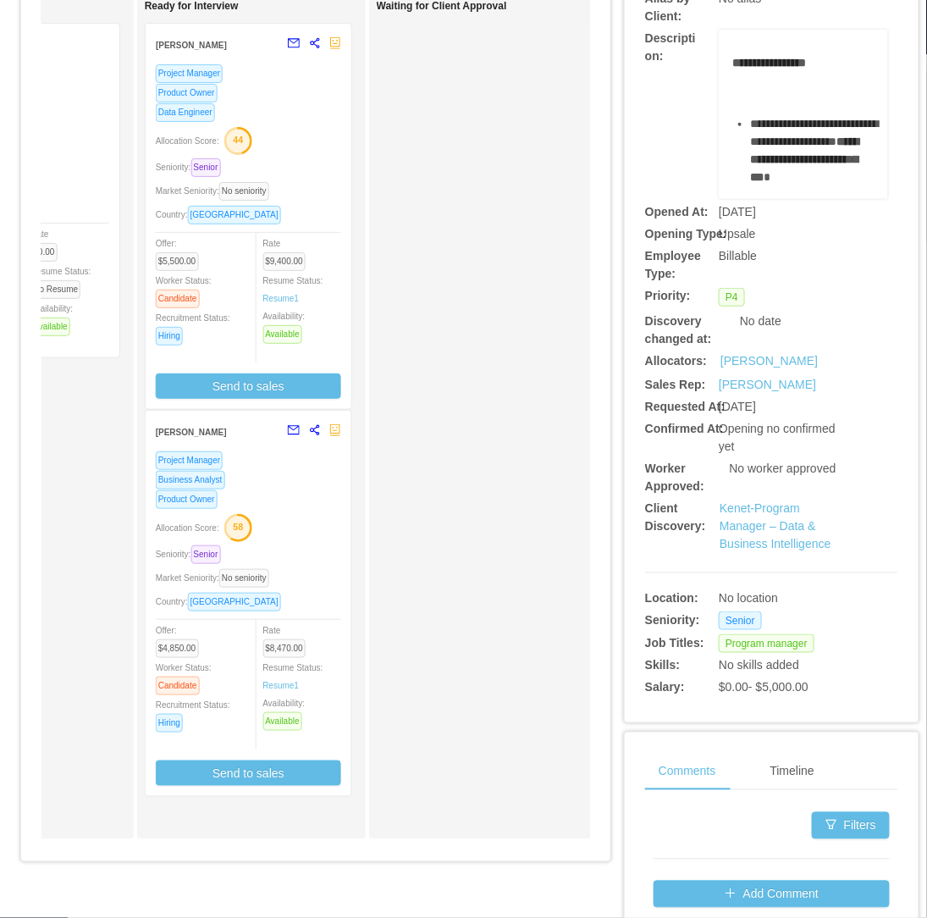
scroll to position [0, 450]
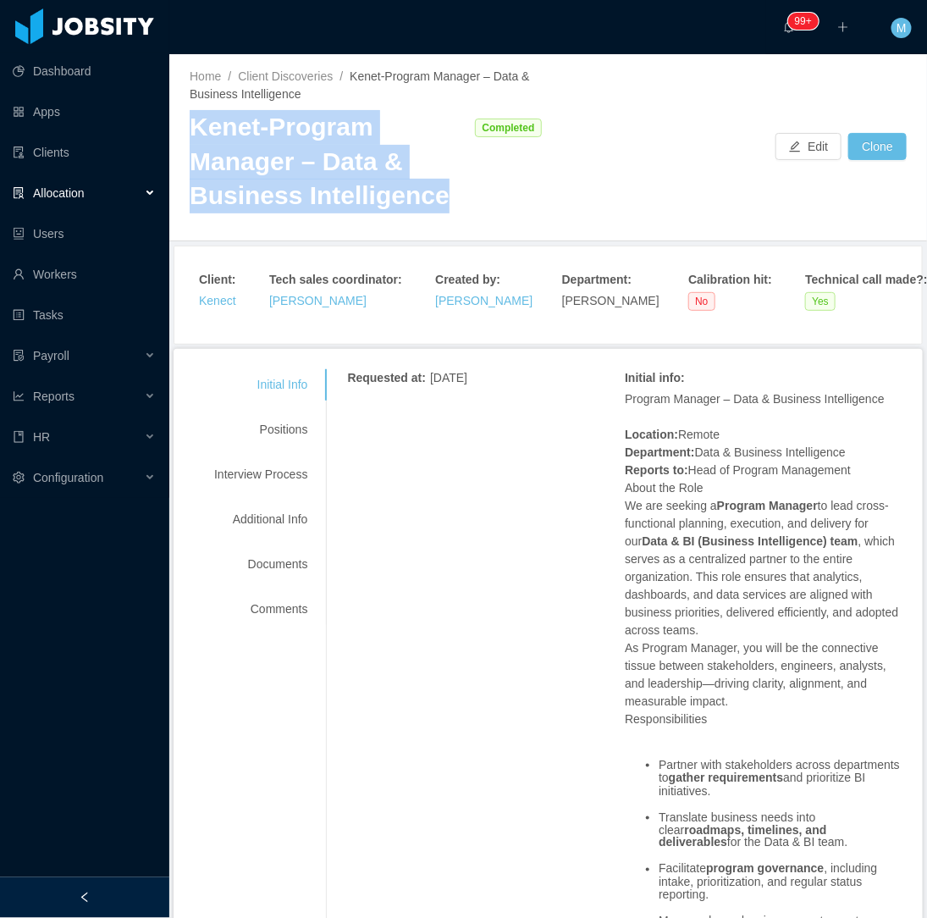
drag, startPoint x: 193, startPoint y: 124, endPoint x: 445, endPoint y: 201, distance: 263.8
click at [445, 201] on div "Home / Client Discoveries / Kenet-Program Manager – Data & Business Intelligenc…" at bounding box center [548, 147] width 758 height 187
copy div "Kenet-Program Manager – Data & Business Intelligence"
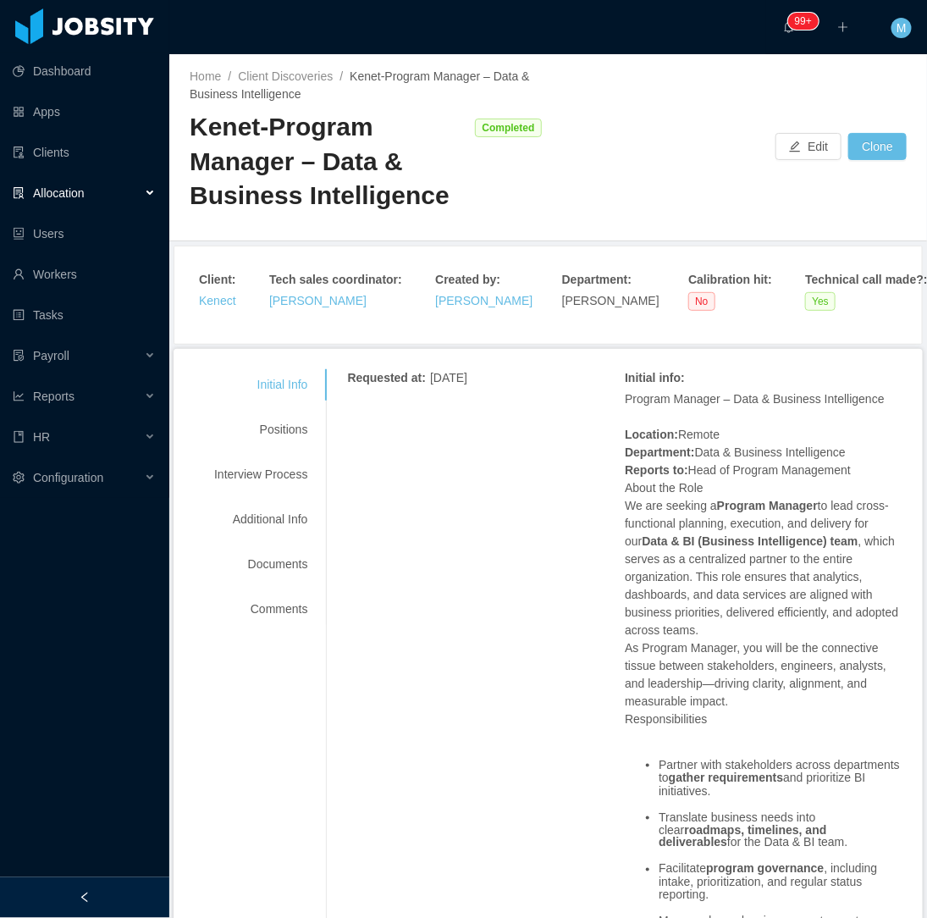
click at [129, 193] on div "Allocation" at bounding box center [84, 193] width 169 height 34
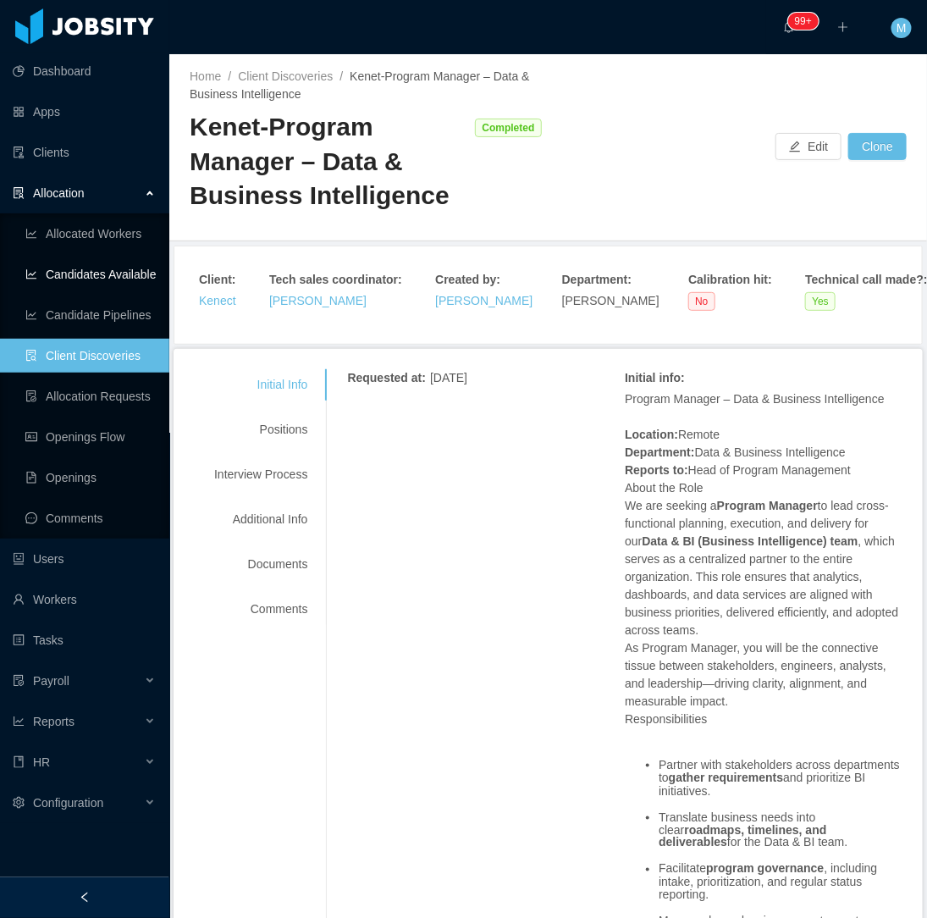
click at [129, 274] on link "Candidates Available" at bounding box center [90, 274] width 130 height 34
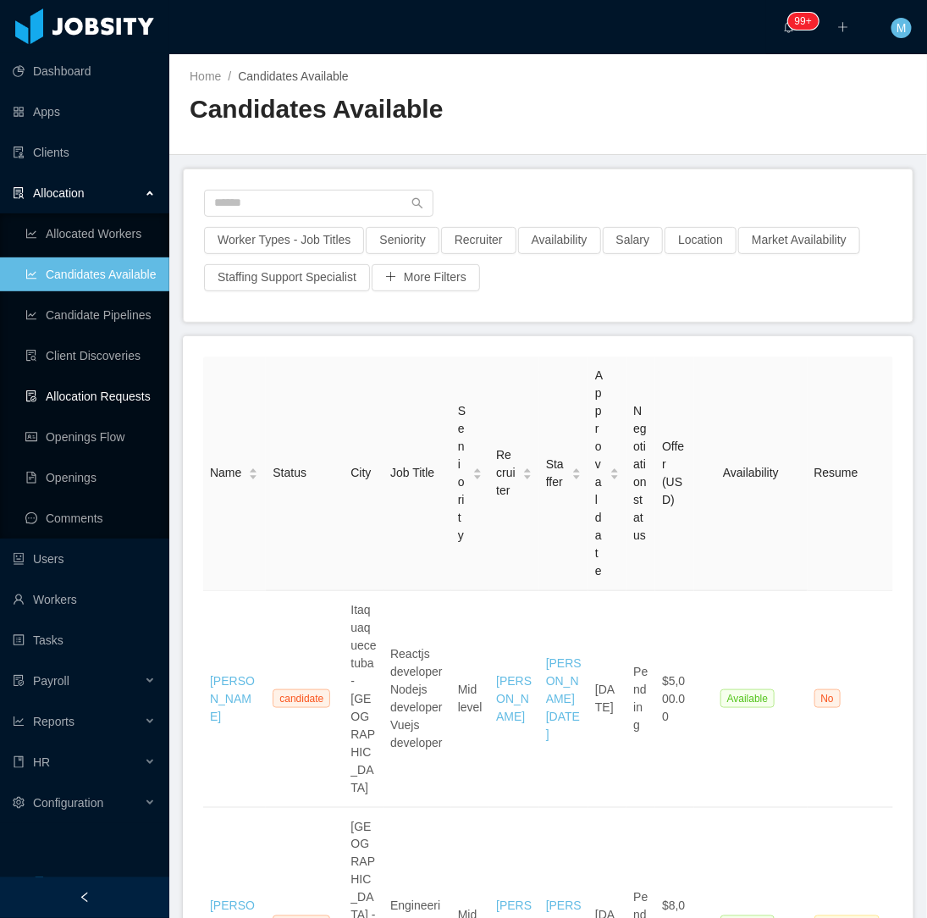
drag, startPoint x: 128, startPoint y: 384, endPoint x: 139, endPoint y: 390, distance: 12.5
click at [128, 384] on link "Allocation Requests" at bounding box center [90, 396] width 130 height 34
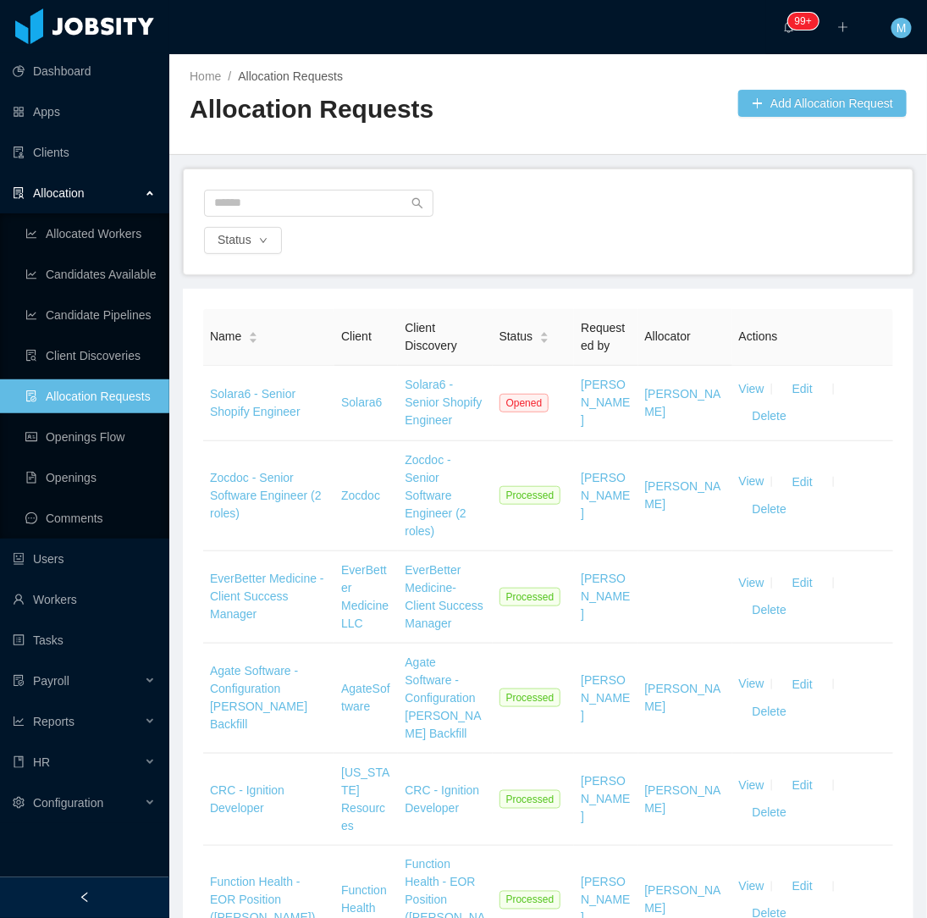
scroll to position [1331, 0]
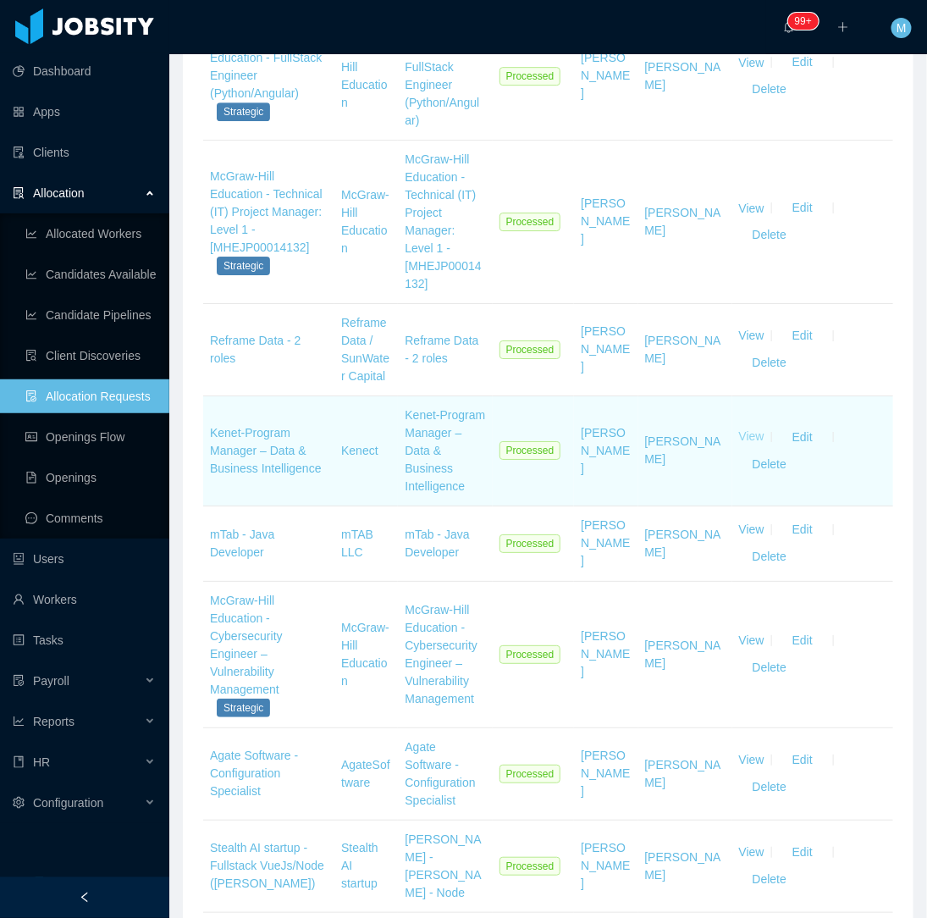
click at [739, 444] on link "View" at bounding box center [751, 437] width 25 height 14
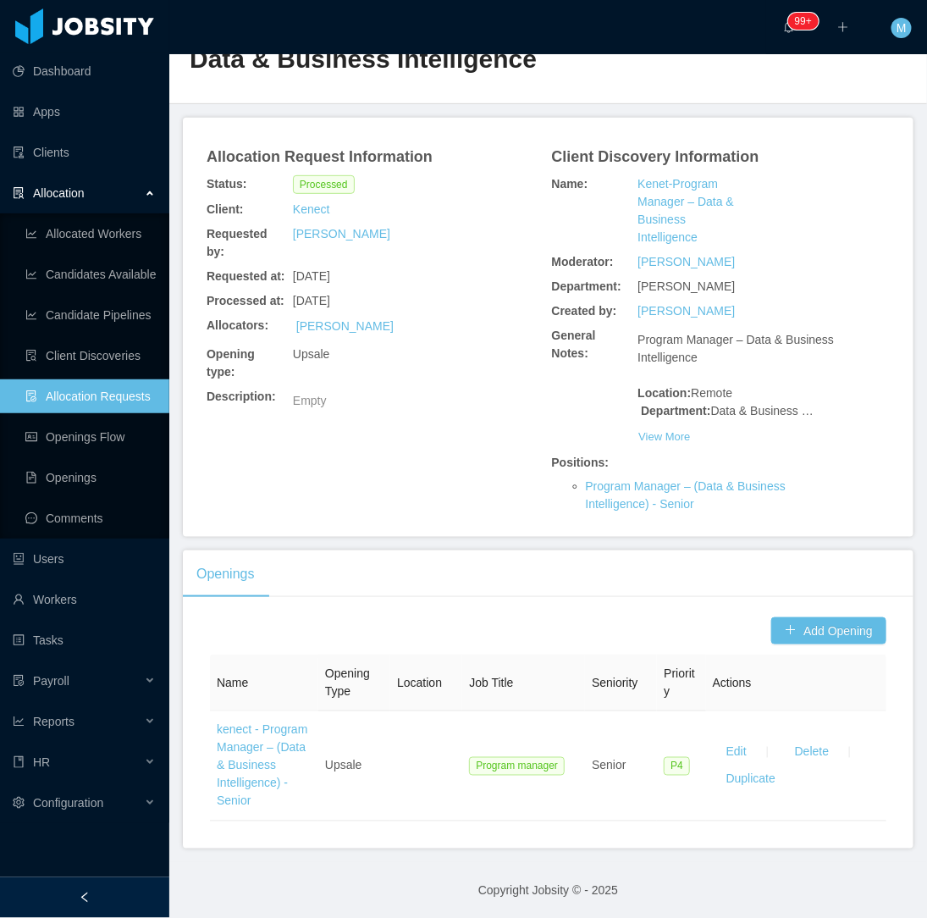
scroll to position [104, 0]
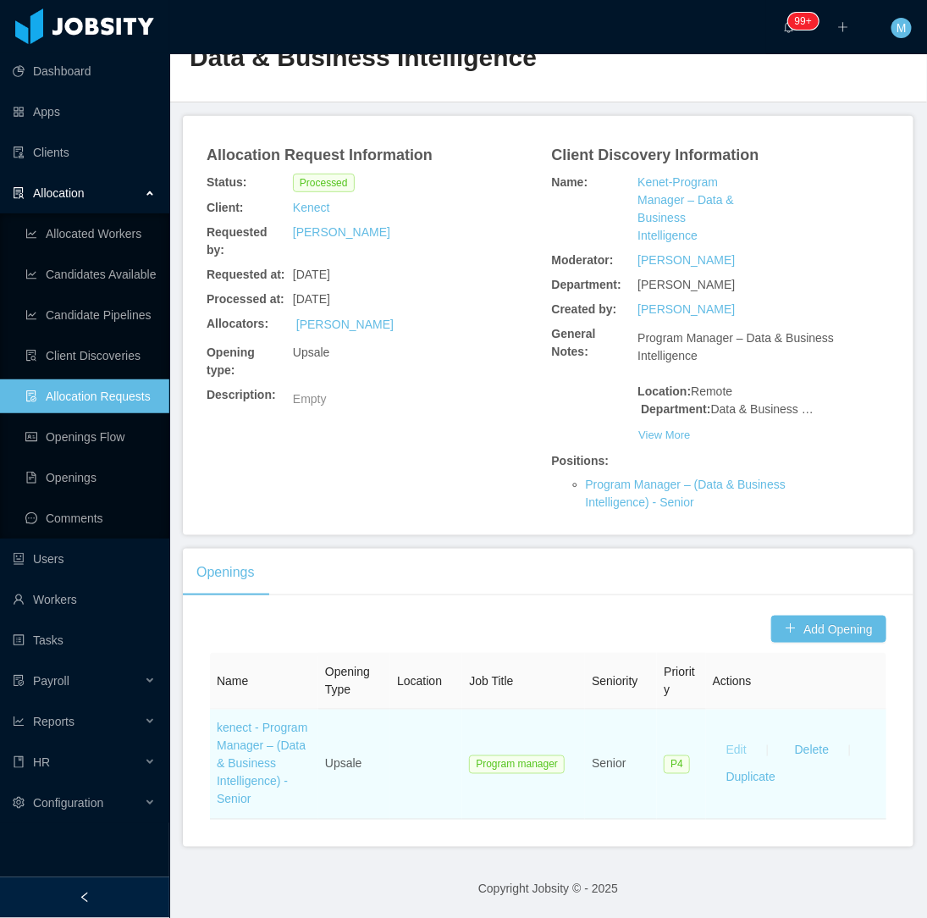
click at [726, 745] on button "Edit" at bounding box center [736, 750] width 47 height 27
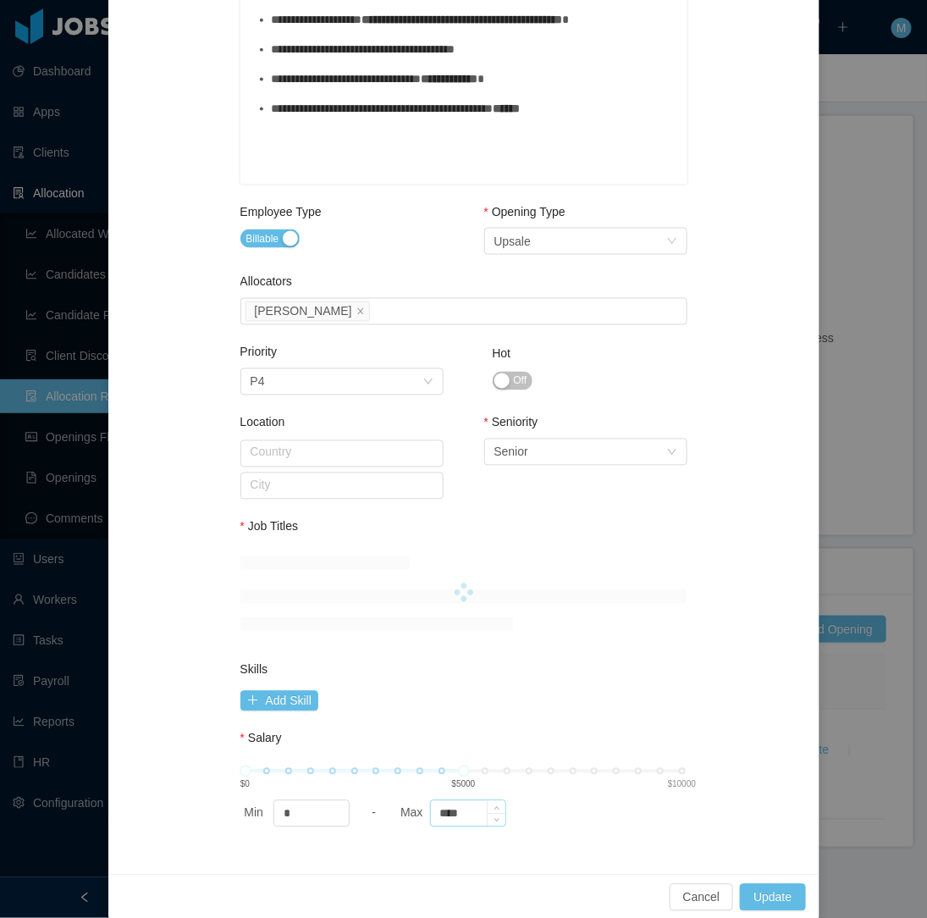
scroll to position [503, 0]
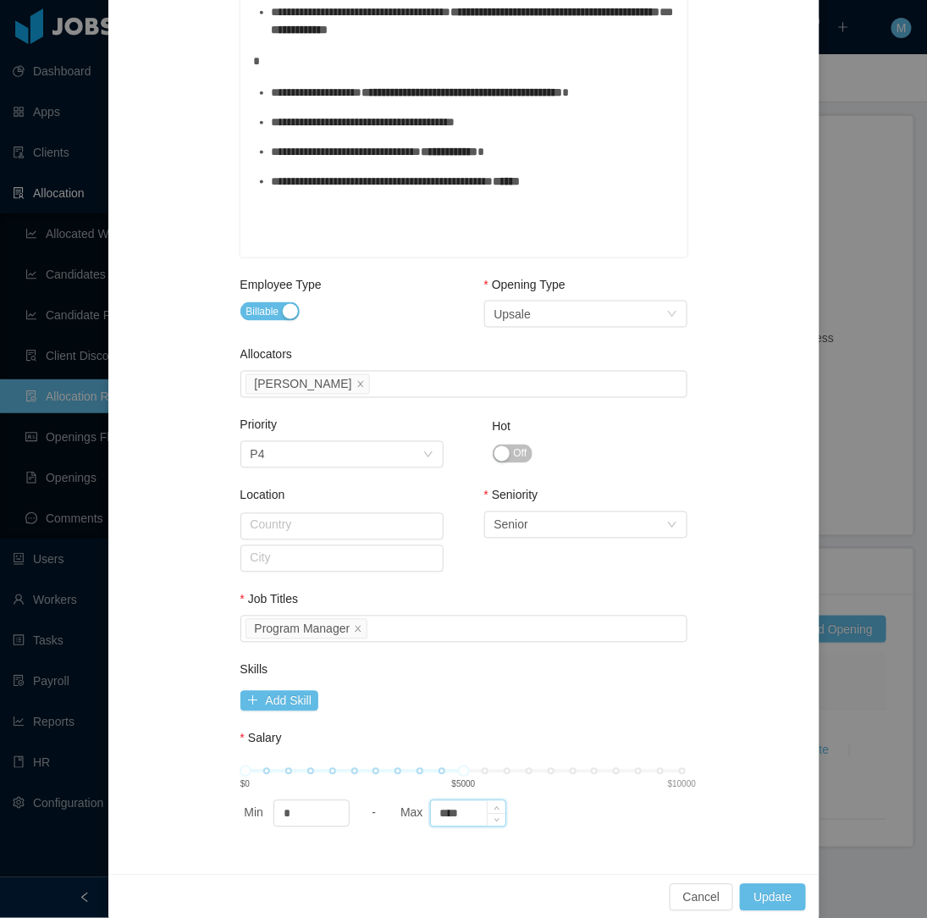
drag, startPoint x: 471, startPoint y: 822, endPoint x: 427, endPoint y: 821, distance: 44.0
click at [431, 821] on input "****" at bounding box center [468, 813] width 74 height 25
type input "****"
click at [783, 898] on button "Update" at bounding box center [772, 897] width 65 height 27
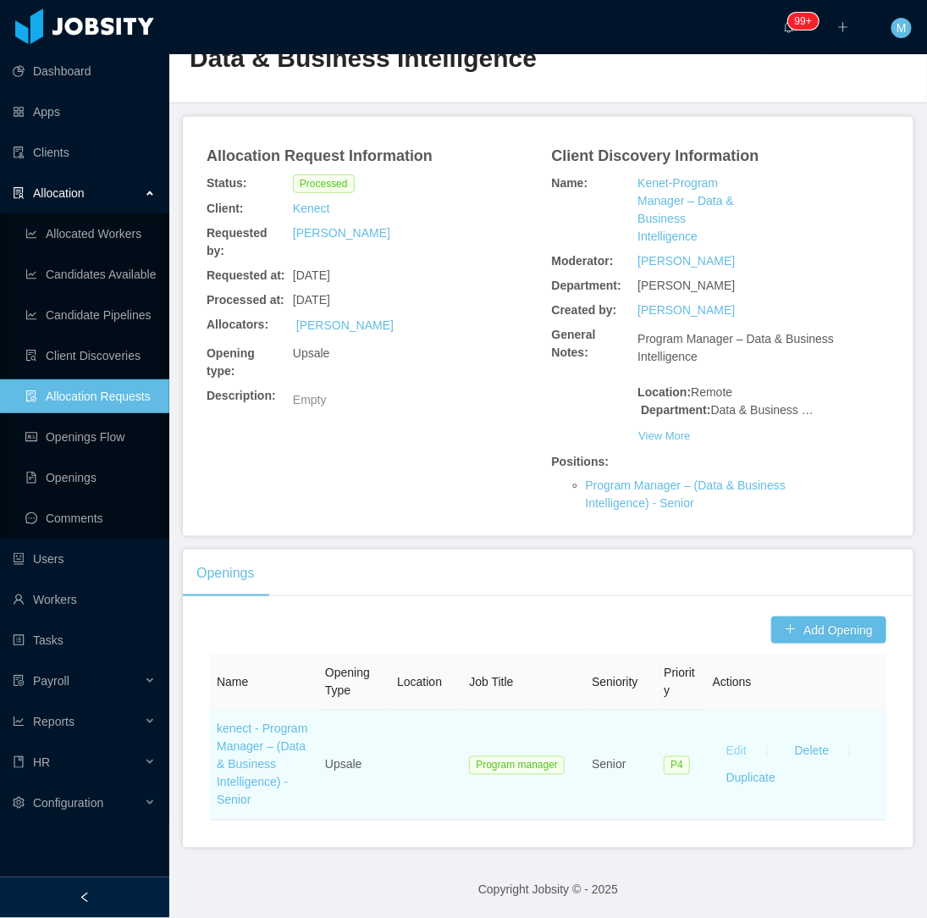
scroll to position [104, 0]
click at [728, 740] on button "Edit" at bounding box center [736, 750] width 47 height 27
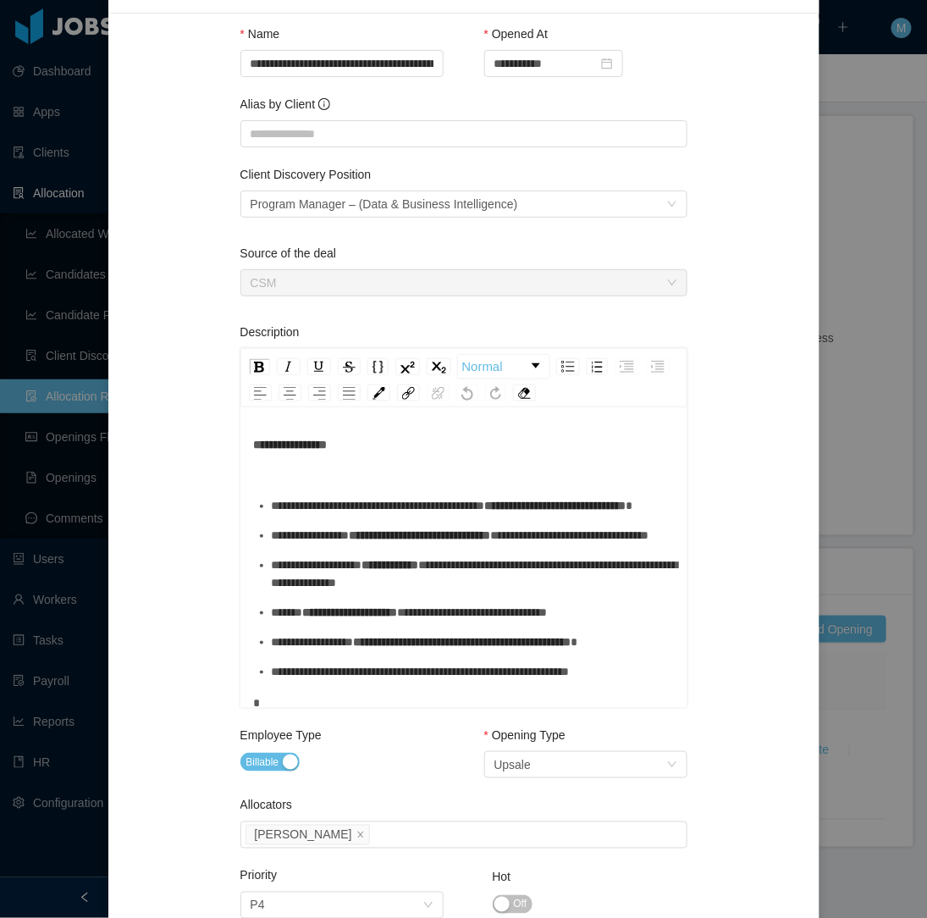
scroll to position [0, 0]
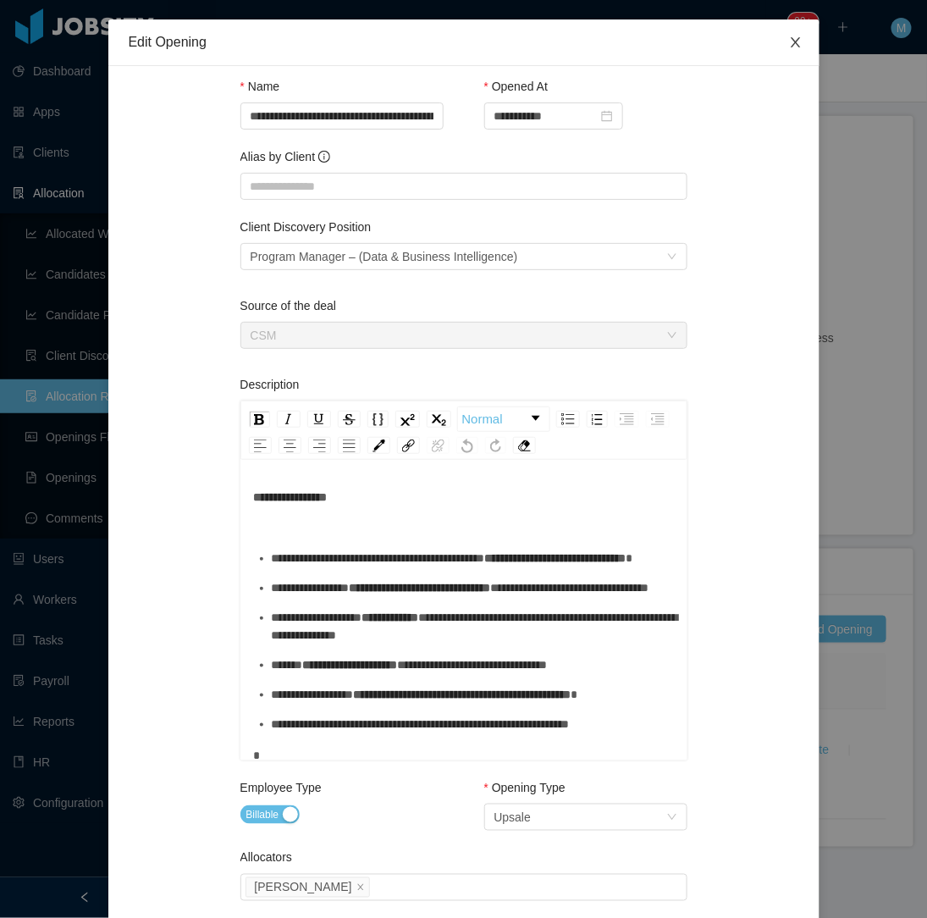
click at [791, 44] on icon "icon: close" at bounding box center [795, 42] width 9 height 10
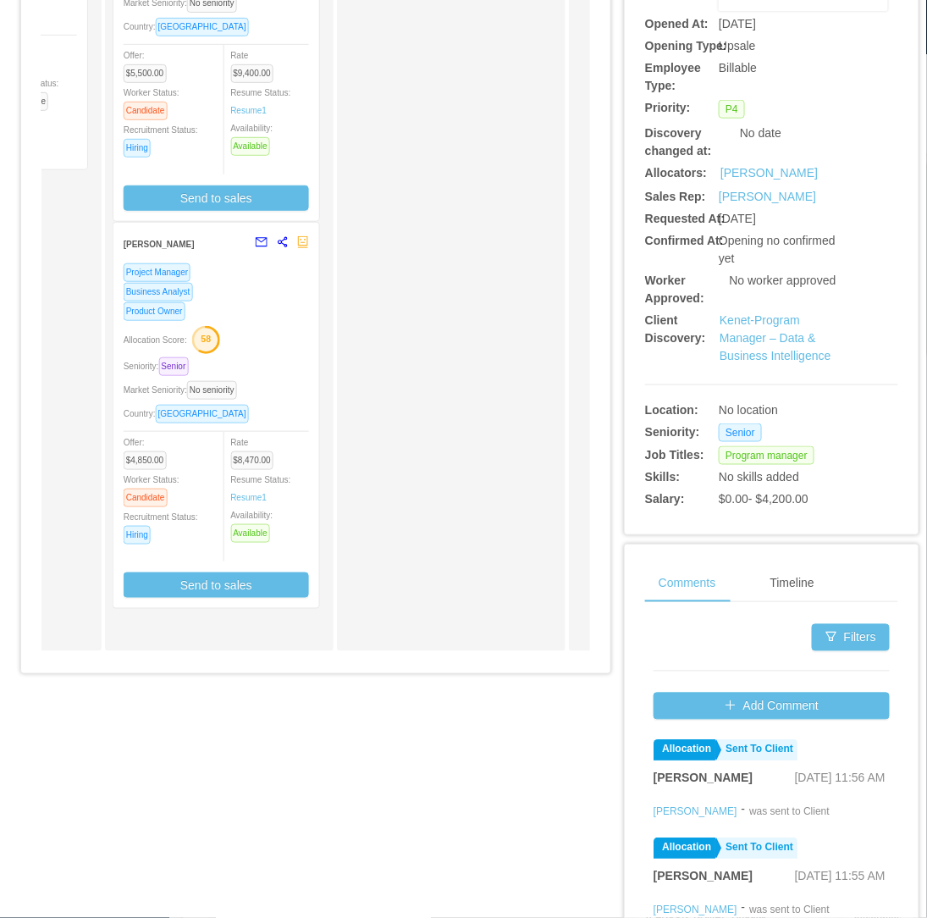
scroll to position [0, 422]
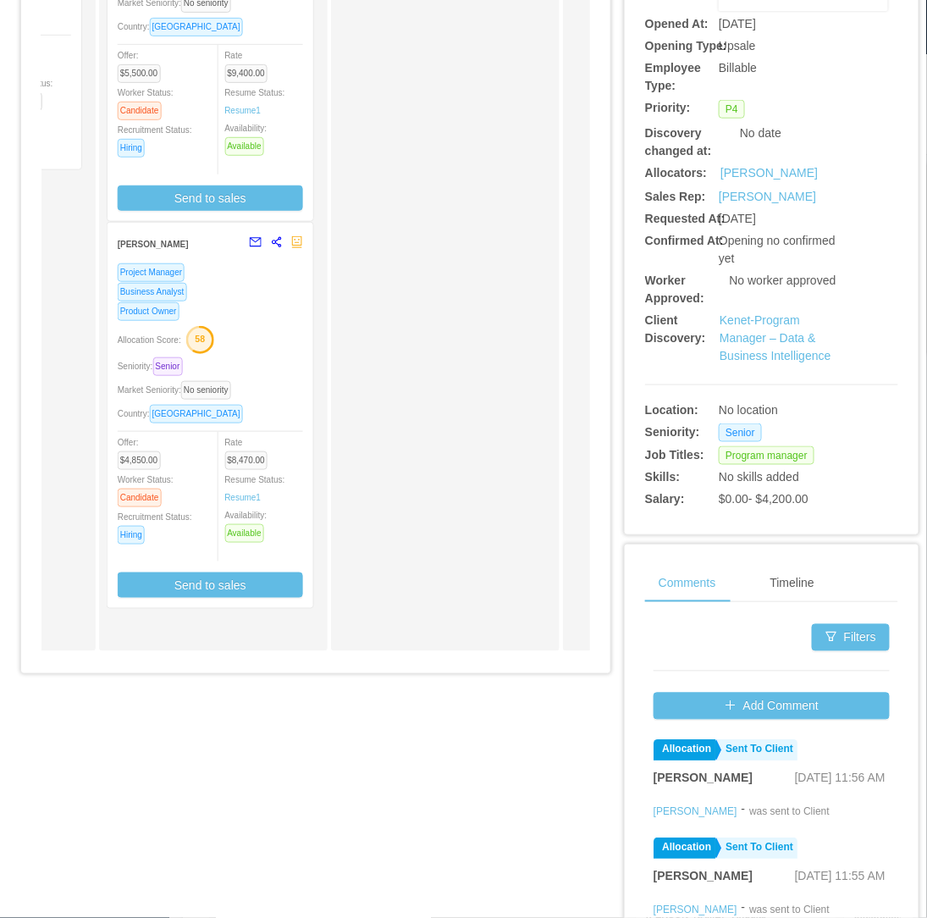
click at [257, 358] on div "Seniority: Senior" at bounding box center [210, 365] width 185 height 19
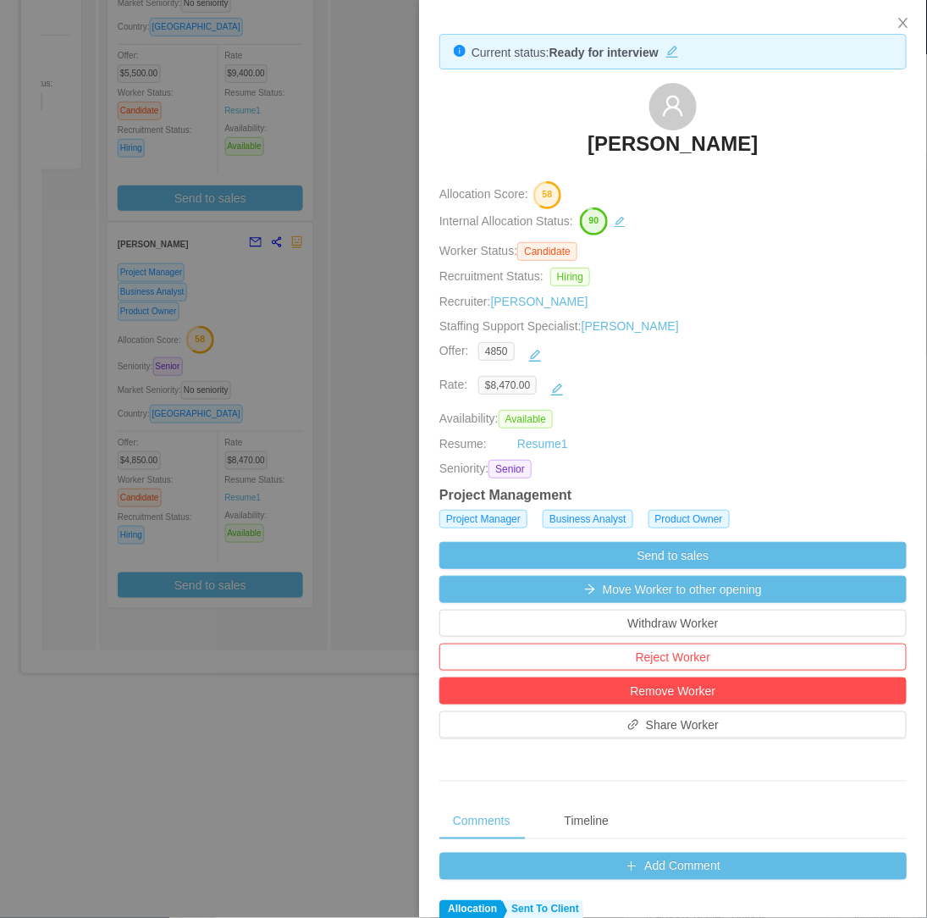
click at [311, 324] on div at bounding box center [463, 459] width 927 height 918
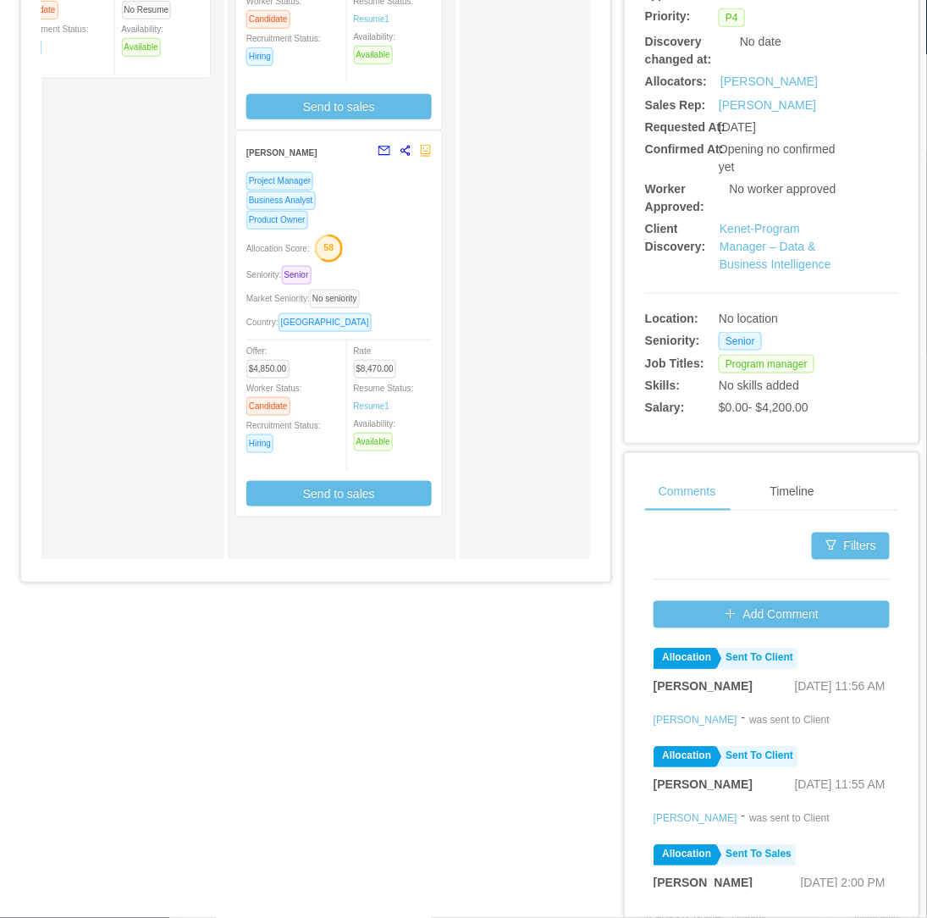
scroll to position [470, 0]
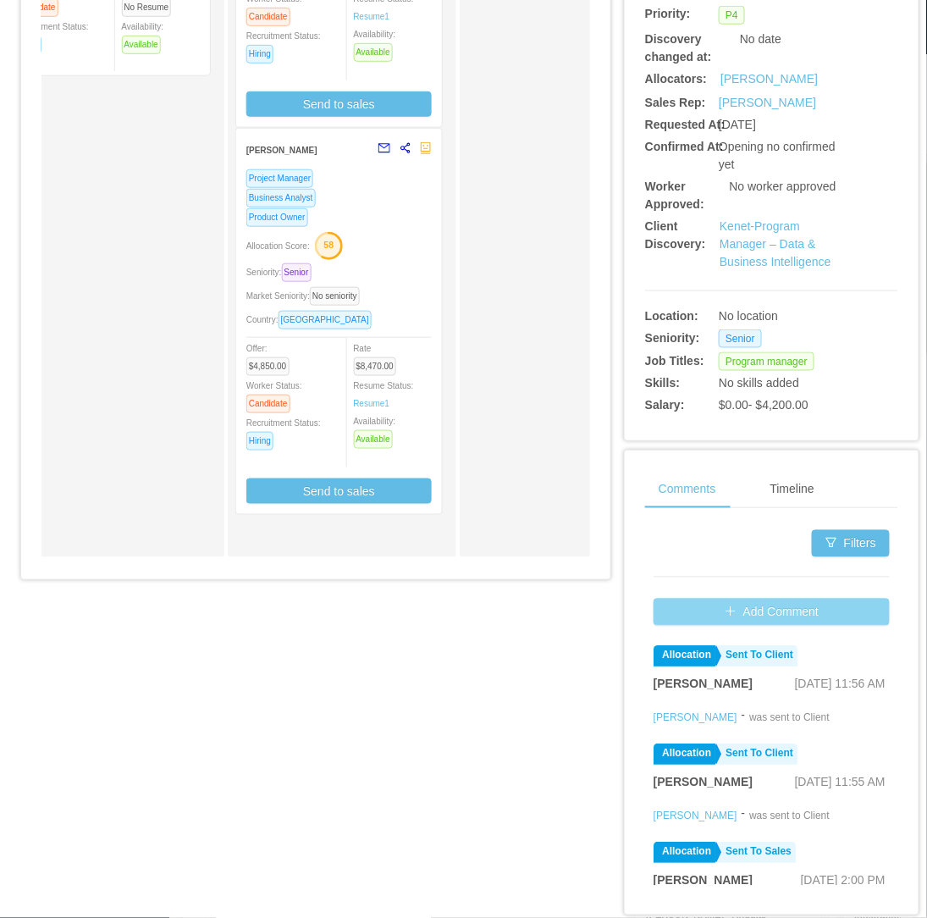
click at [725, 610] on button "Add Comment" at bounding box center [772, 612] width 236 height 27
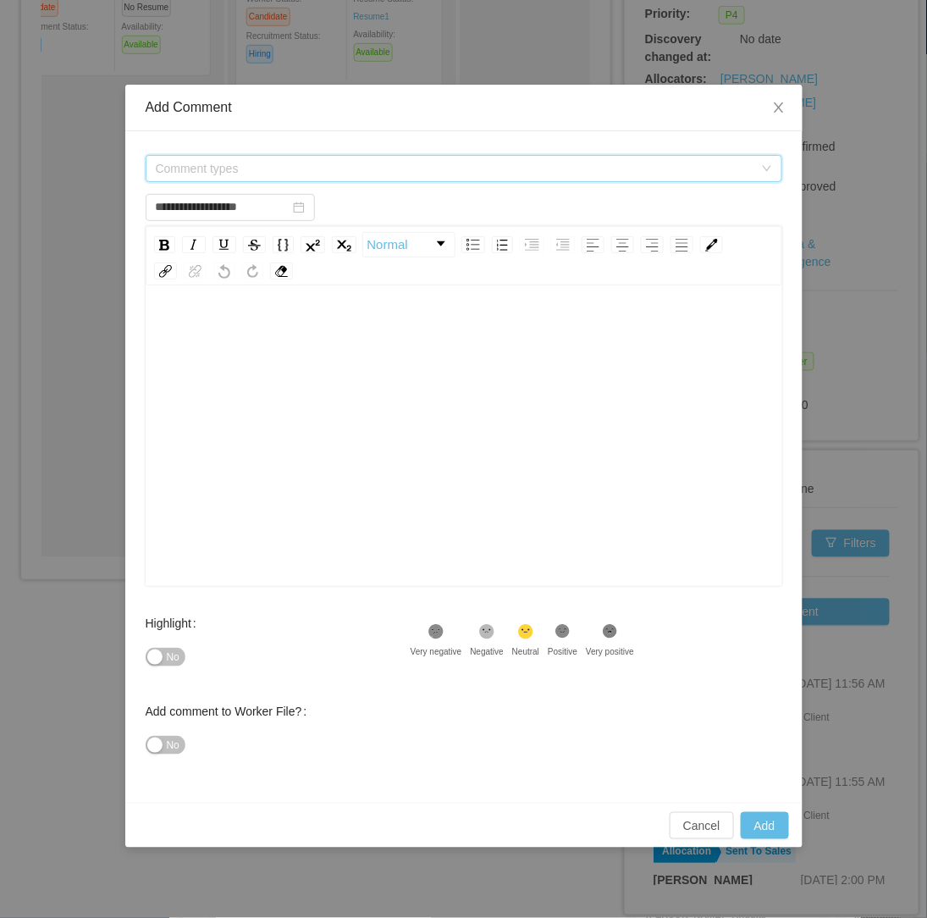
click at [393, 165] on span "Comment types" at bounding box center [455, 168] width 598 height 17
click at [291, 178] on div "Comment types" at bounding box center [458, 168] width 605 height 25
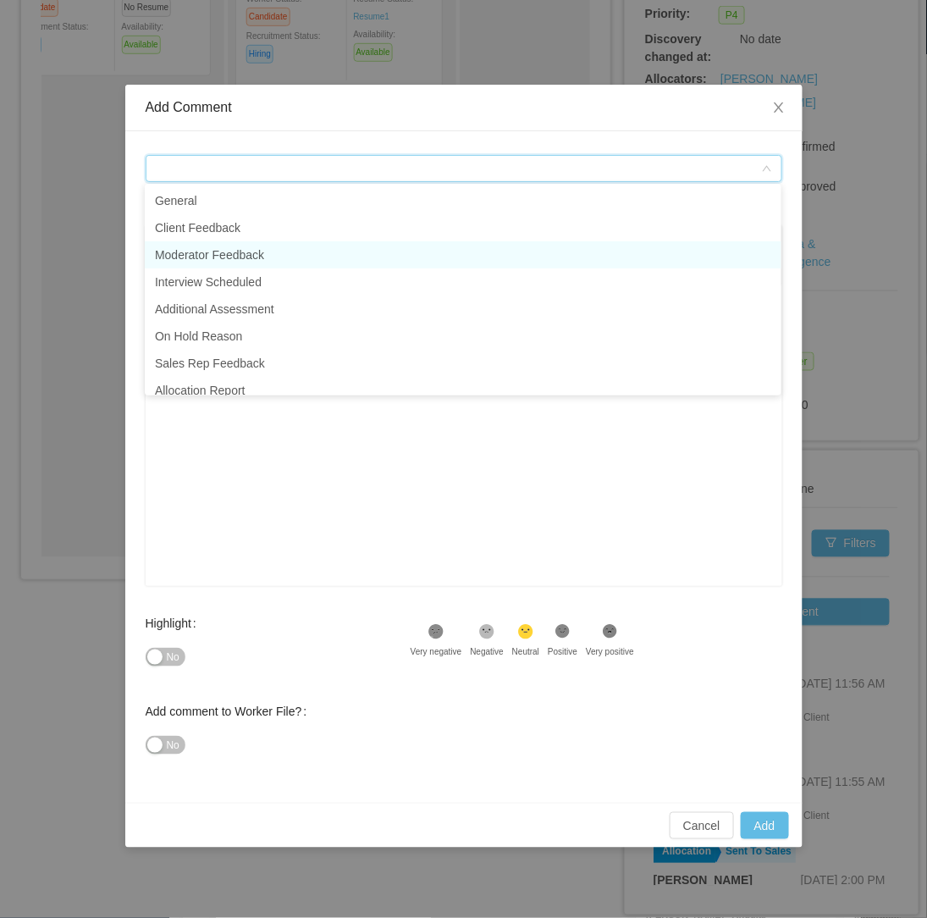
click at [263, 251] on li "Moderator Feedback" at bounding box center [463, 254] width 637 height 27
type input "**********"
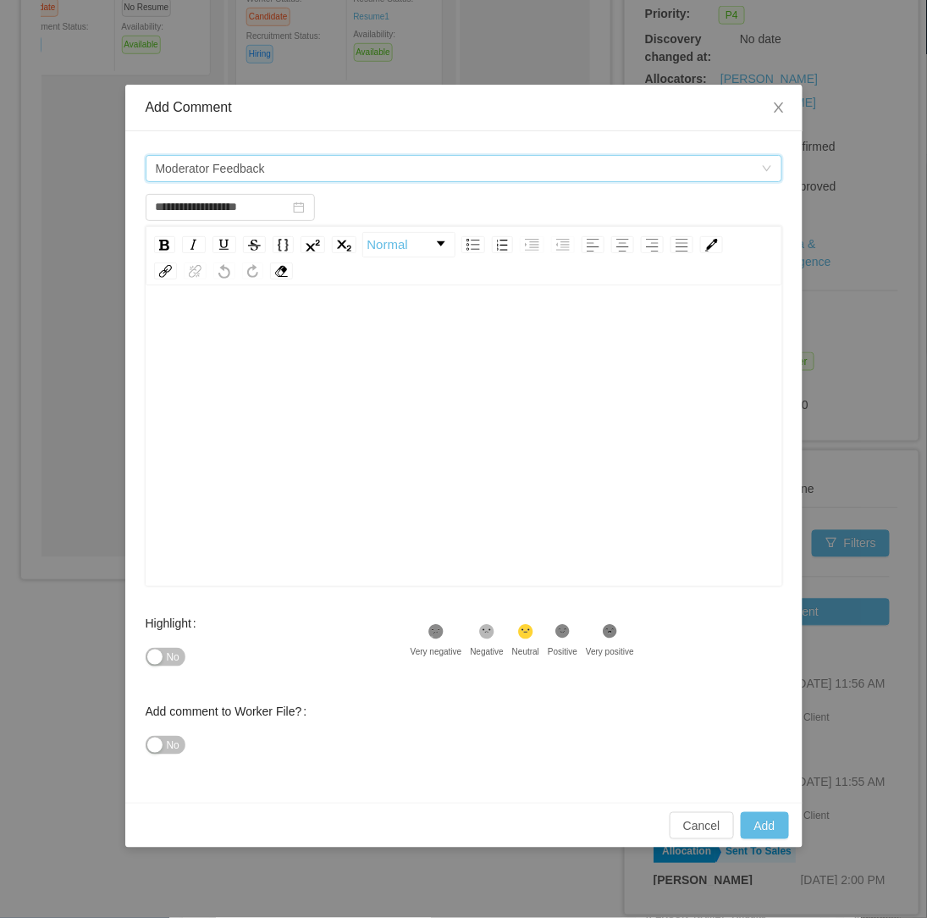
click at [229, 342] on div "rdw-editor" at bounding box center [464, 331] width 610 height 34
paste div "rdw-editor"
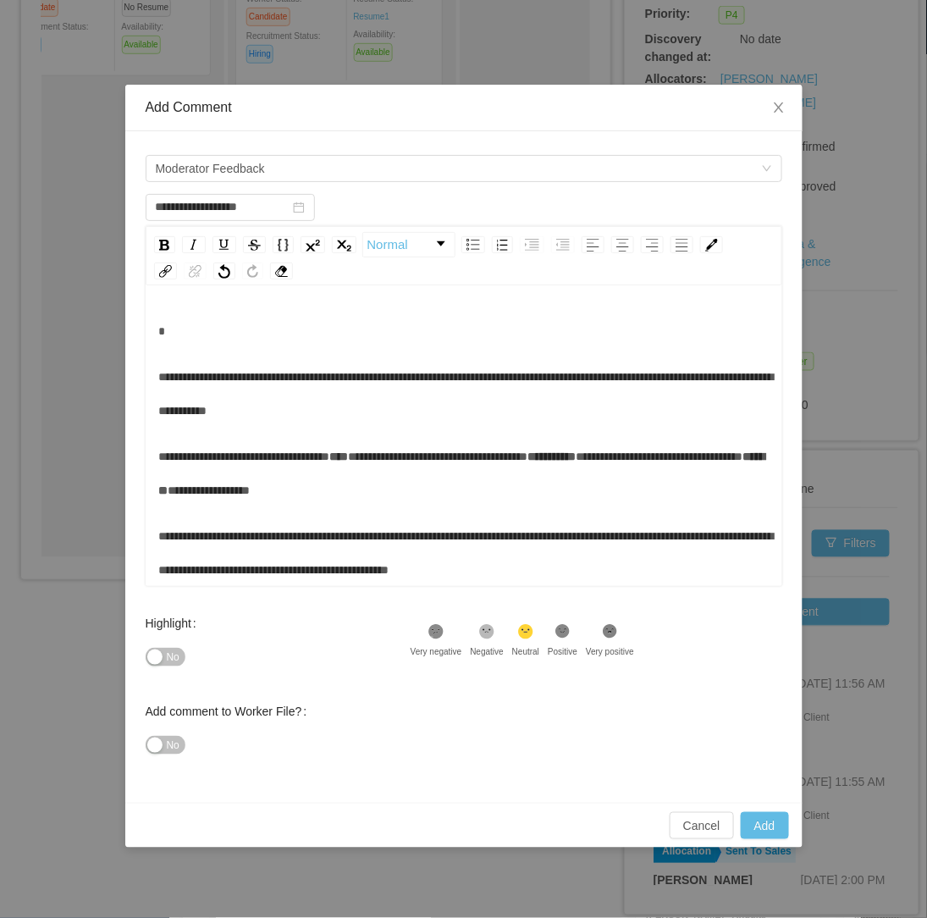
click at [206, 356] on div "**********" at bounding box center [464, 450] width 610 height 273
click at [218, 325] on div "rdw-editor" at bounding box center [464, 331] width 610 height 34
click at [453, 427] on div "**********" at bounding box center [464, 394] width 610 height 68
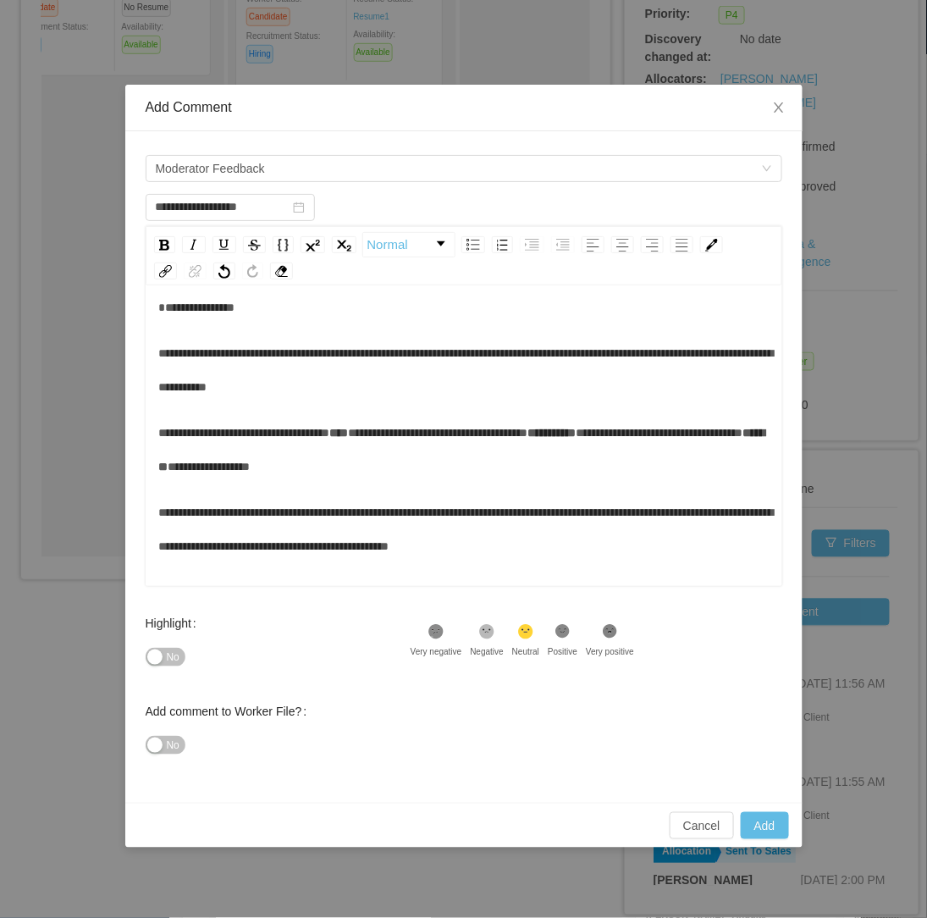
scroll to position [37, 0]
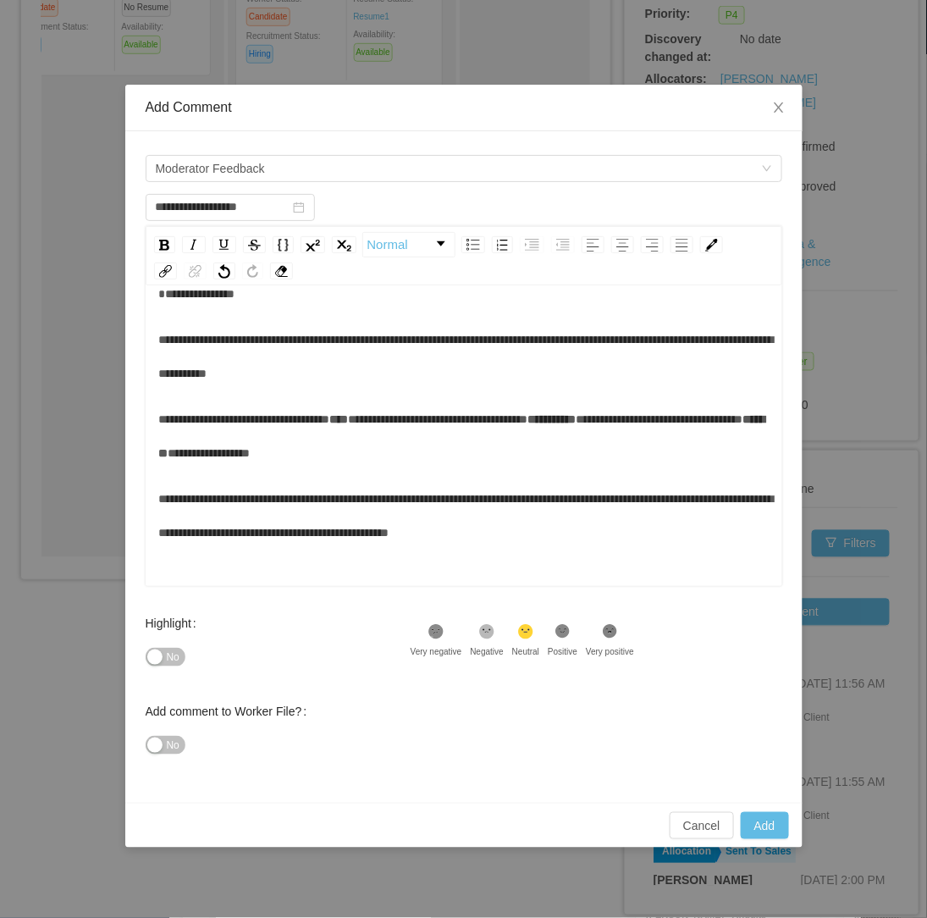
click at [528, 419] on span "**********" at bounding box center [438, 419] width 179 height 12
click at [527, 475] on div "**********" at bounding box center [464, 413] width 610 height 273
click at [640, 528] on div "**********" at bounding box center [464, 516] width 610 height 68
click at [530, 527] on span "**********" at bounding box center [466, 516] width 615 height 46
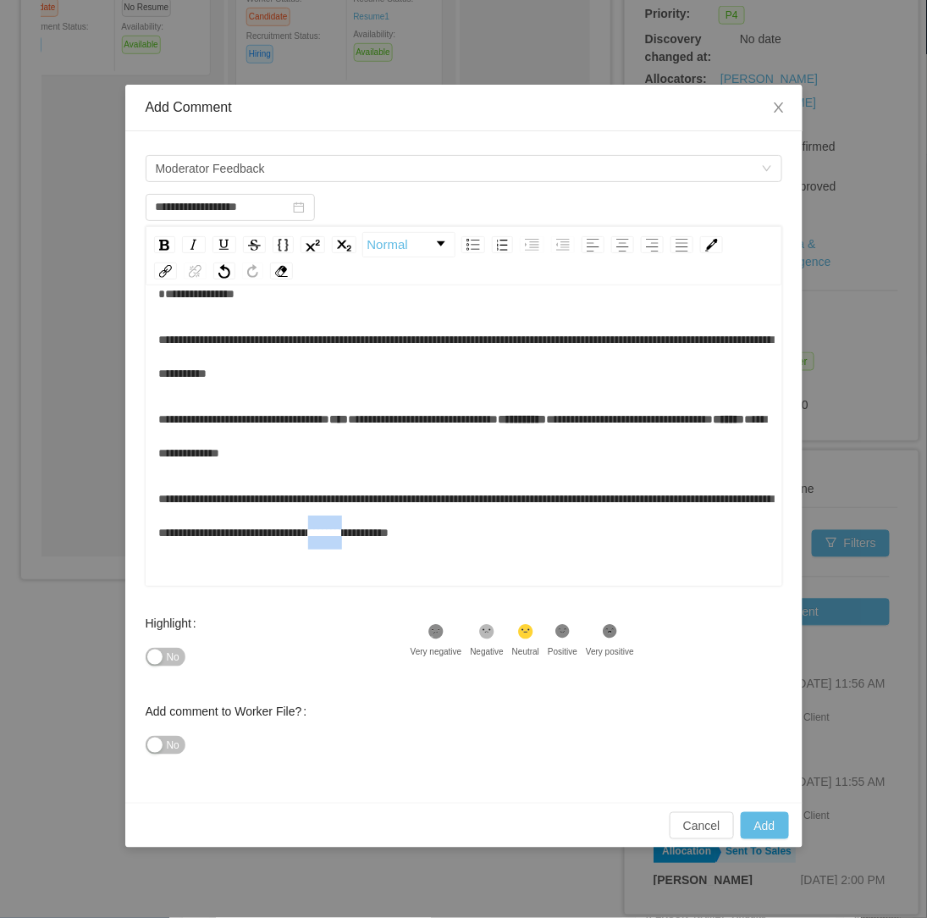
click at [530, 527] on span "**********" at bounding box center [466, 516] width 615 height 46
click at [613, 538] on div "**********" at bounding box center [464, 516] width 610 height 68
type input "**********"
click at [768, 828] on button "Add" at bounding box center [765, 825] width 48 height 27
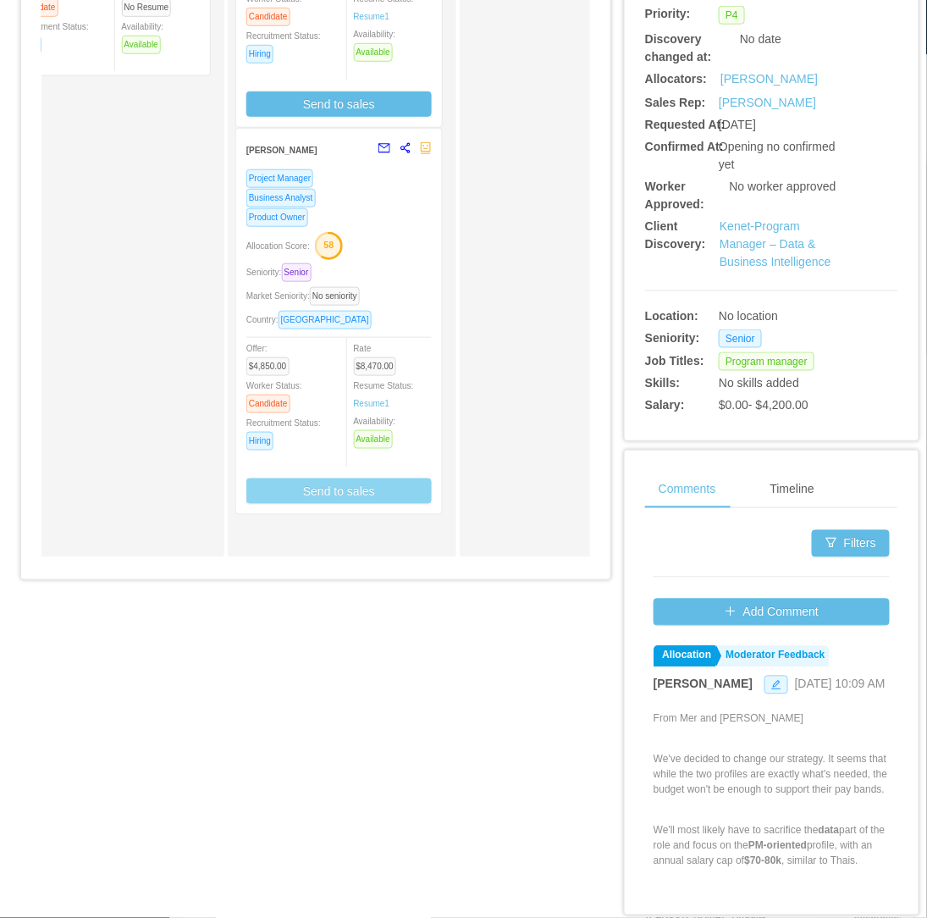
scroll to position [0, 0]
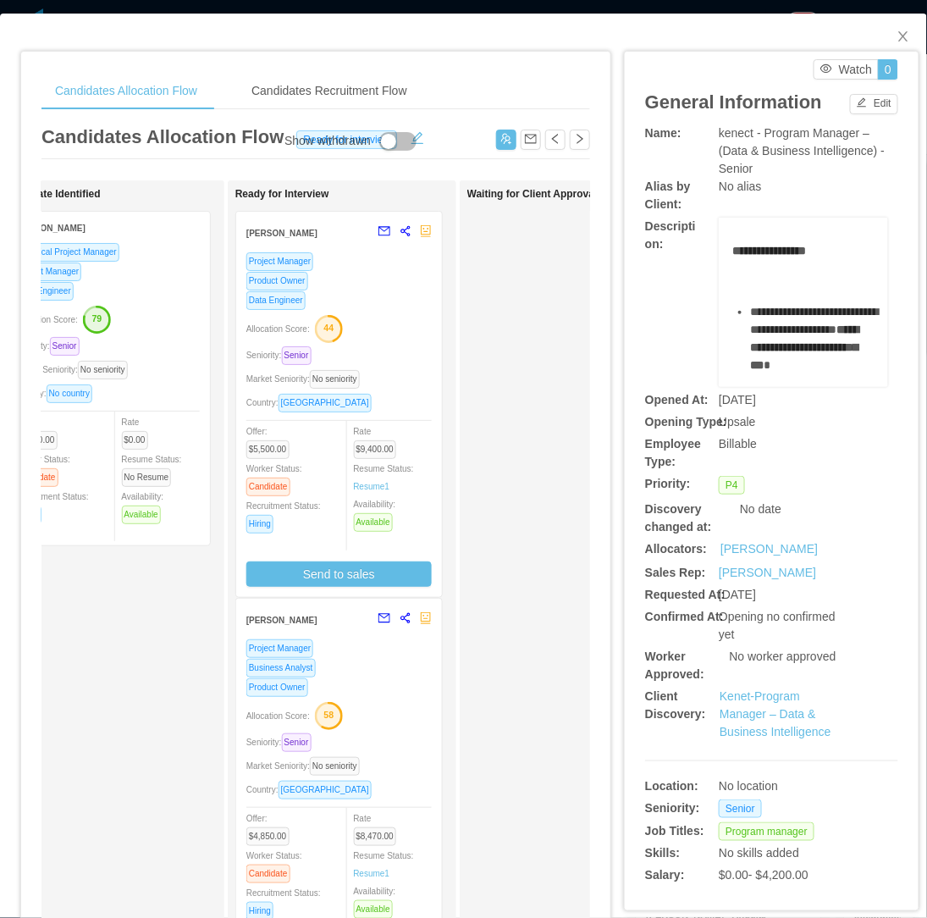
click at [407, 331] on div "Allocation Score: 44" at bounding box center [338, 327] width 185 height 27
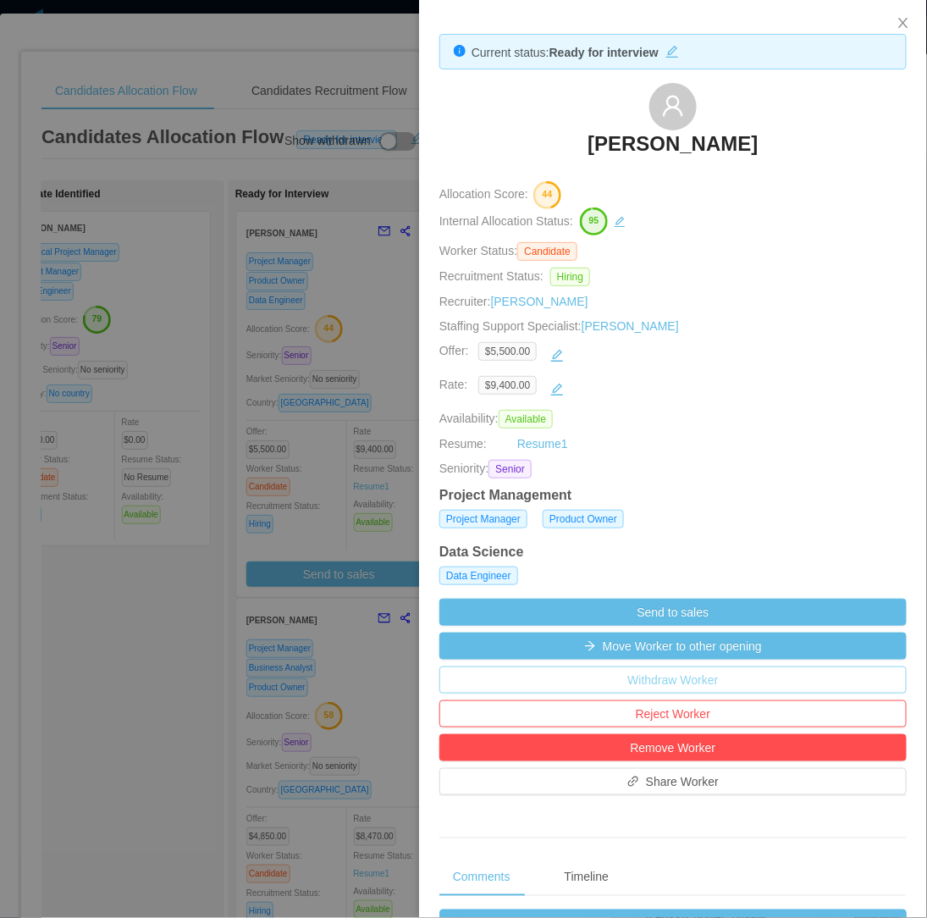
click at [697, 680] on button "Withdraw Worker" at bounding box center [672, 679] width 467 height 27
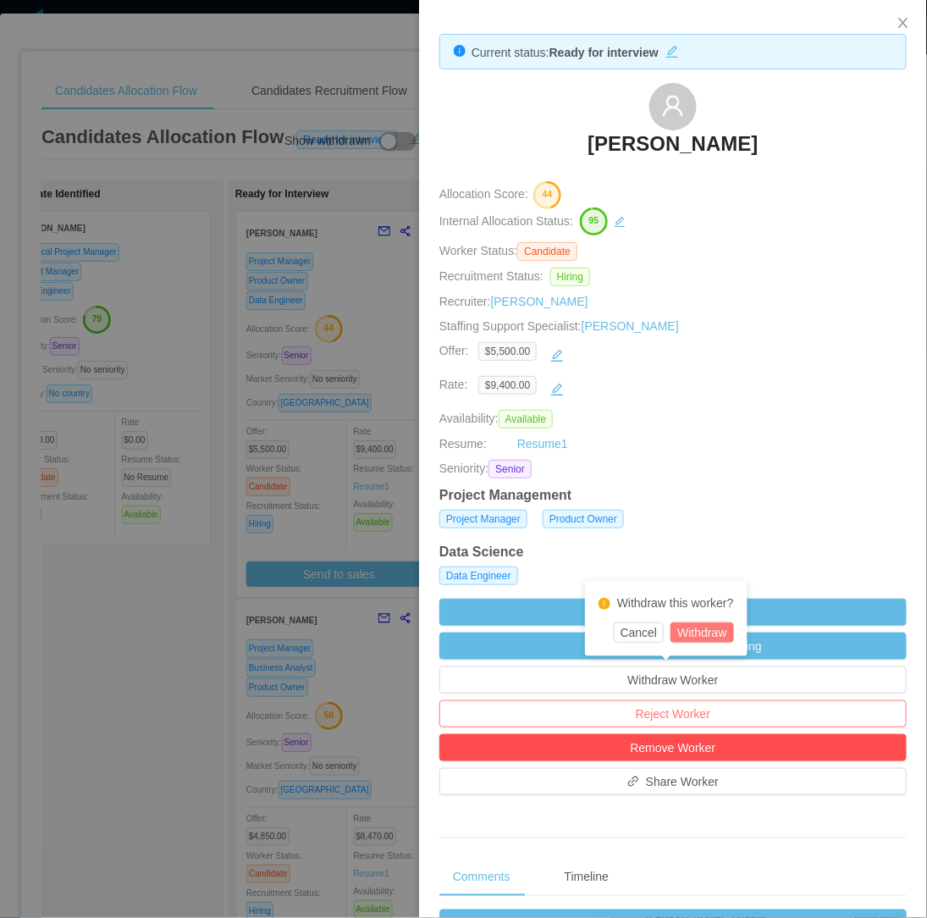
click at [707, 625] on button "Withdraw" at bounding box center [701, 632] width 63 height 20
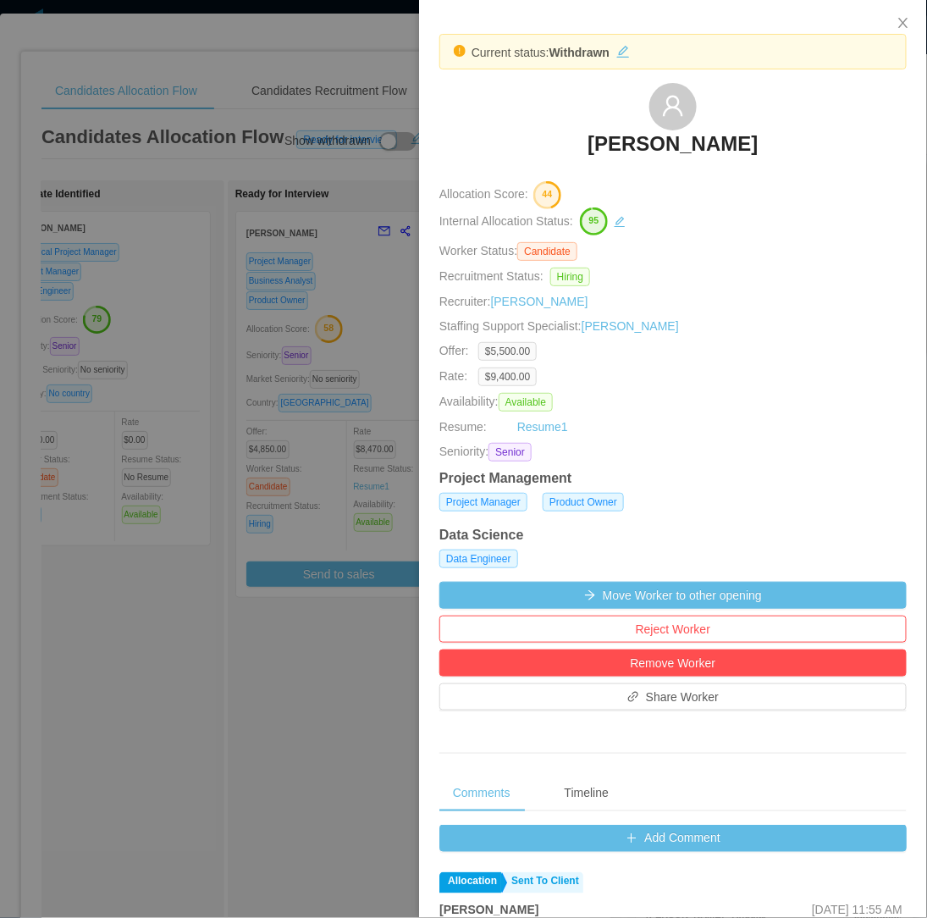
click at [204, 672] on div at bounding box center [463, 459] width 927 height 918
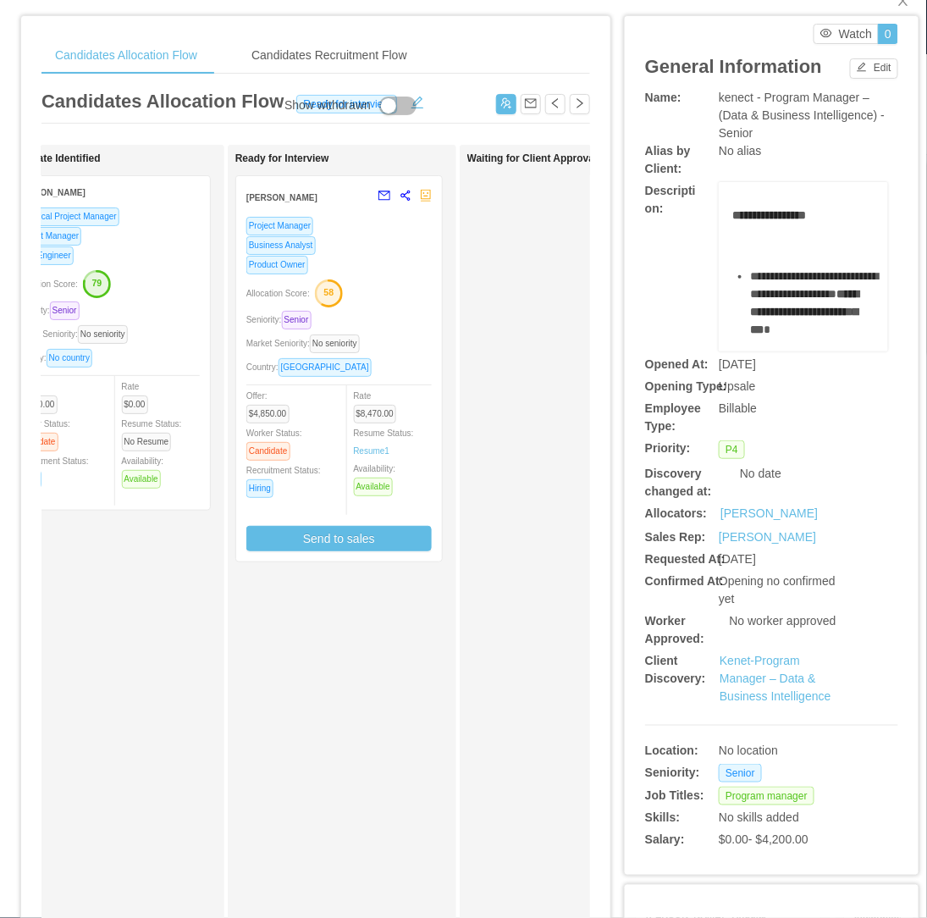
scroll to position [94, 0]
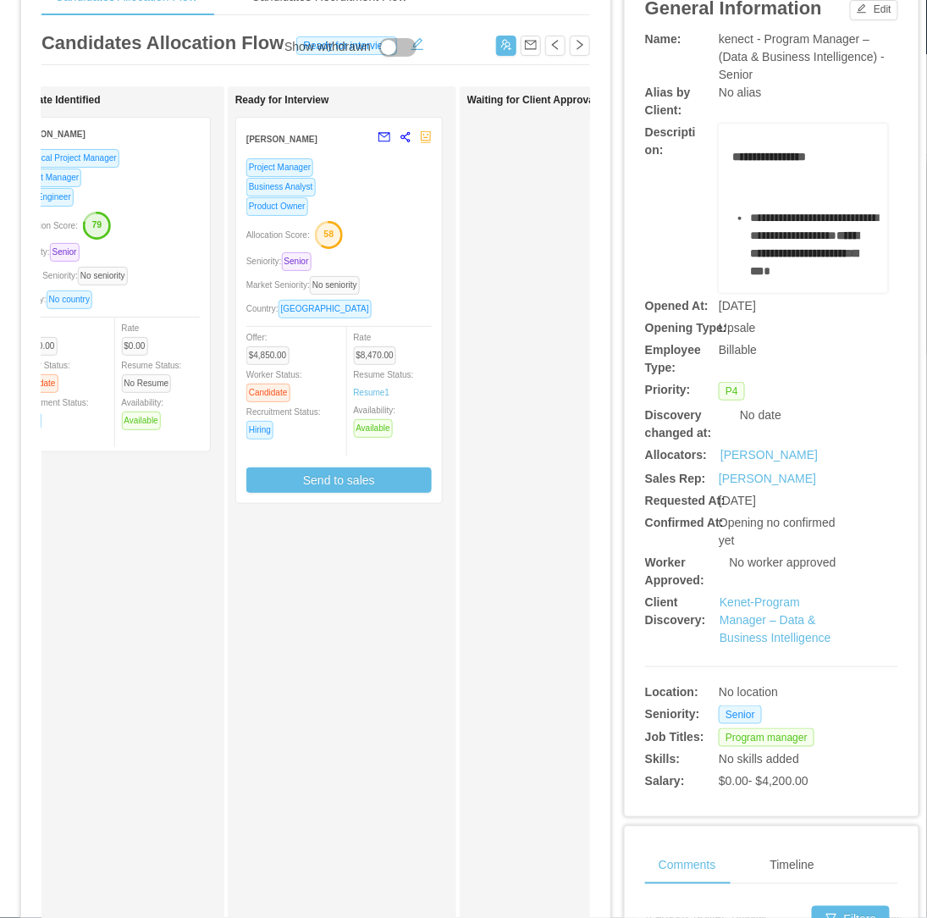
click at [185, 229] on div "Allocation Score: 79" at bounding box center [106, 224] width 185 height 27
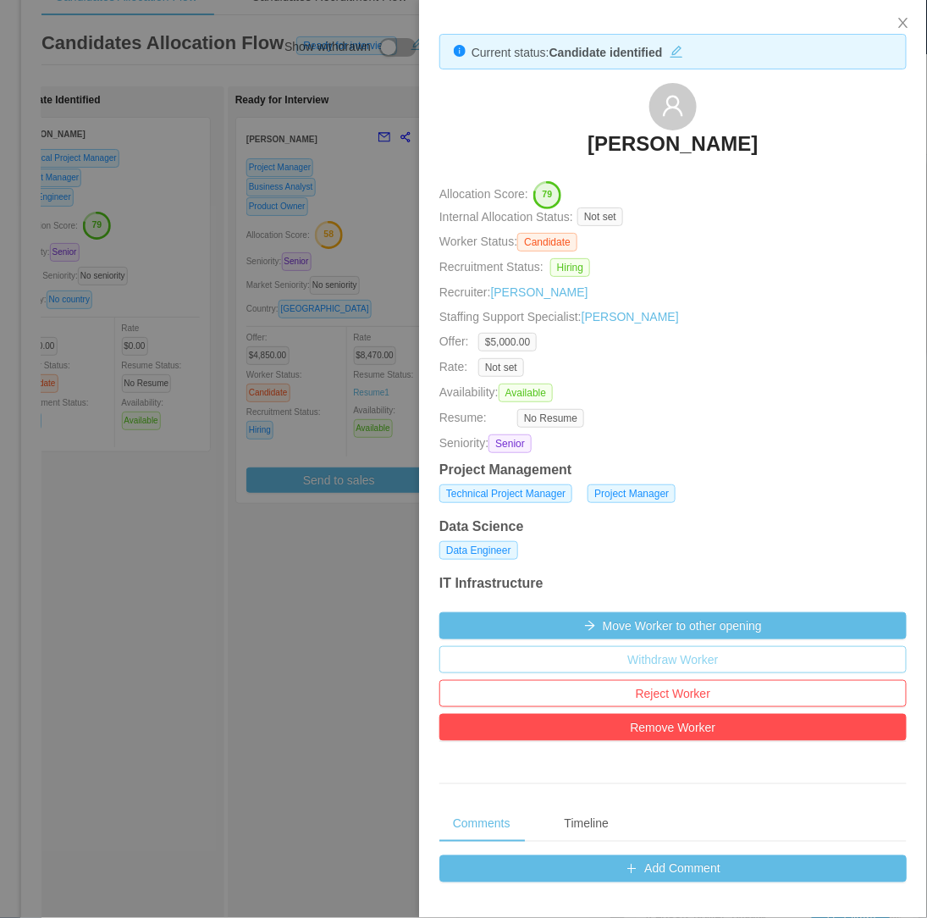
click at [654, 656] on button "Withdraw Worker" at bounding box center [672, 659] width 467 height 27
click at [684, 610] on button "Withdraw" at bounding box center [701, 613] width 63 height 20
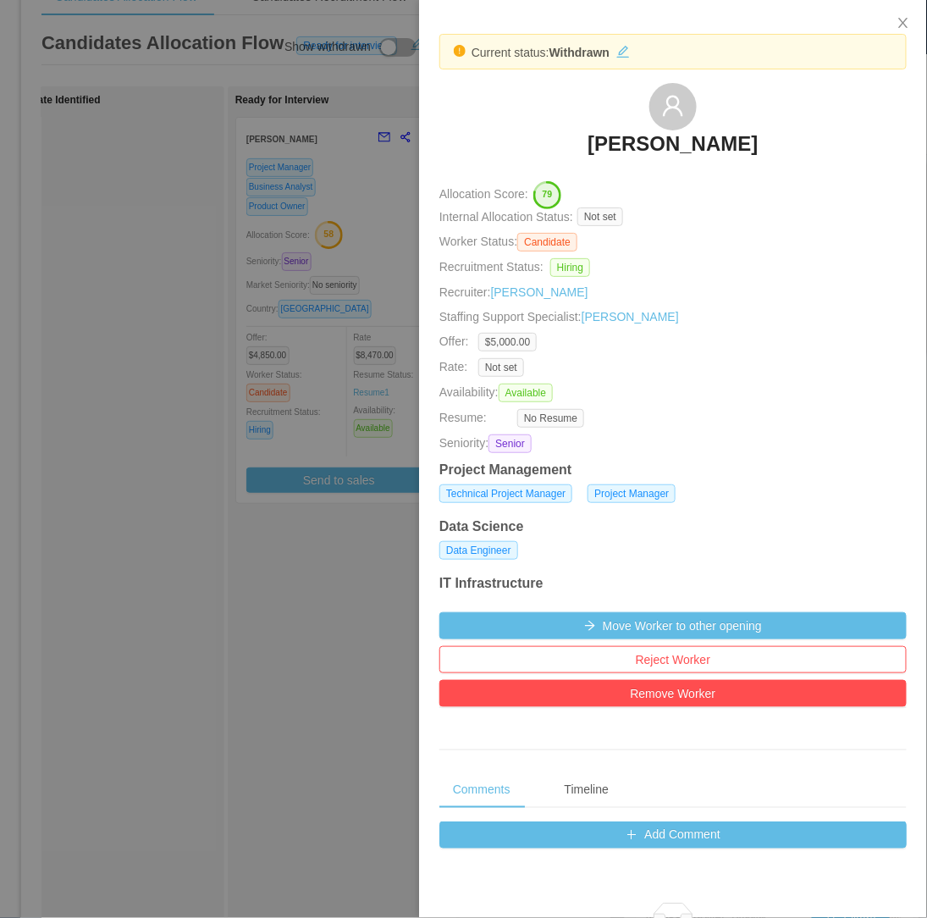
click at [225, 621] on div at bounding box center [463, 459] width 927 height 918
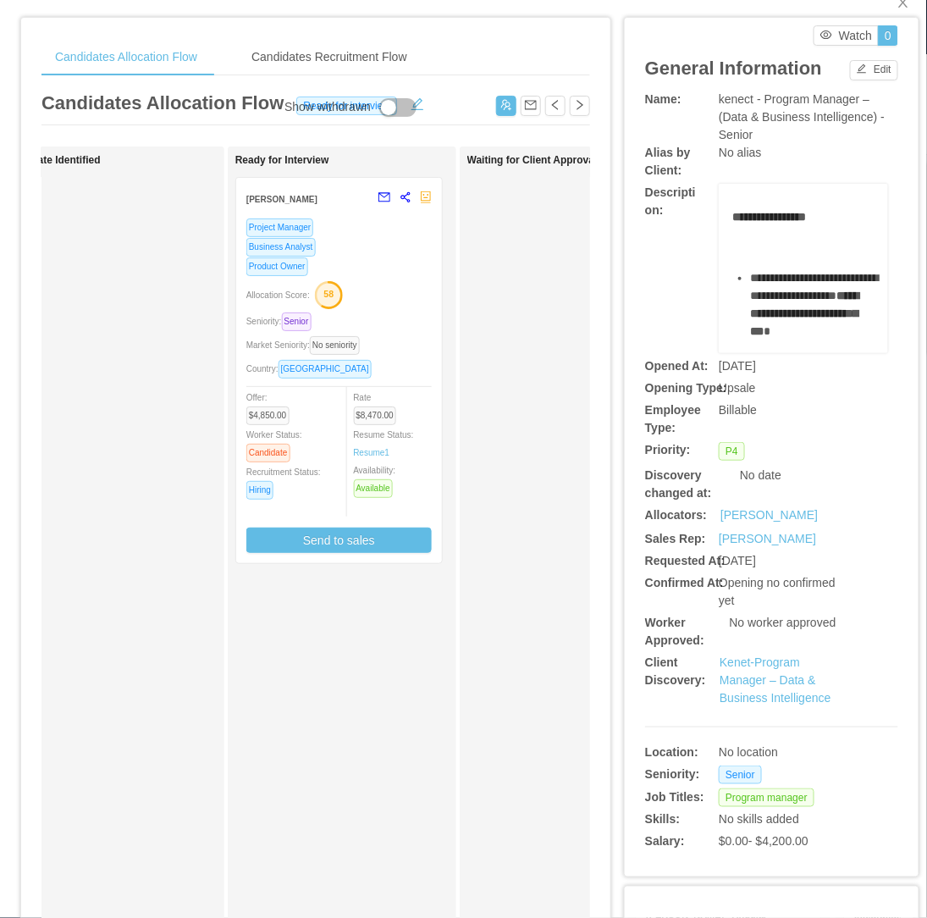
scroll to position [0, 0]
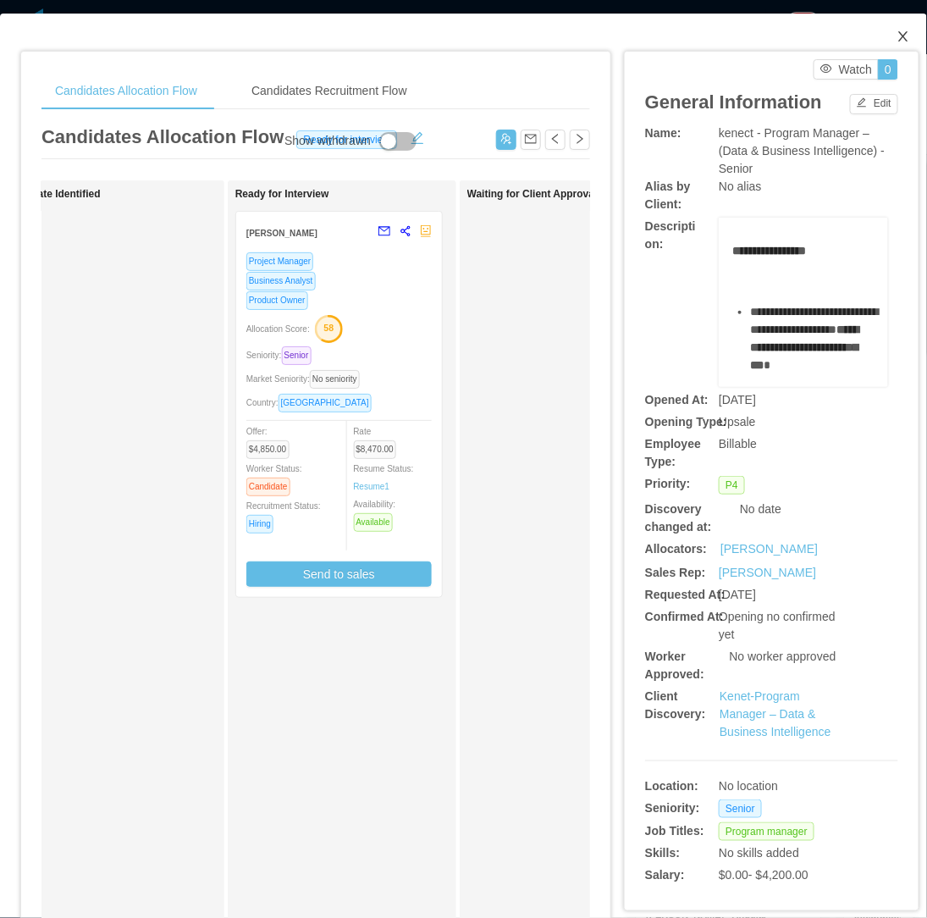
click at [897, 34] on icon "icon: close" at bounding box center [904, 37] width 14 height 14
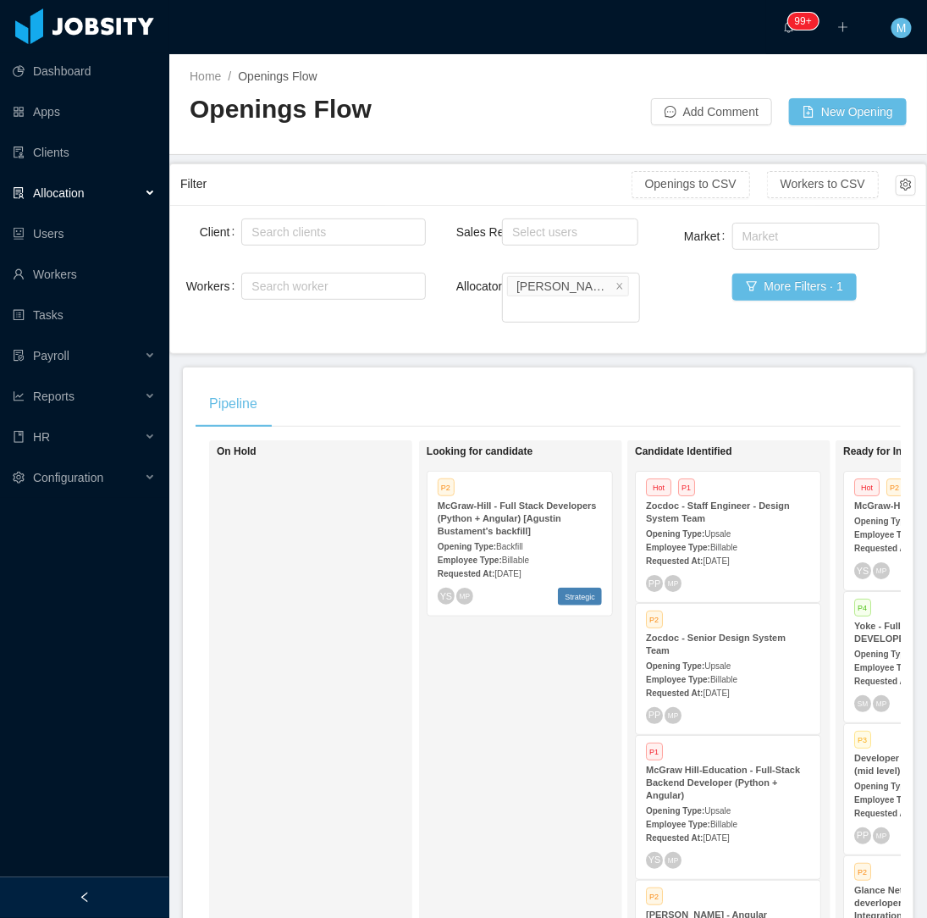
click at [141, 892] on div at bounding box center [84, 897] width 169 height 41
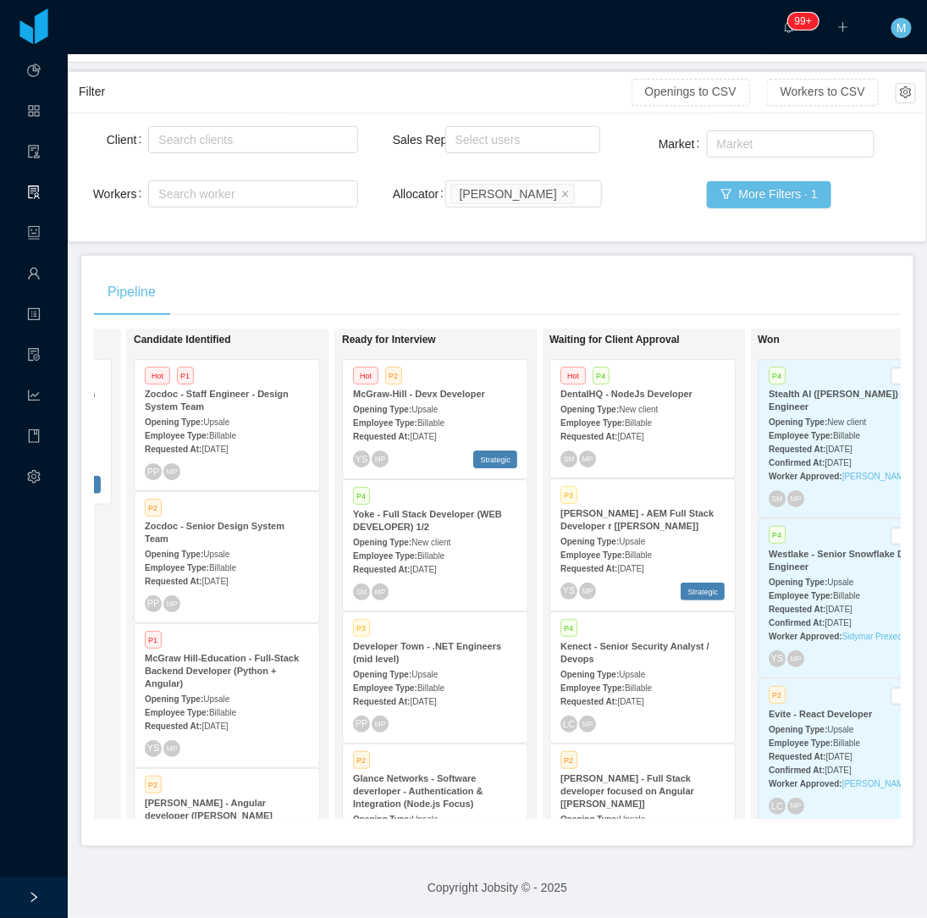
scroll to position [0, 403]
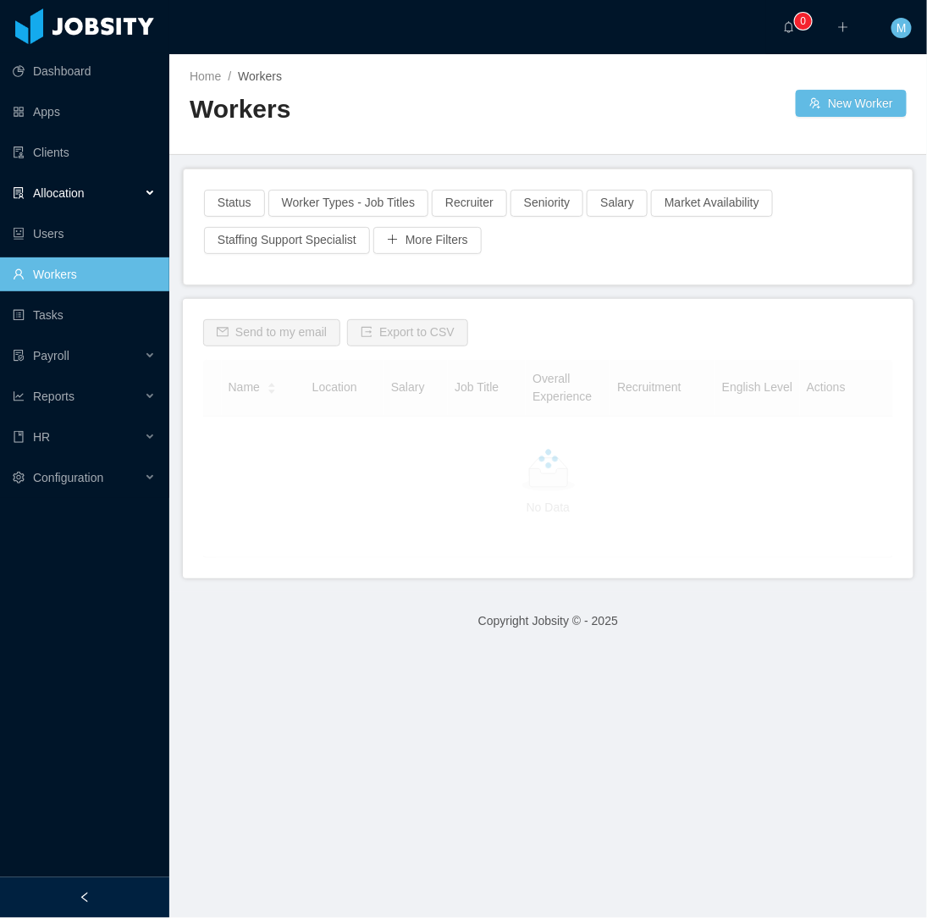
click at [127, 188] on div "Allocation" at bounding box center [84, 193] width 169 height 34
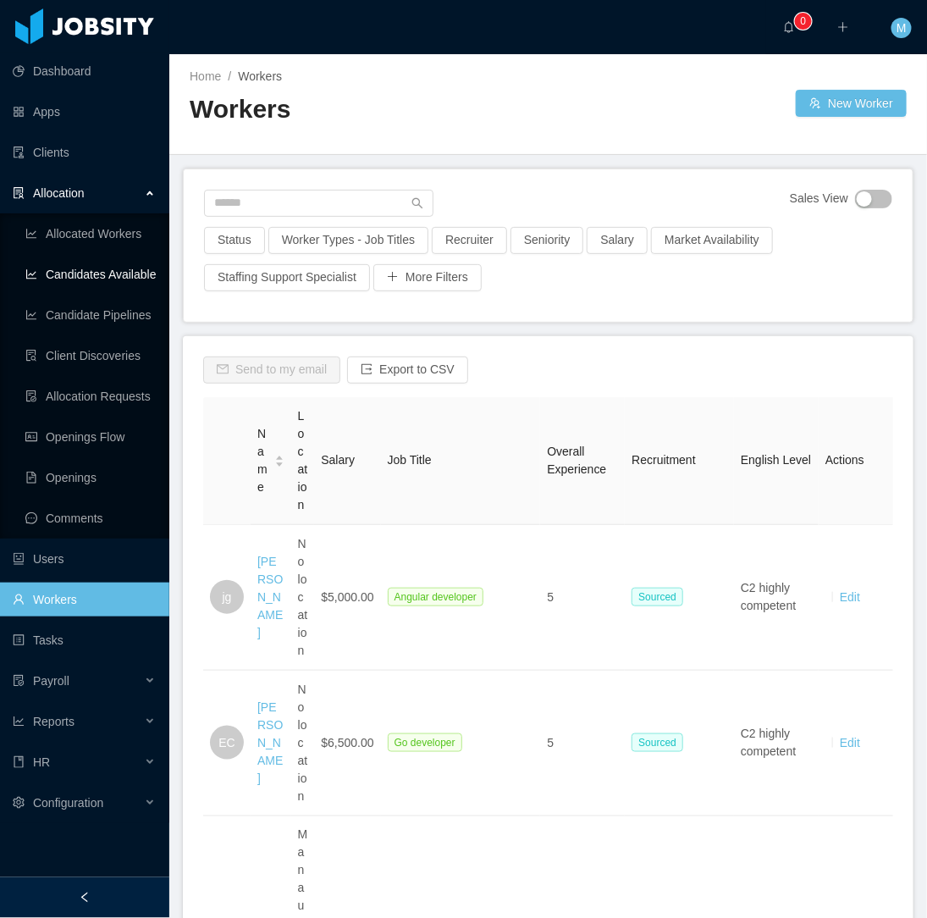
click at [144, 275] on link "Candidates Available" at bounding box center [90, 274] width 130 height 34
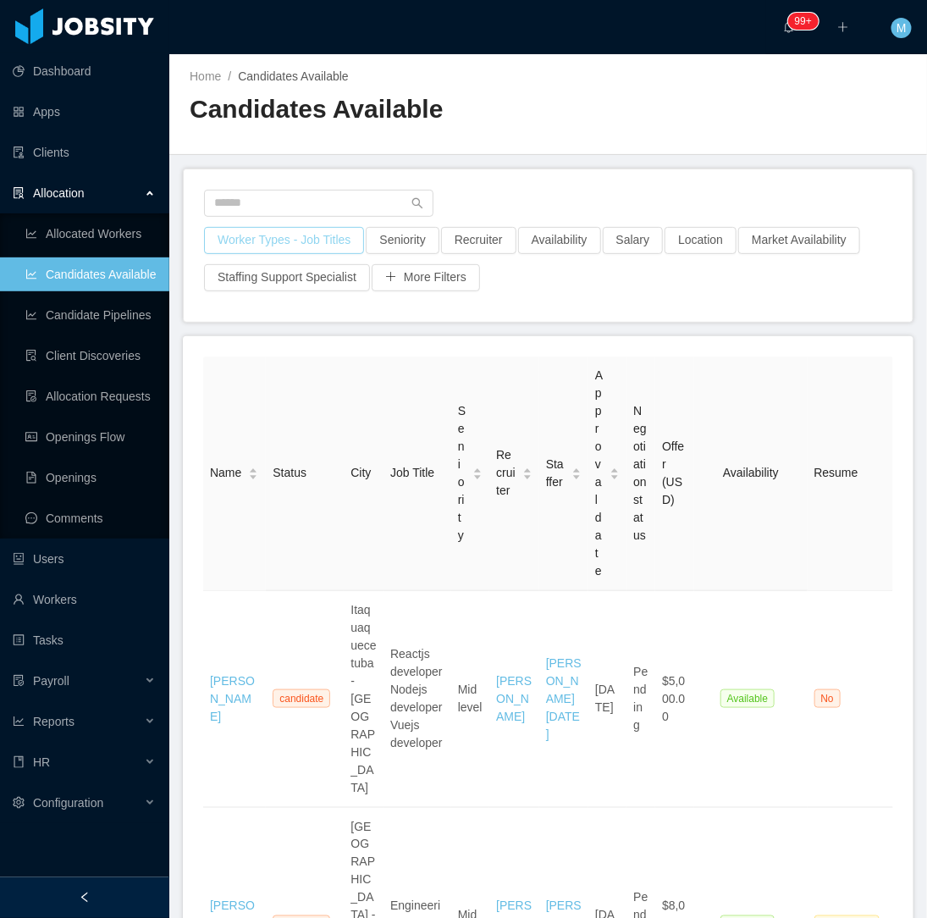
click at [285, 235] on button "Worker Types - Job Titles" at bounding box center [284, 240] width 160 height 27
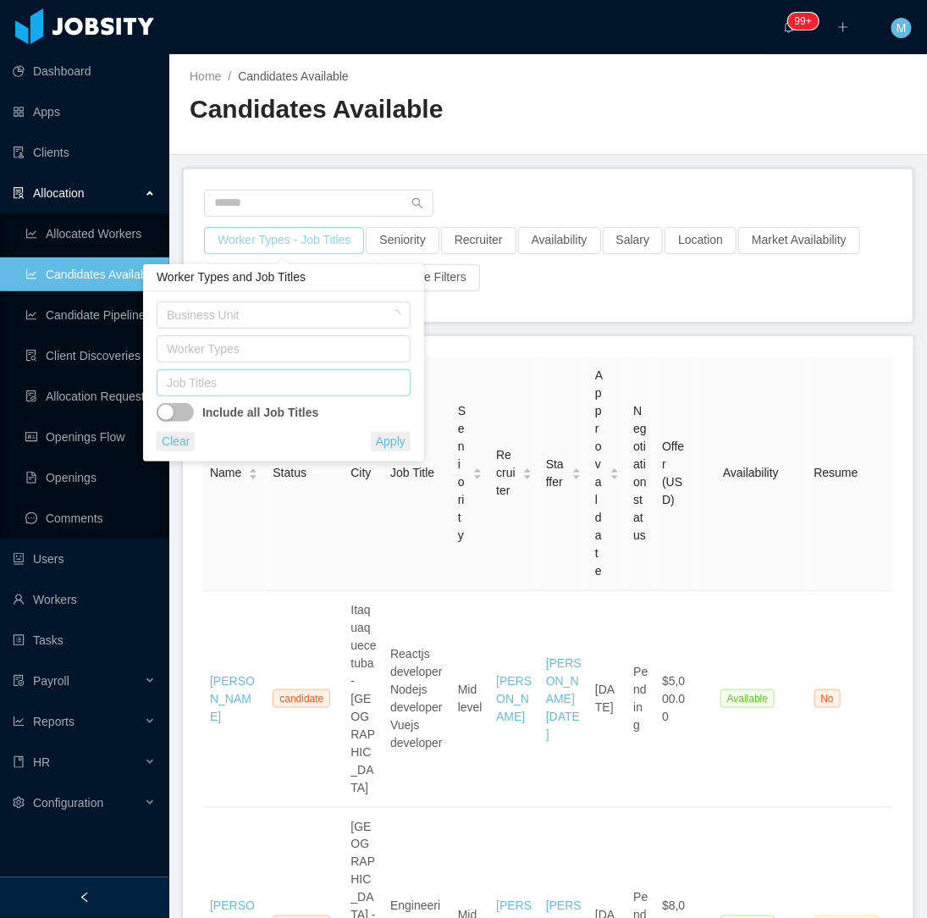
click at [254, 383] on div "Job Titles" at bounding box center [280, 382] width 226 height 17
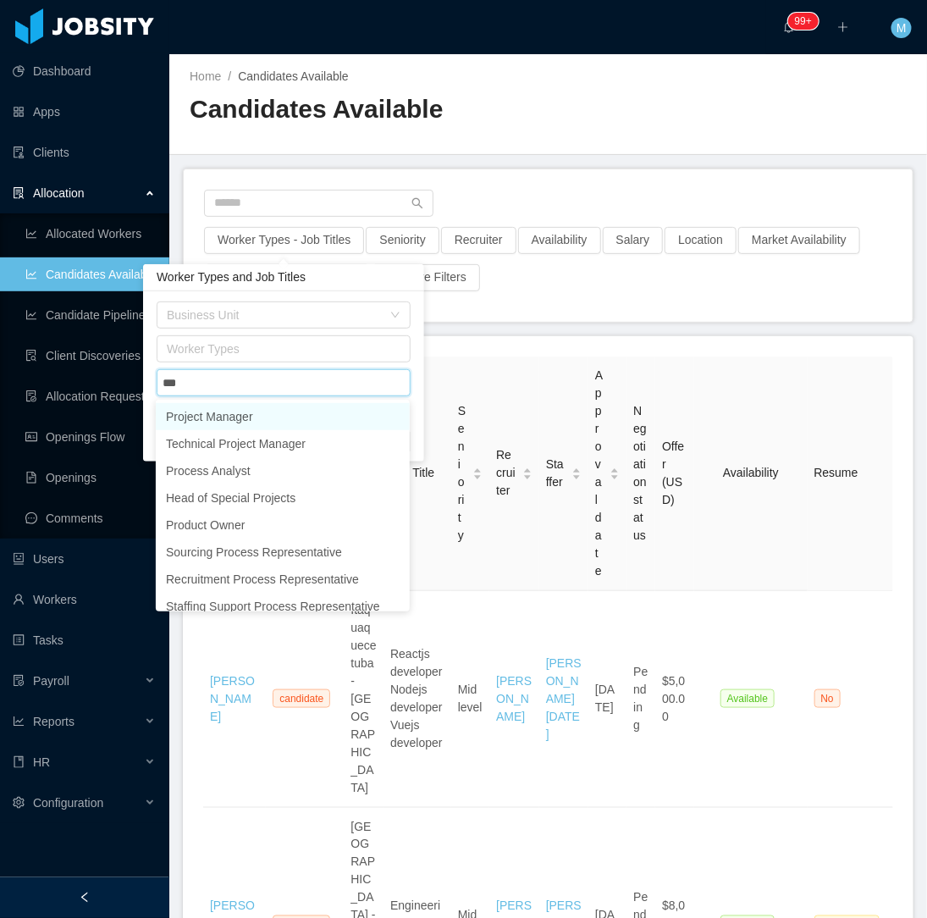
type input "****"
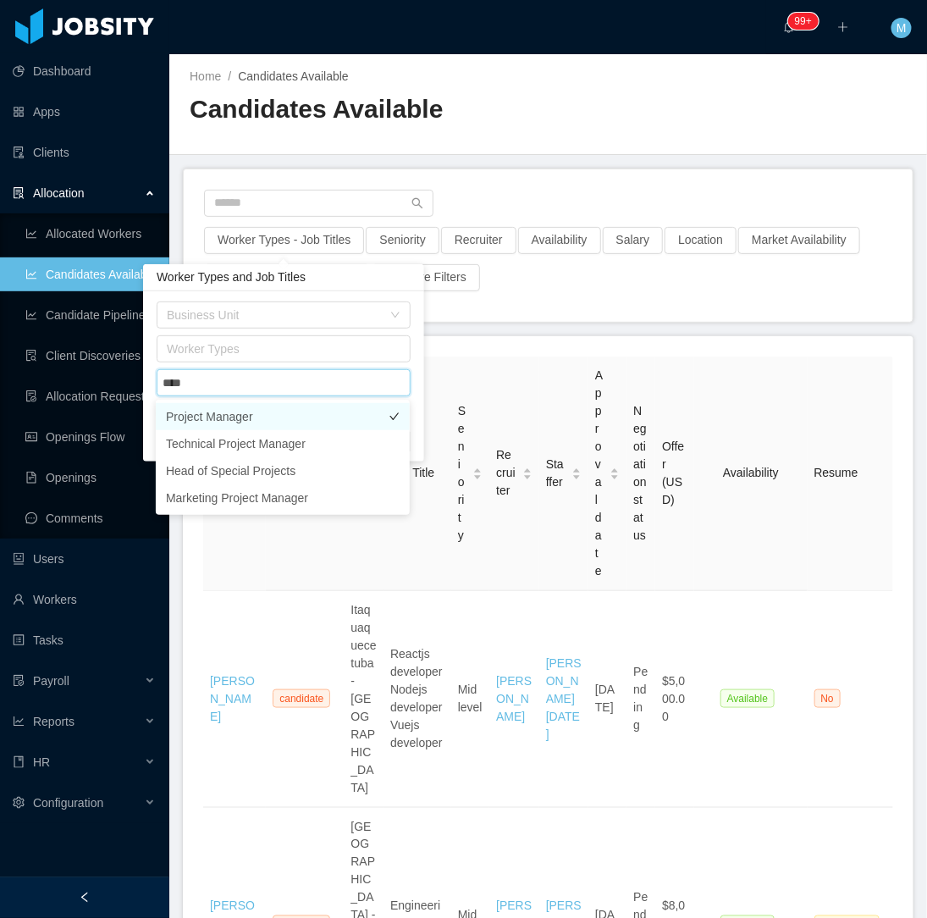
click at [324, 416] on li "Project Manager" at bounding box center [283, 416] width 254 height 27
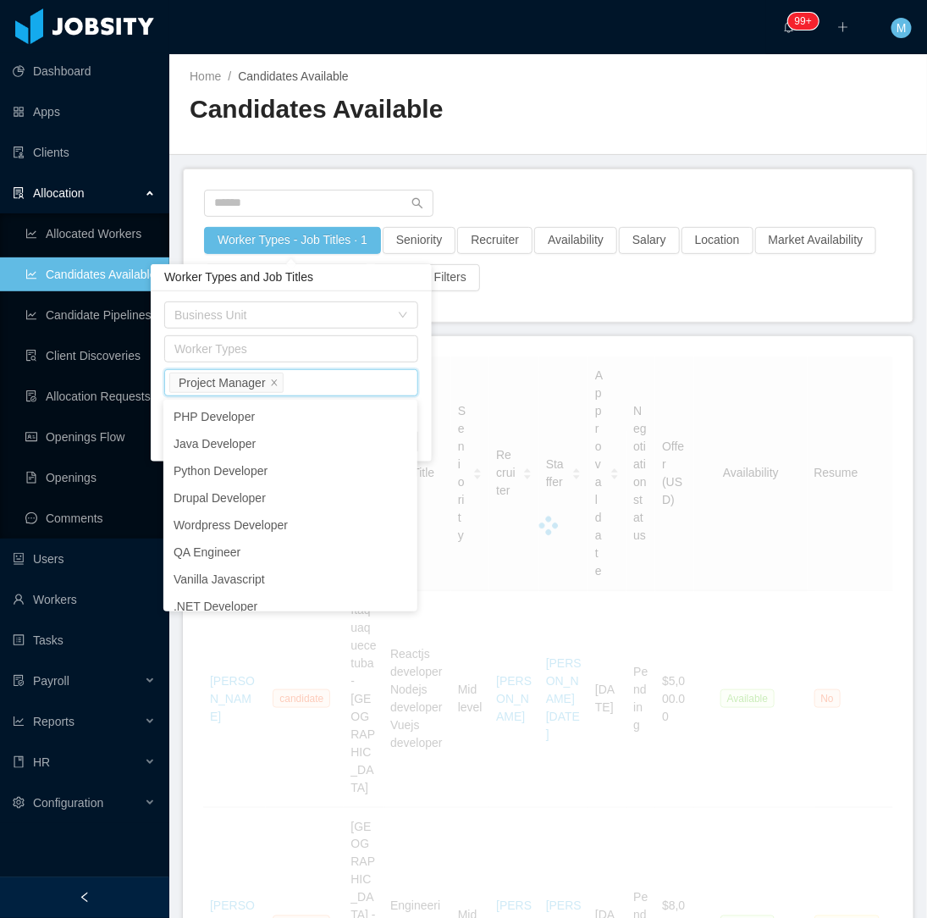
click at [606, 261] on div "Availability" at bounding box center [575, 245] width 85 height 37
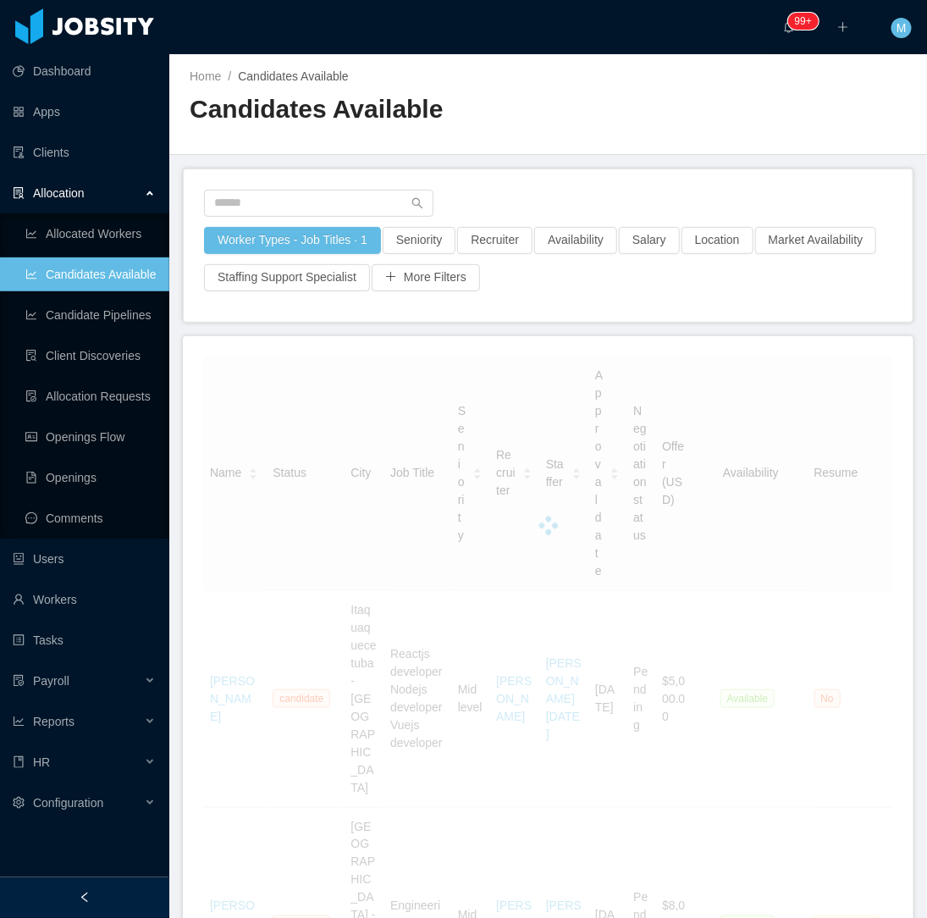
drag, startPoint x: 79, startPoint y: 891, endPoint x: 91, endPoint y: 852, distance: 40.7
click at [80, 890] on div at bounding box center [84, 897] width 169 height 41
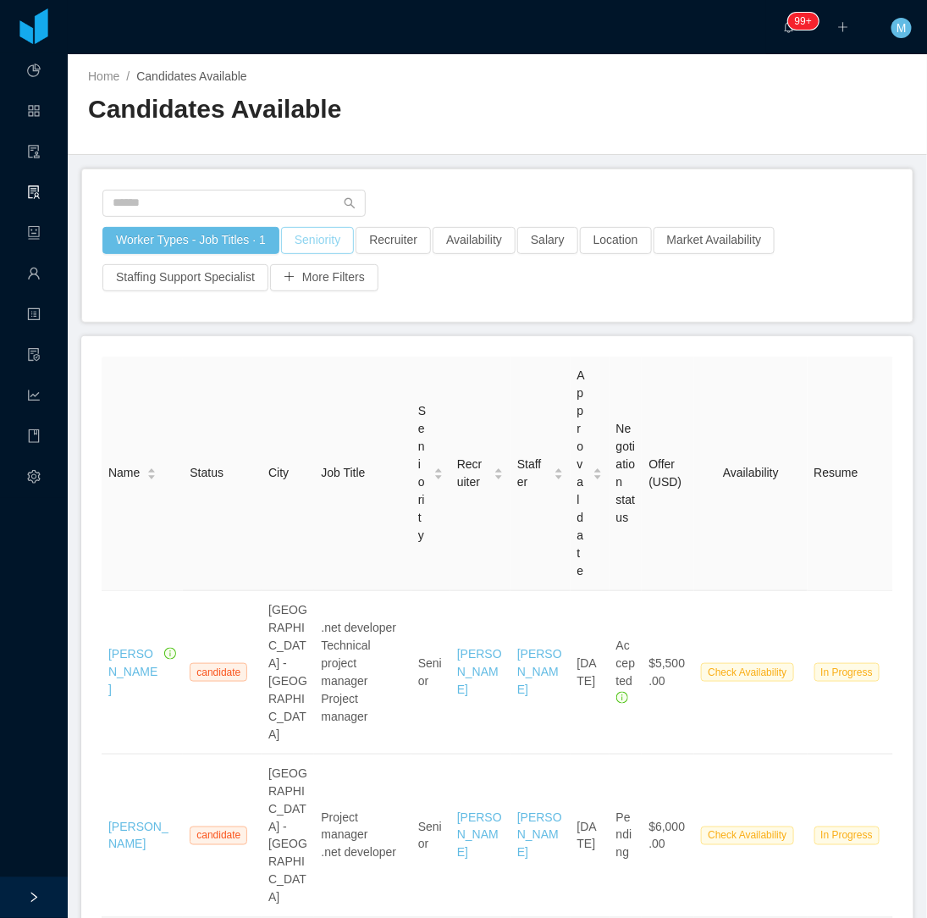
click at [317, 242] on button "Seniority" at bounding box center [317, 240] width 73 height 27
click at [425, 199] on div at bounding box center [497, 208] width 790 height 37
click at [393, 252] on button "Recruiter" at bounding box center [393, 240] width 75 height 27
click at [445, 193] on div at bounding box center [497, 208] width 790 height 37
click at [538, 234] on button "Salary" at bounding box center [547, 240] width 61 height 27
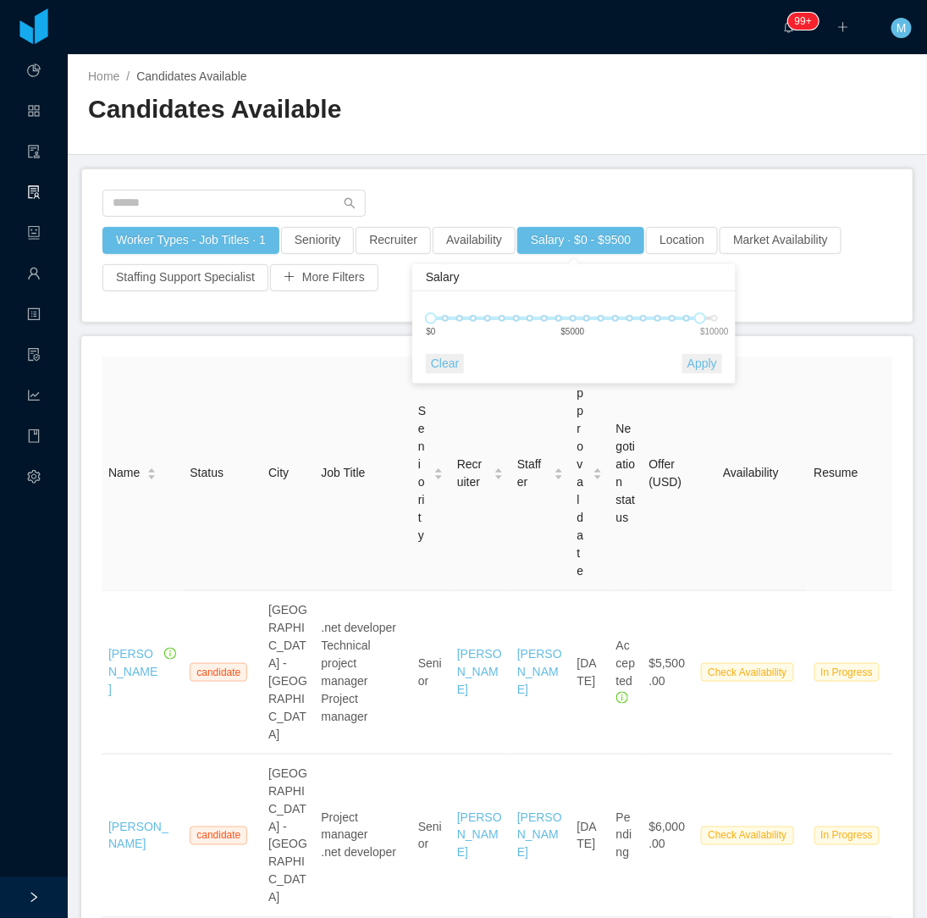
drag, startPoint x: 674, startPoint y: 315, endPoint x: 665, endPoint y: 323, distance: 11.4
click at [577, 313] on div "0 9500 $0 $5000 $10000" at bounding box center [573, 318] width 284 height 10
drag, startPoint x: 696, startPoint y: 317, endPoint x: 632, endPoint y: 331, distance: 65.8
click at [550, 311] on div "0 4500 $0 $5000 $10000" at bounding box center [567, 324] width 301 height 63
drag, startPoint x: 704, startPoint y: 369, endPoint x: 688, endPoint y: 354, distance: 21.6
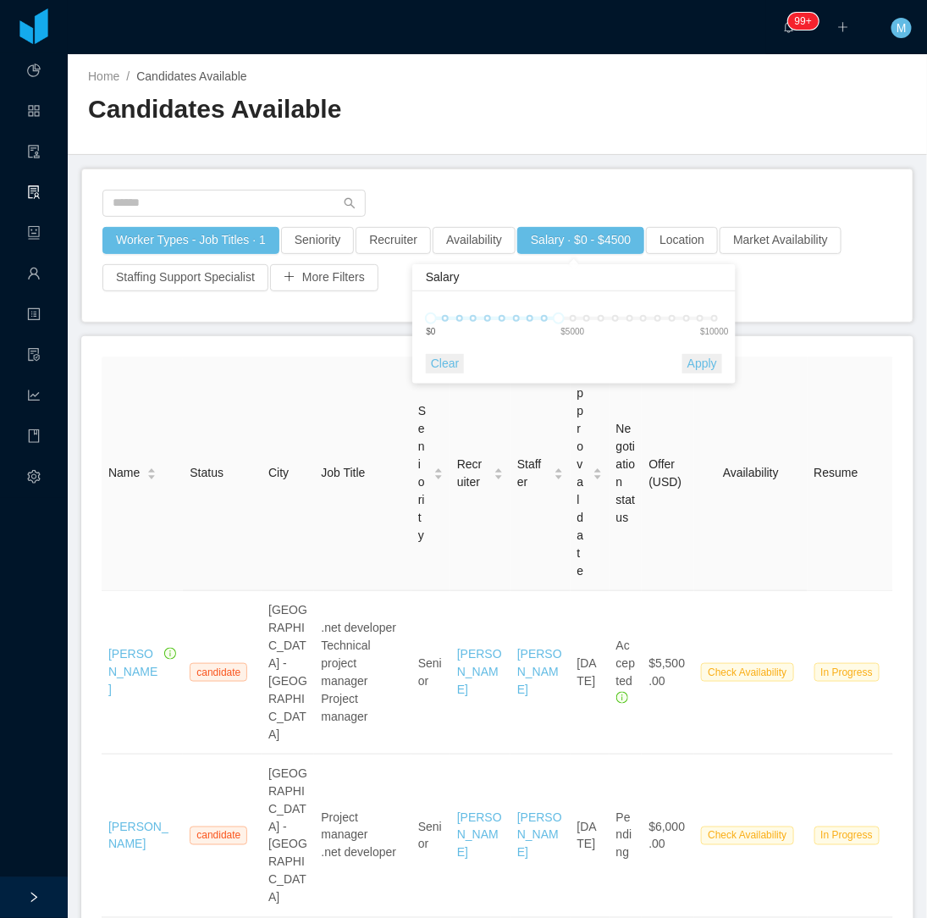
click at [701, 370] on button "Apply" at bounding box center [702, 363] width 40 height 19
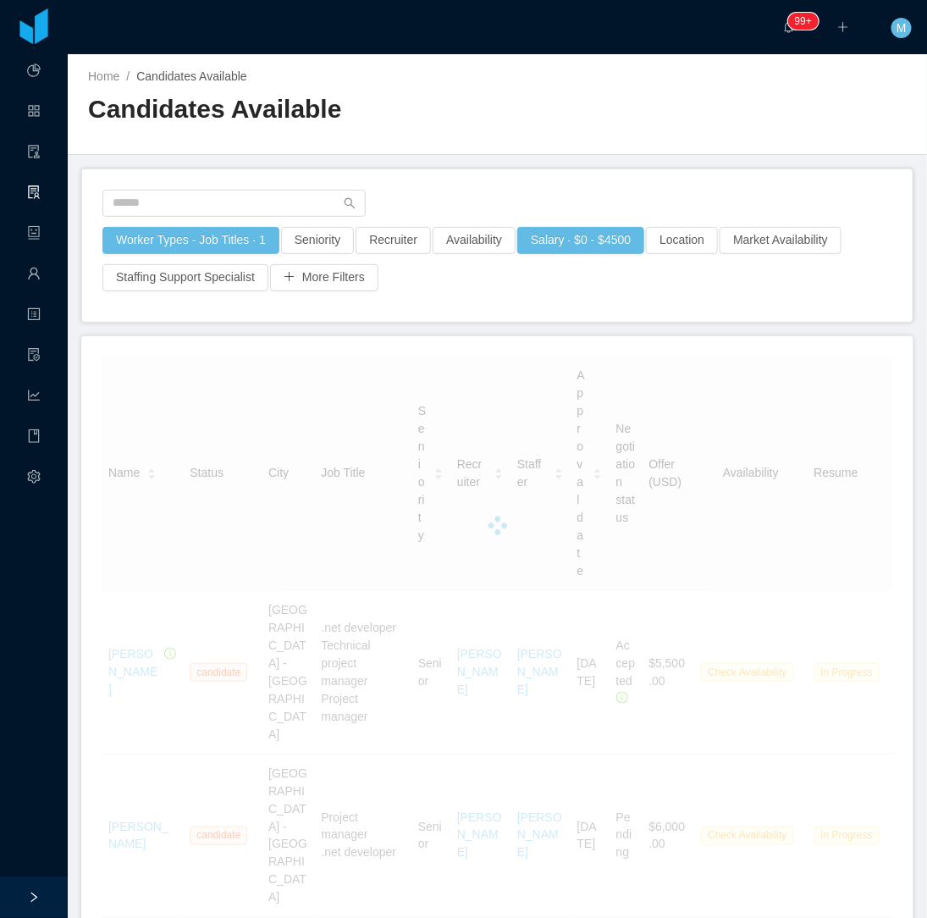
click at [665, 192] on div at bounding box center [497, 208] width 790 height 37
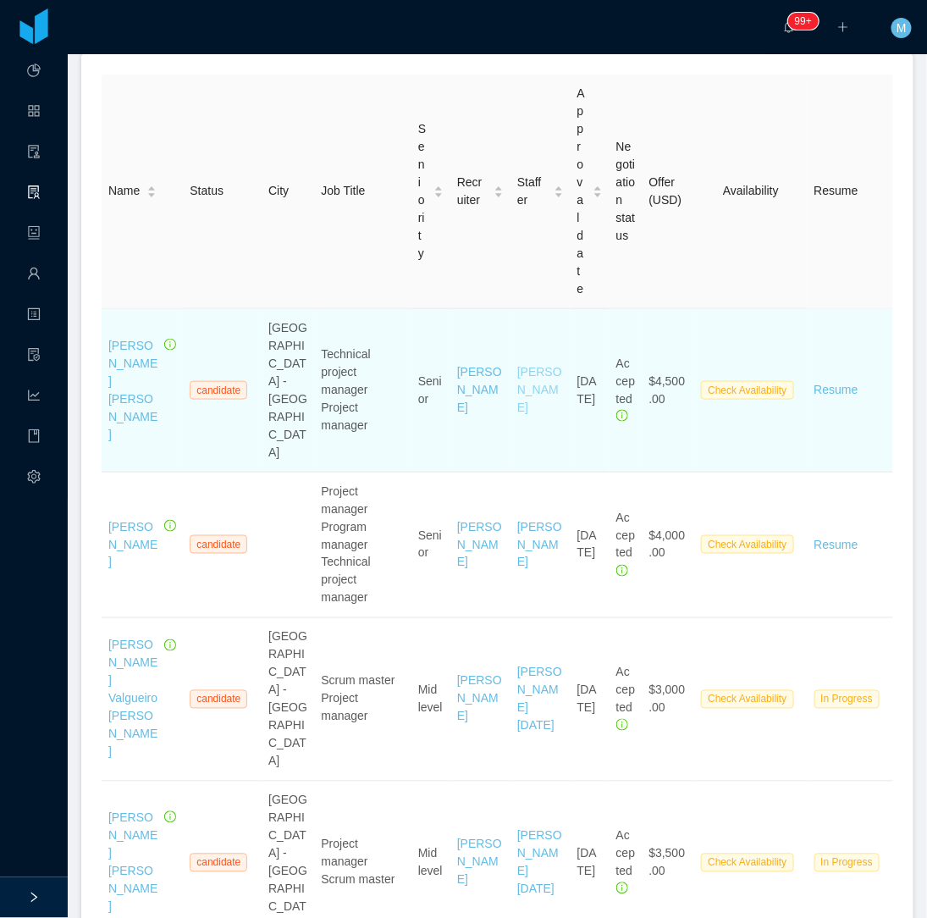
scroll to position [376, 0]
